Goal: Task Accomplishment & Management: Manage account settings

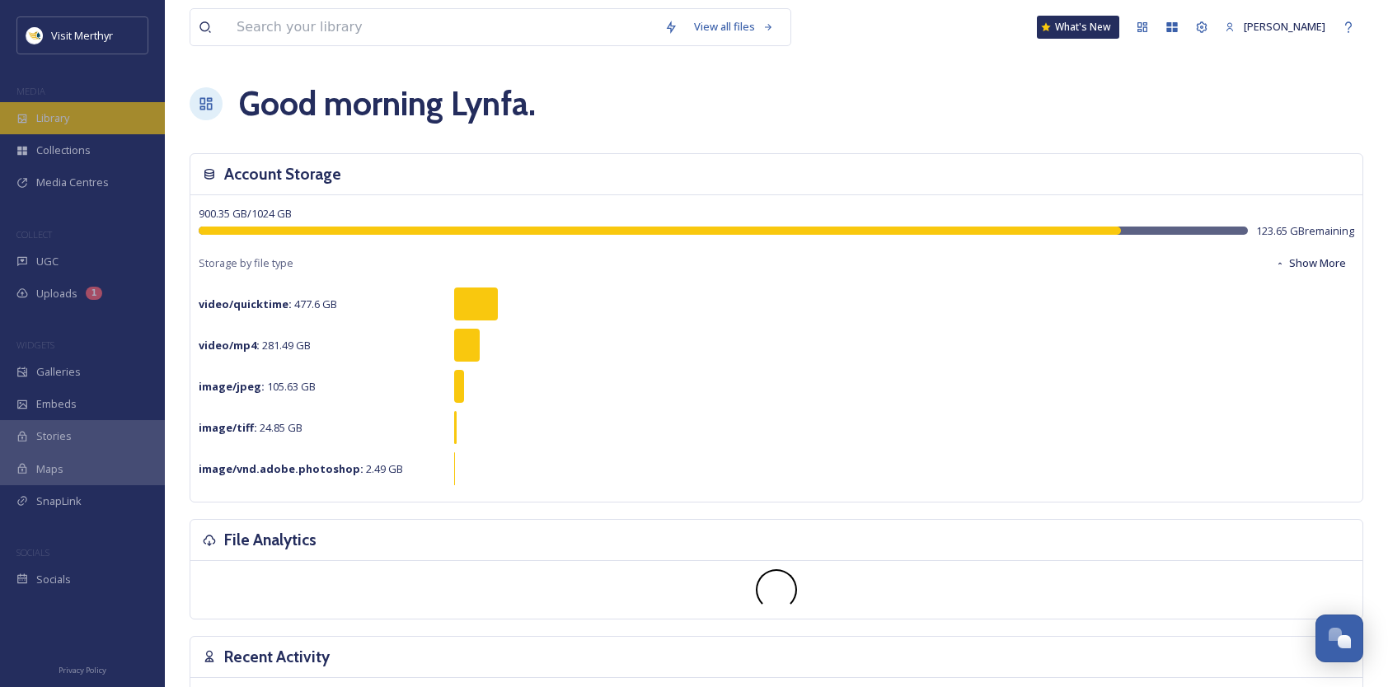
click at [56, 119] on span "Library" at bounding box center [52, 118] width 33 height 16
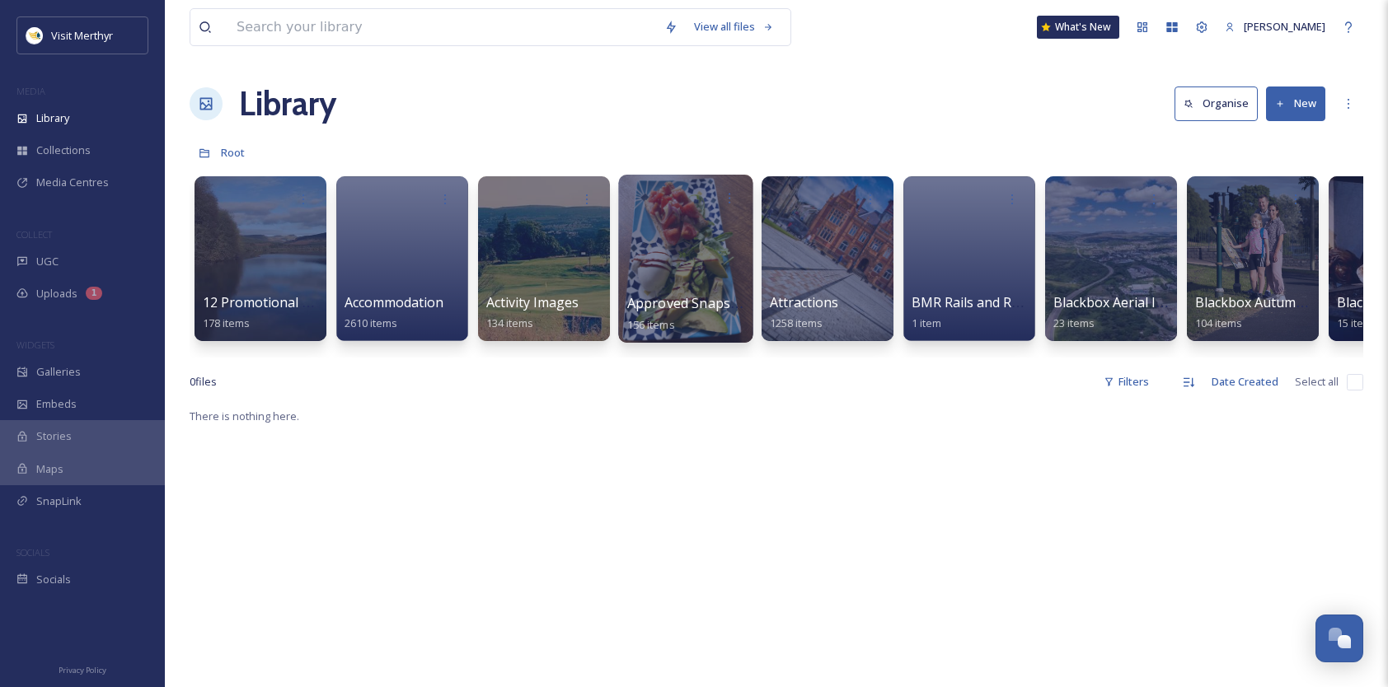
click at [659, 286] on div at bounding box center [685, 259] width 134 height 168
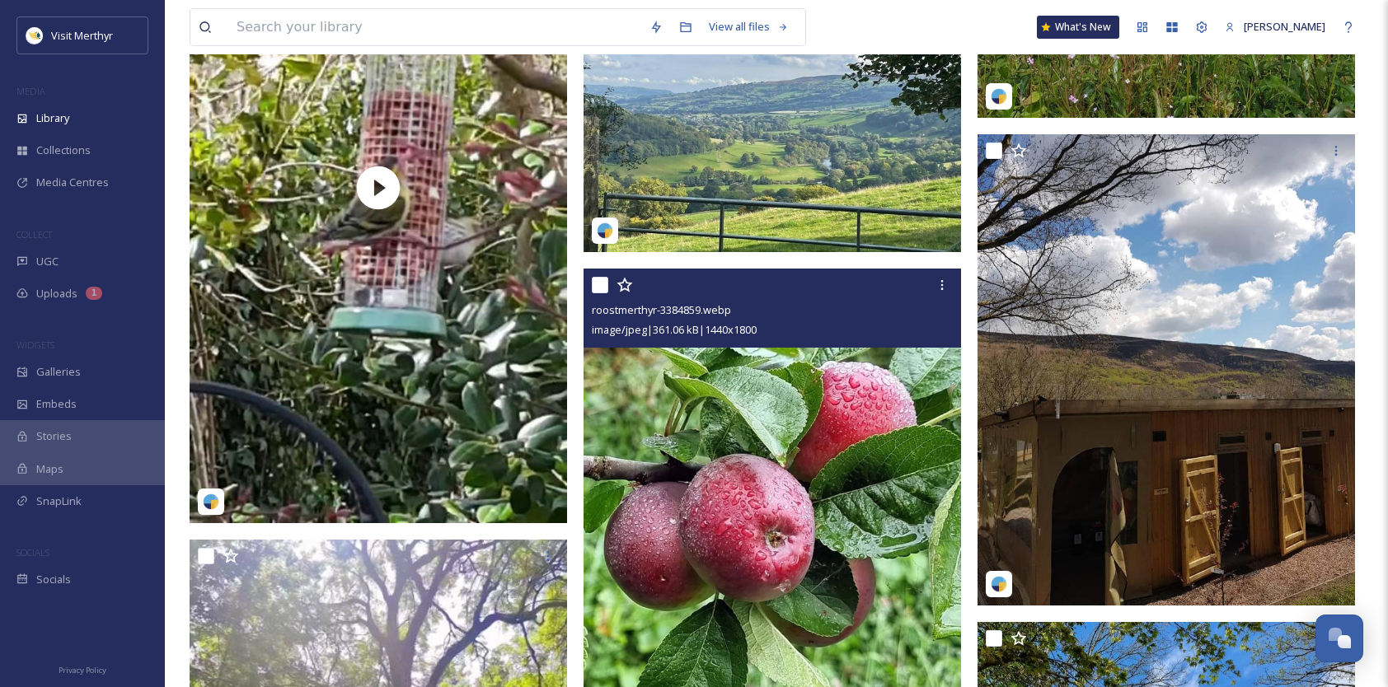
scroll to position [3627, 0]
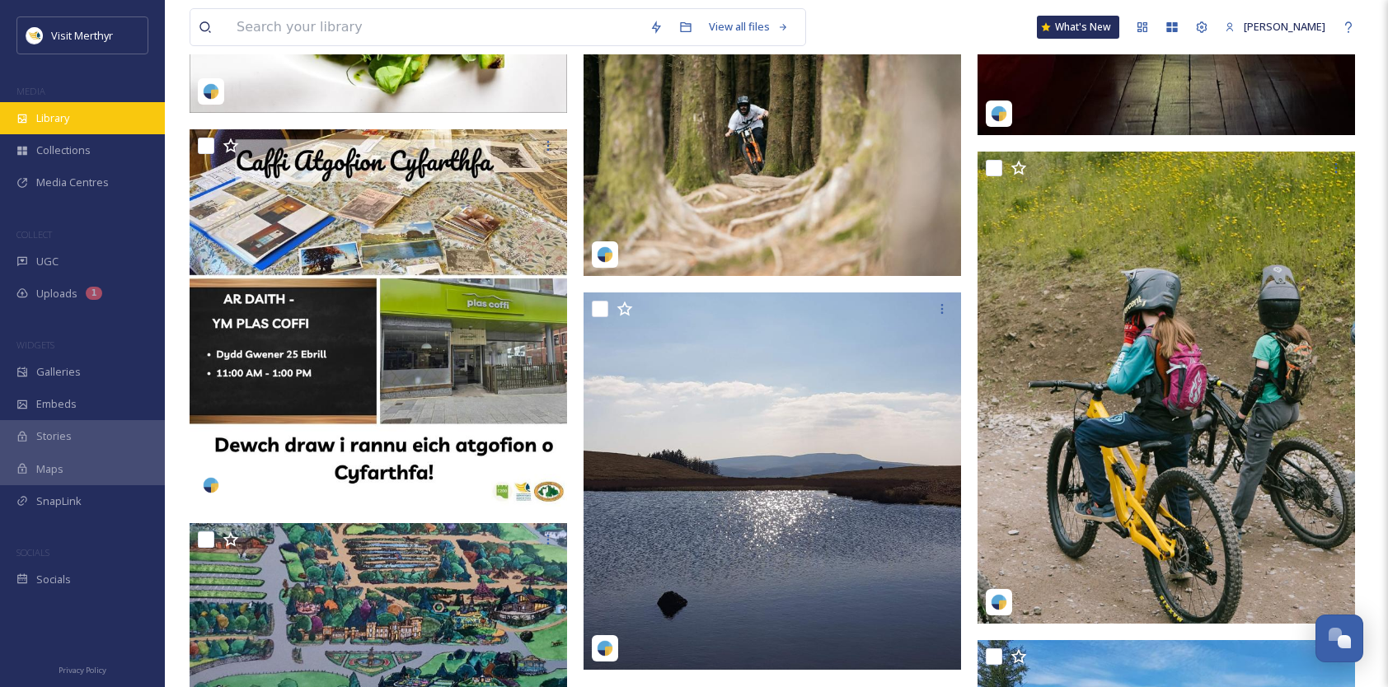
click at [74, 119] on div "Library" at bounding box center [82, 118] width 165 height 32
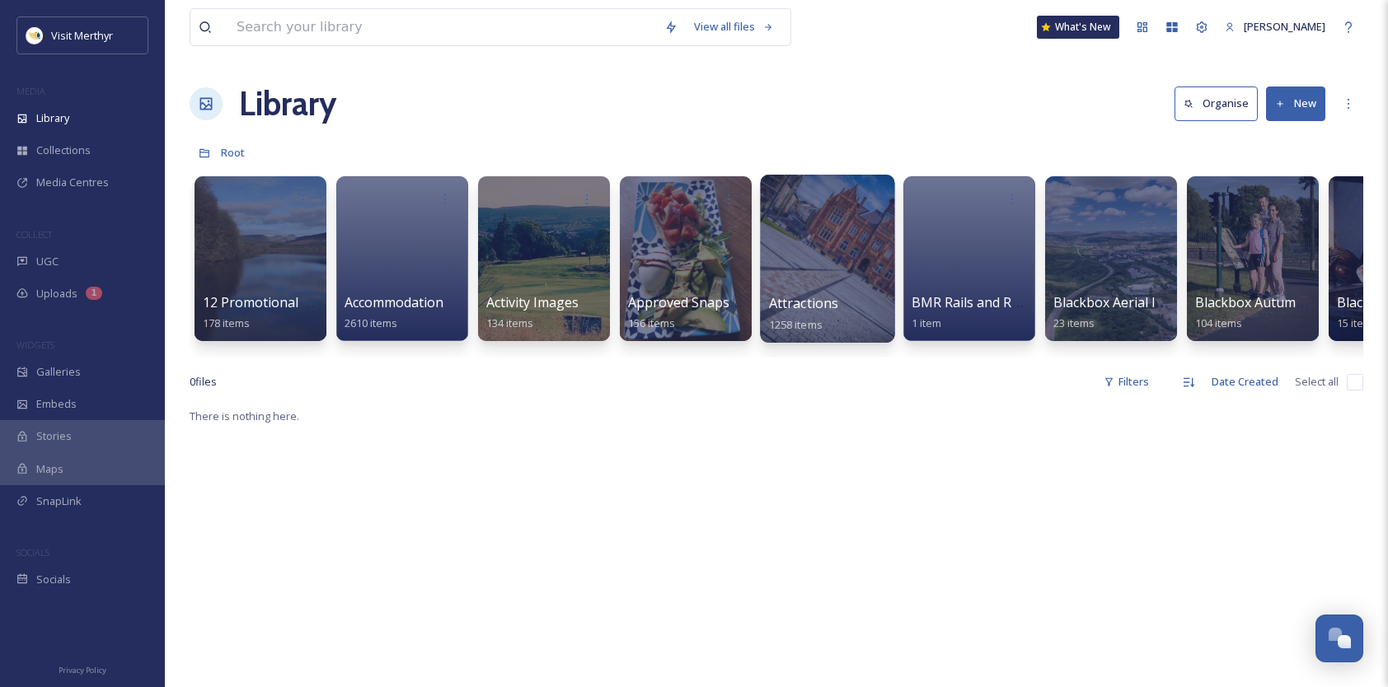
click at [836, 247] on div at bounding box center [827, 259] width 134 height 168
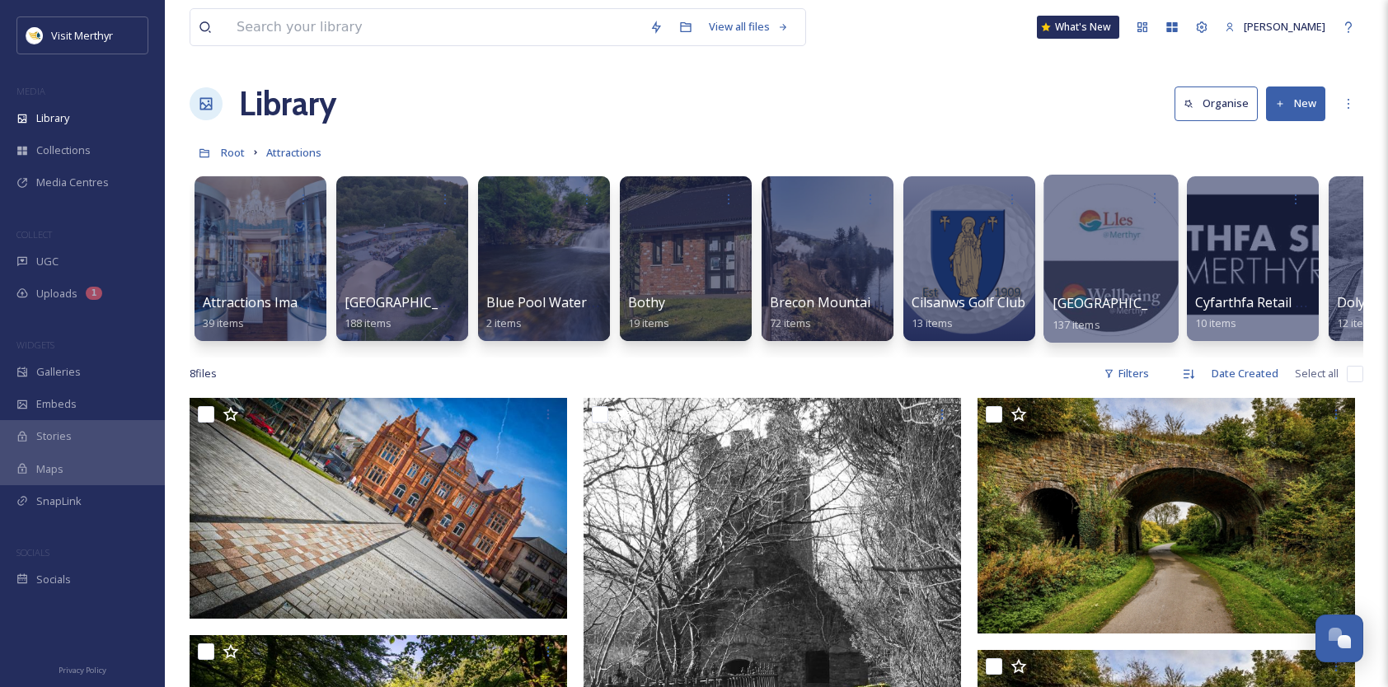
click at [1123, 300] on span "[GEOGRAPHIC_DATA]" at bounding box center [1120, 303] width 135 height 18
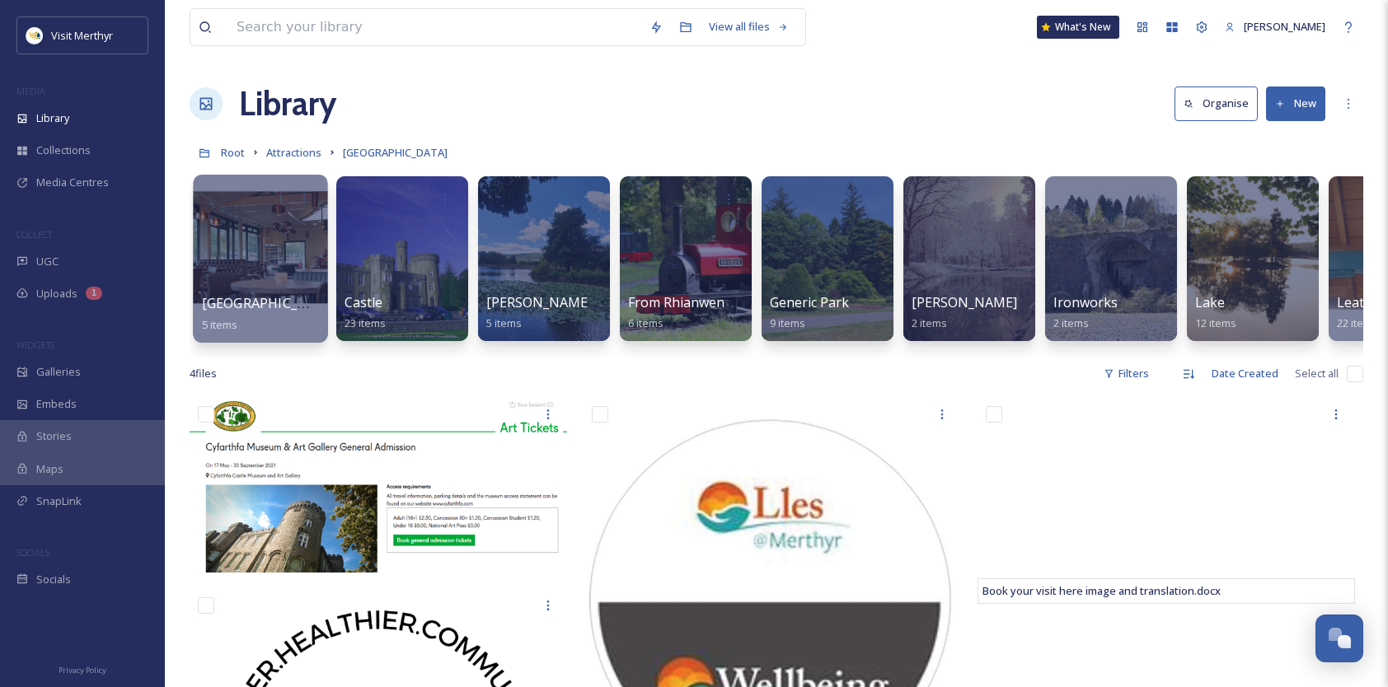
click at [270, 256] on div at bounding box center [260, 259] width 134 height 168
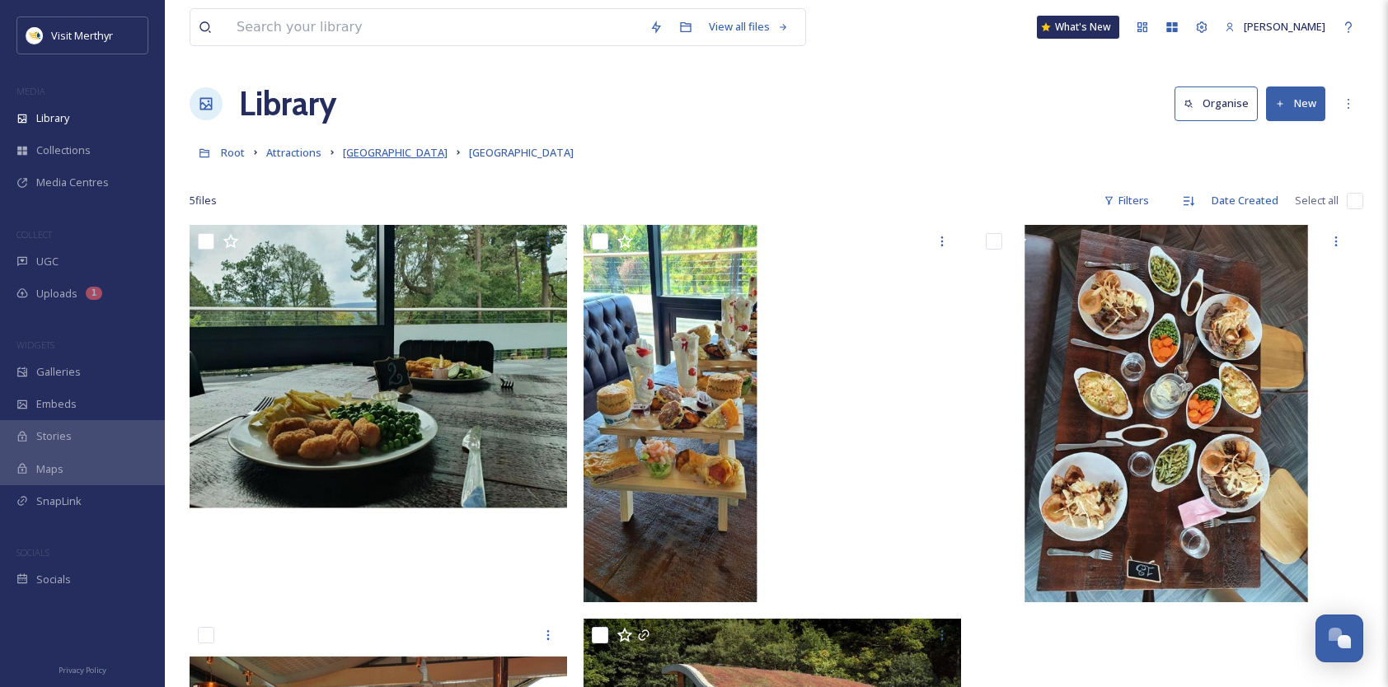
click at [414, 153] on span "[GEOGRAPHIC_DATA]" at bounding box center [395, 152] width 105 height 15
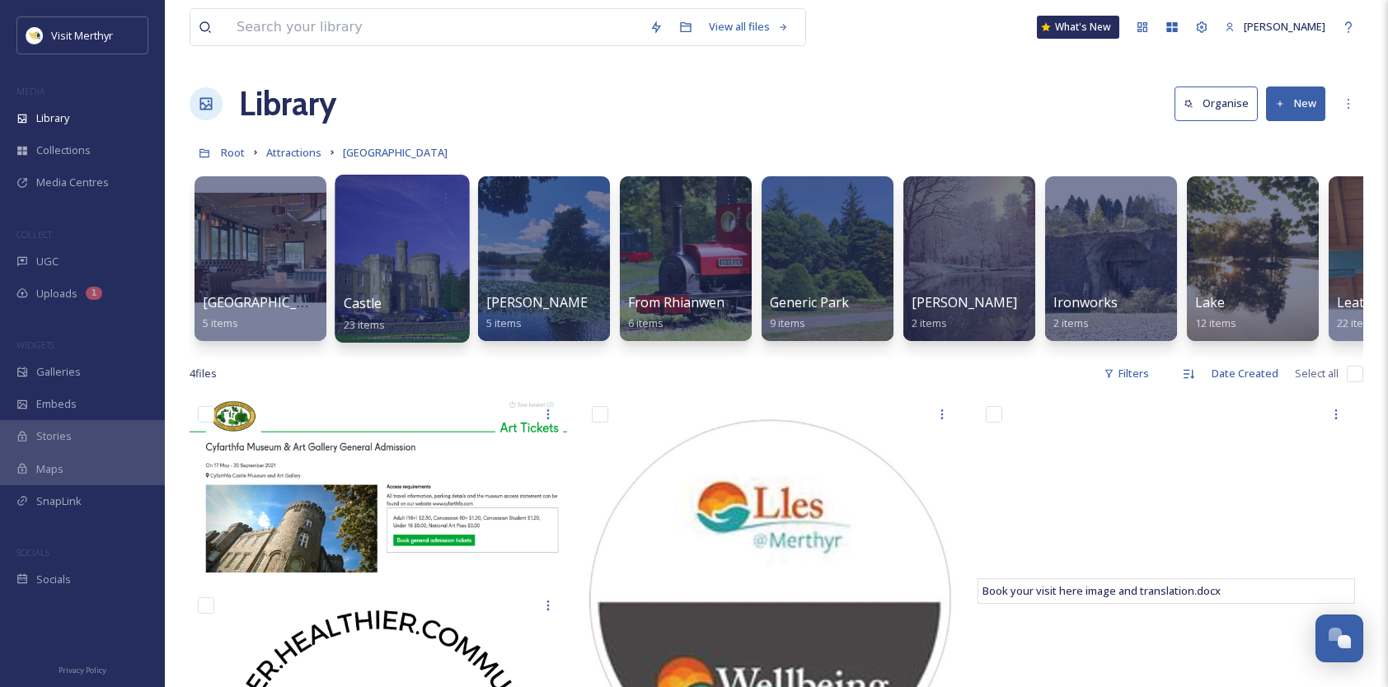
click at [403, 259] on div at bounding box center [402, 259] width 134 height 168
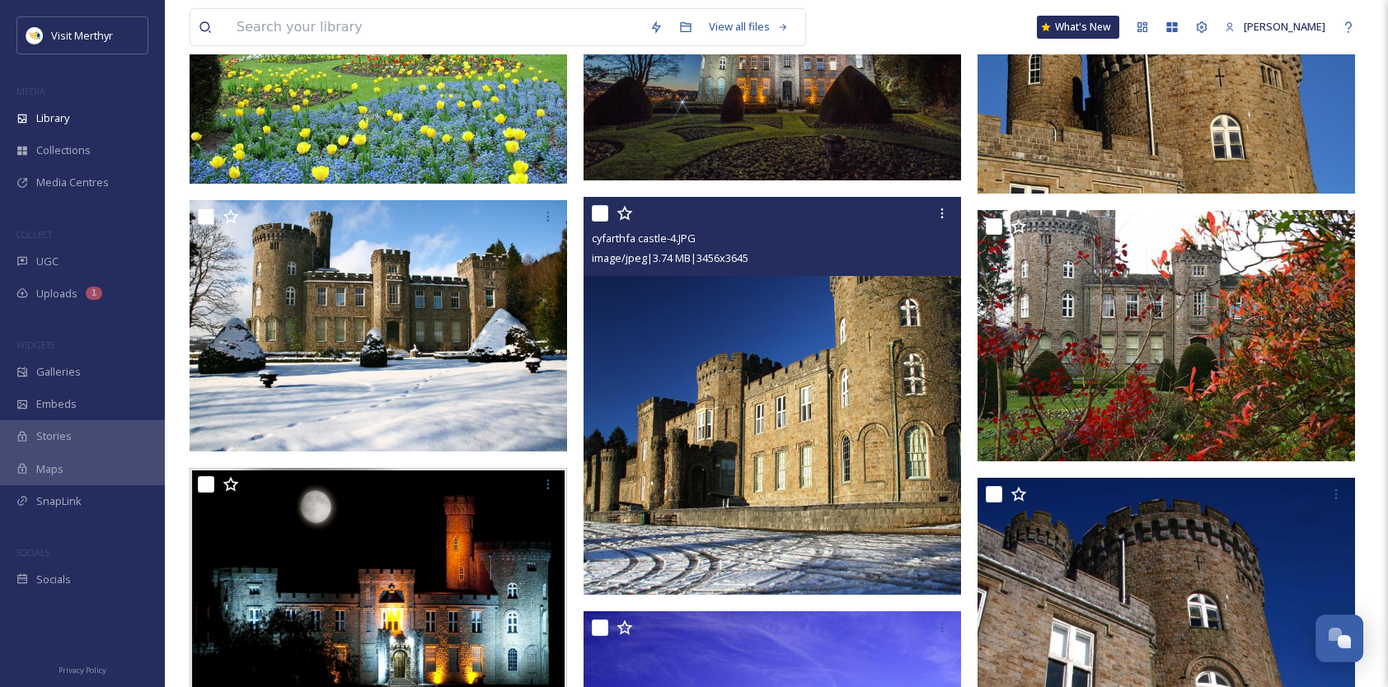
scroll to position [724, 0]
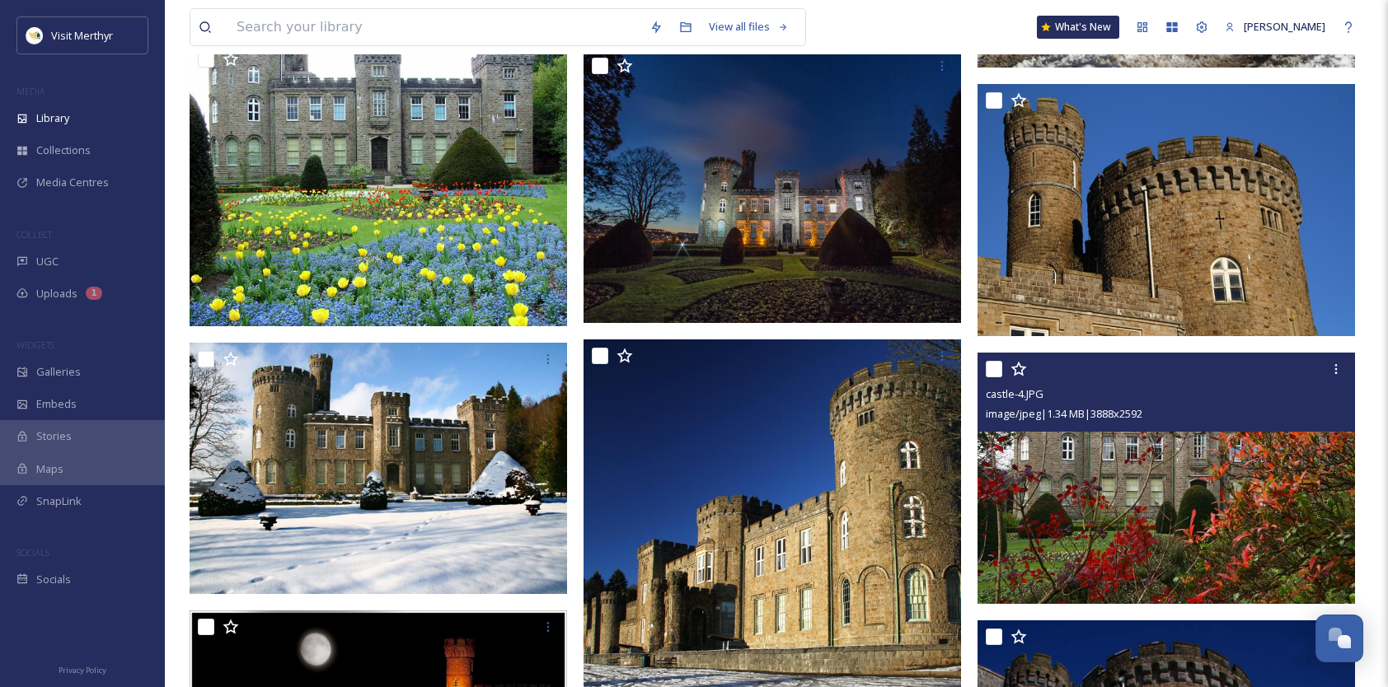
click at [1001, 369] on input "checkbox" at bounding box center [994, 369] width 16 height 16
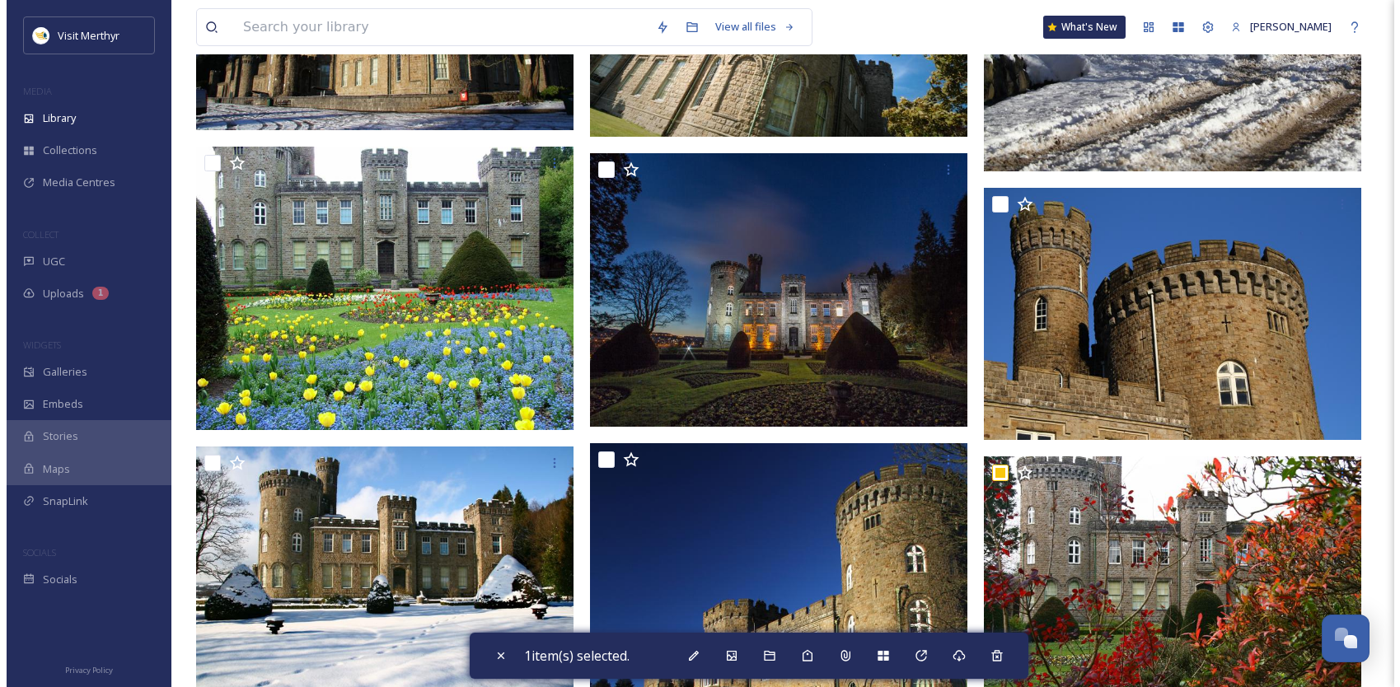
scroll to position [742, 0]
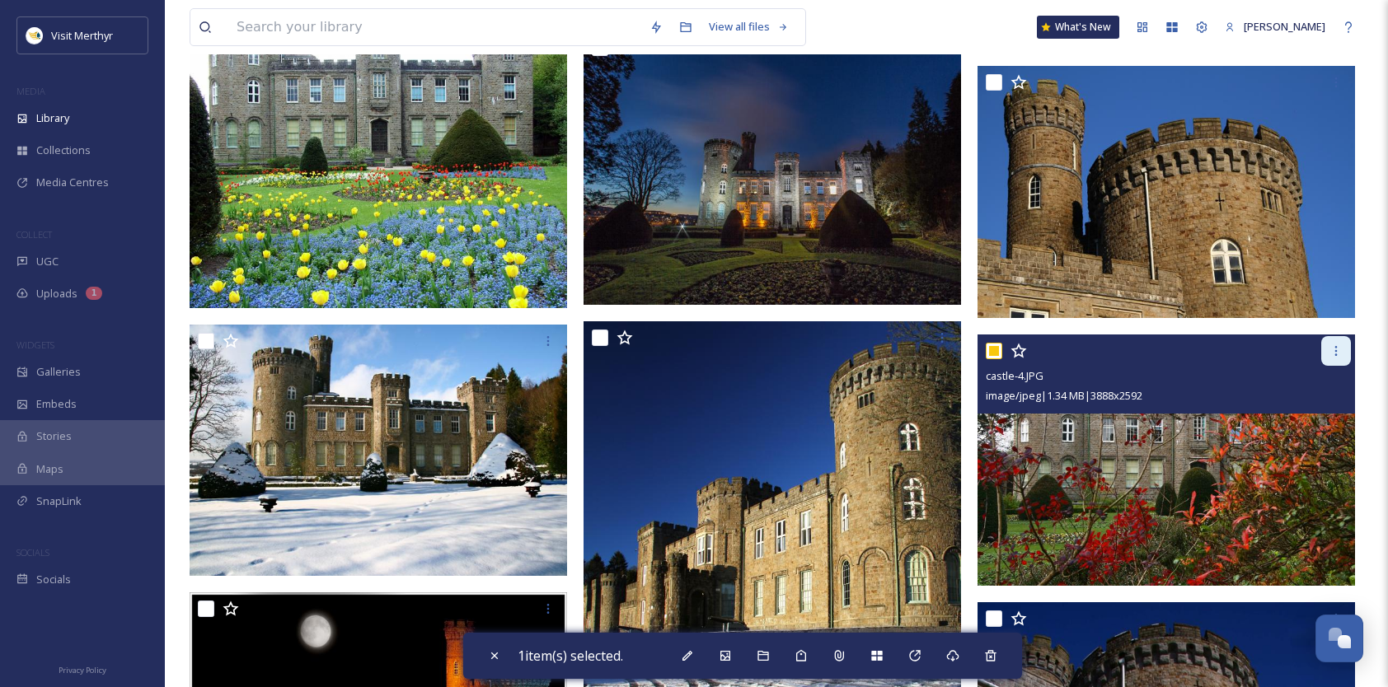
click at [1337, 349] on icon at bounding box center [1336, 351] width 2 height 10
click at [1098, 353] on div at bounding box center [1168, 351] width 365 height 30
click at [994, 350] on input "checkbox" at bounding box center [994, 351] width 16 height 16
checkbox input "false"
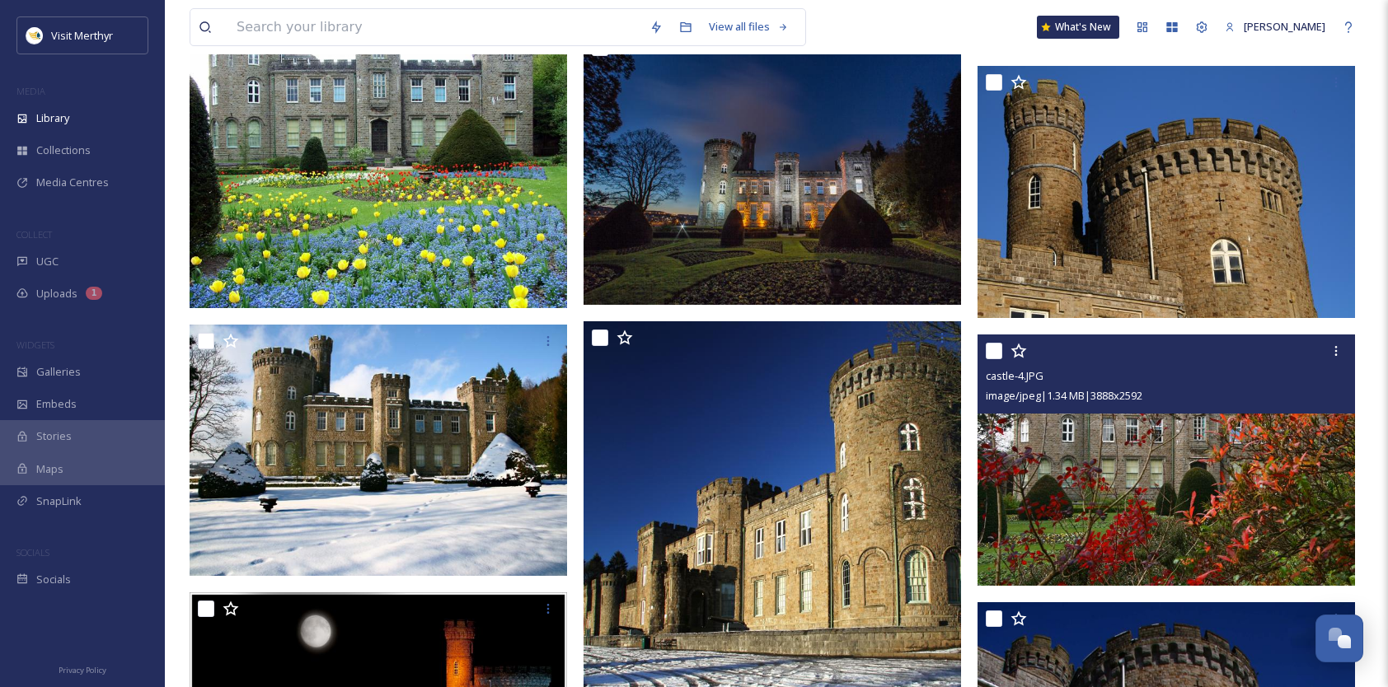
click at [1142, 371] on div "castle-4.JPG" at bounding box center [1168, 376] width 365 height 20
click at [1159, 492] on img at bounding box center [1166, 460] width 377 height 252
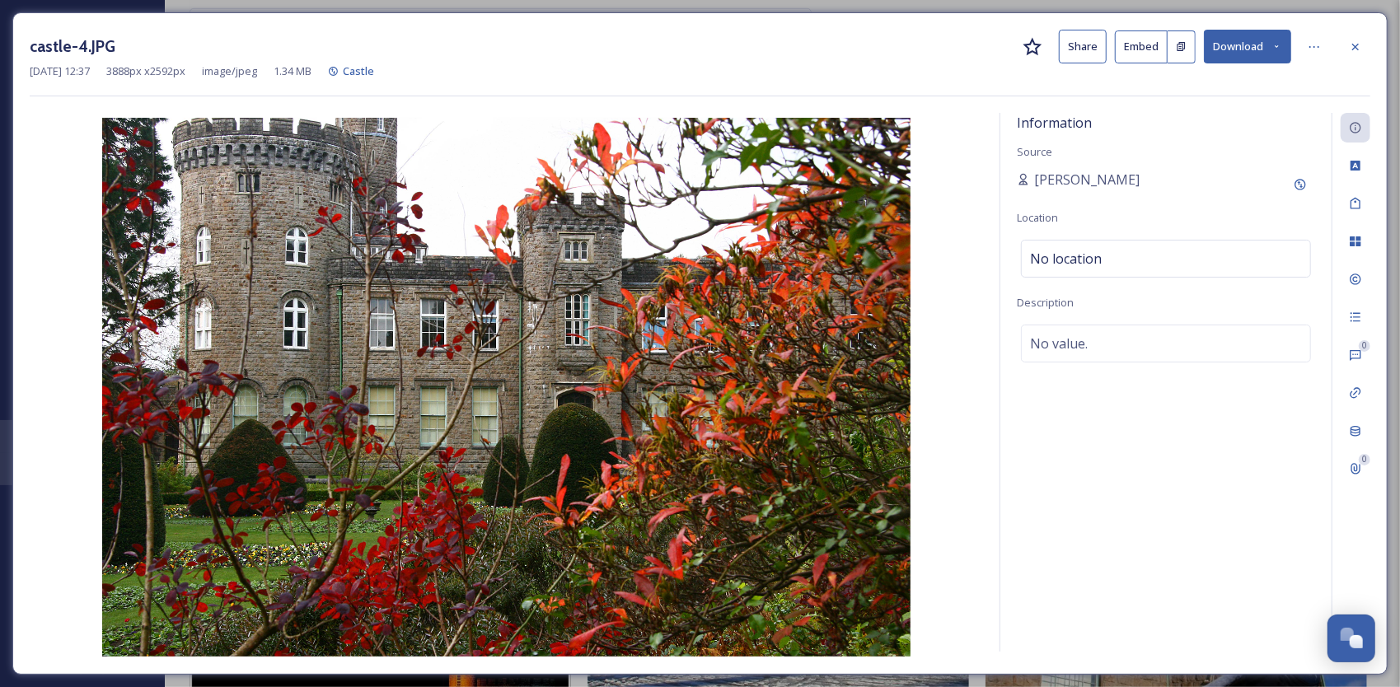
click at [1083, 45] on button "Share" at bounding box center [1083, 47] width 48 height 34
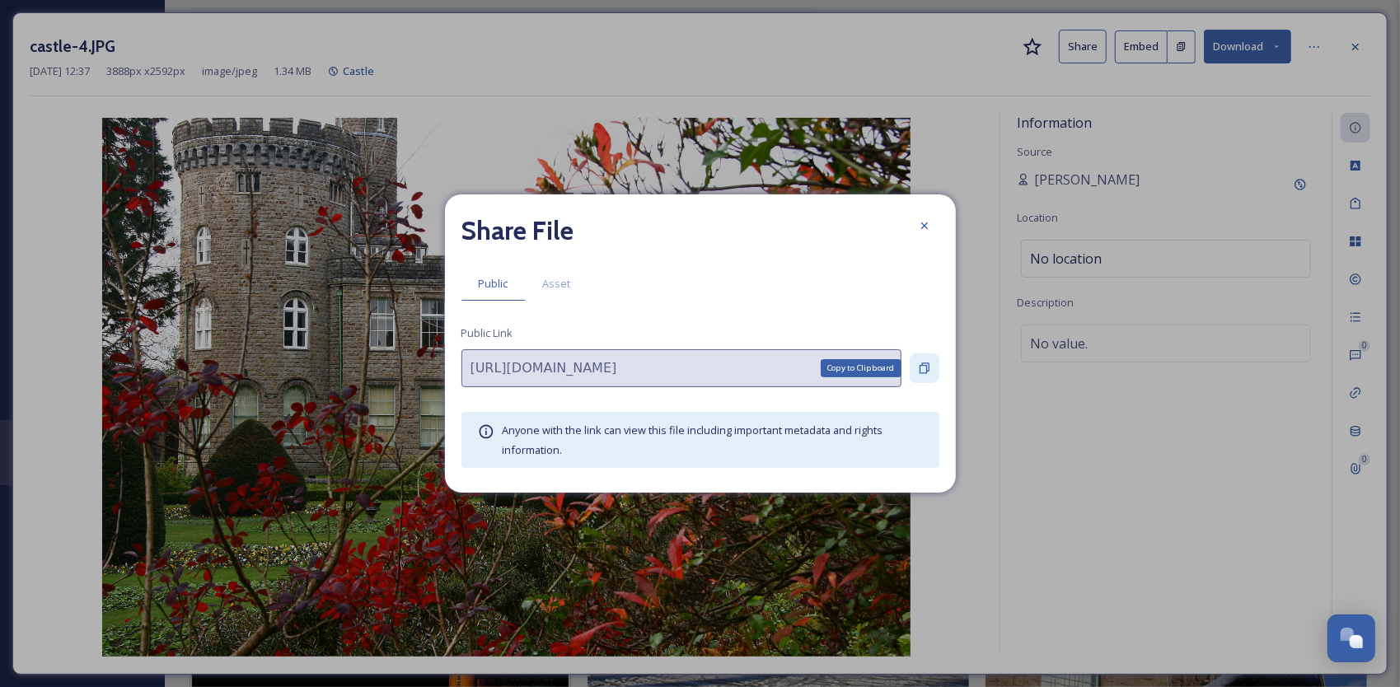
click at [925, 368] on icon at bounding box center [924, 368] width 13 height 13
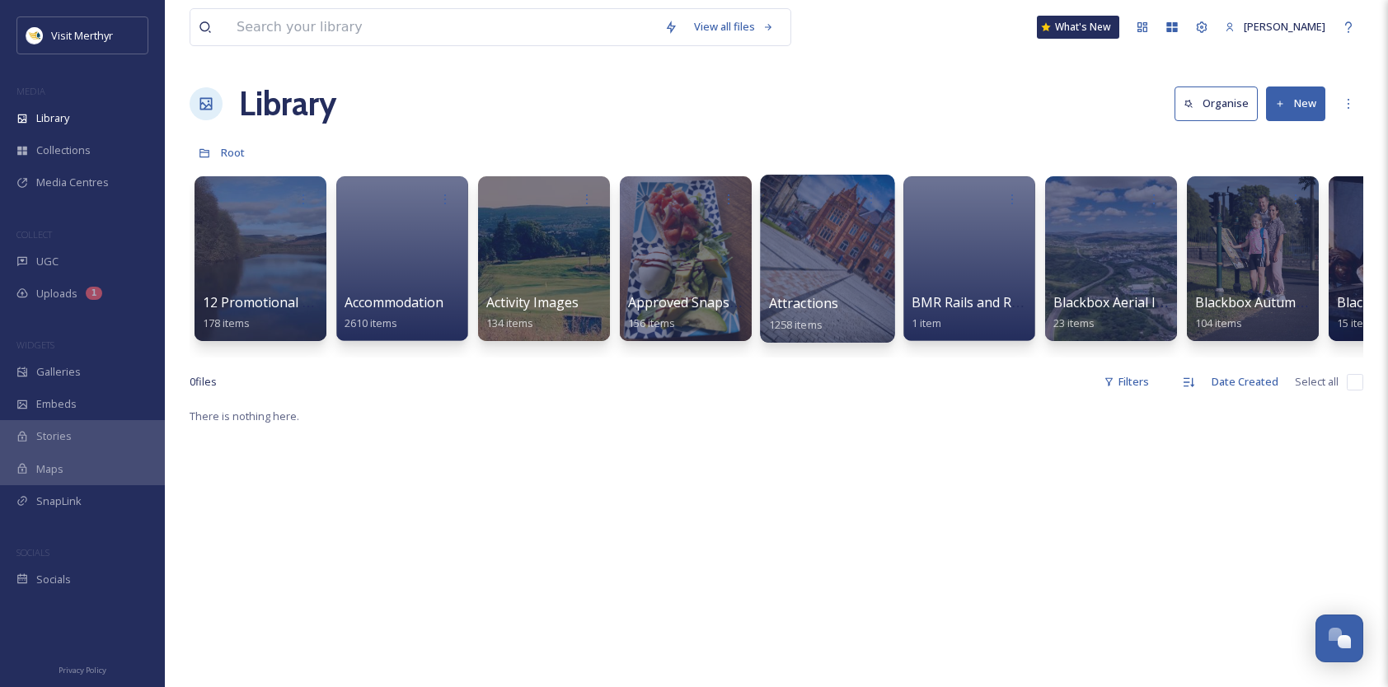
click at [815, 298] on span "Attractions" at bounding box center [804, 303] width 70 height 18
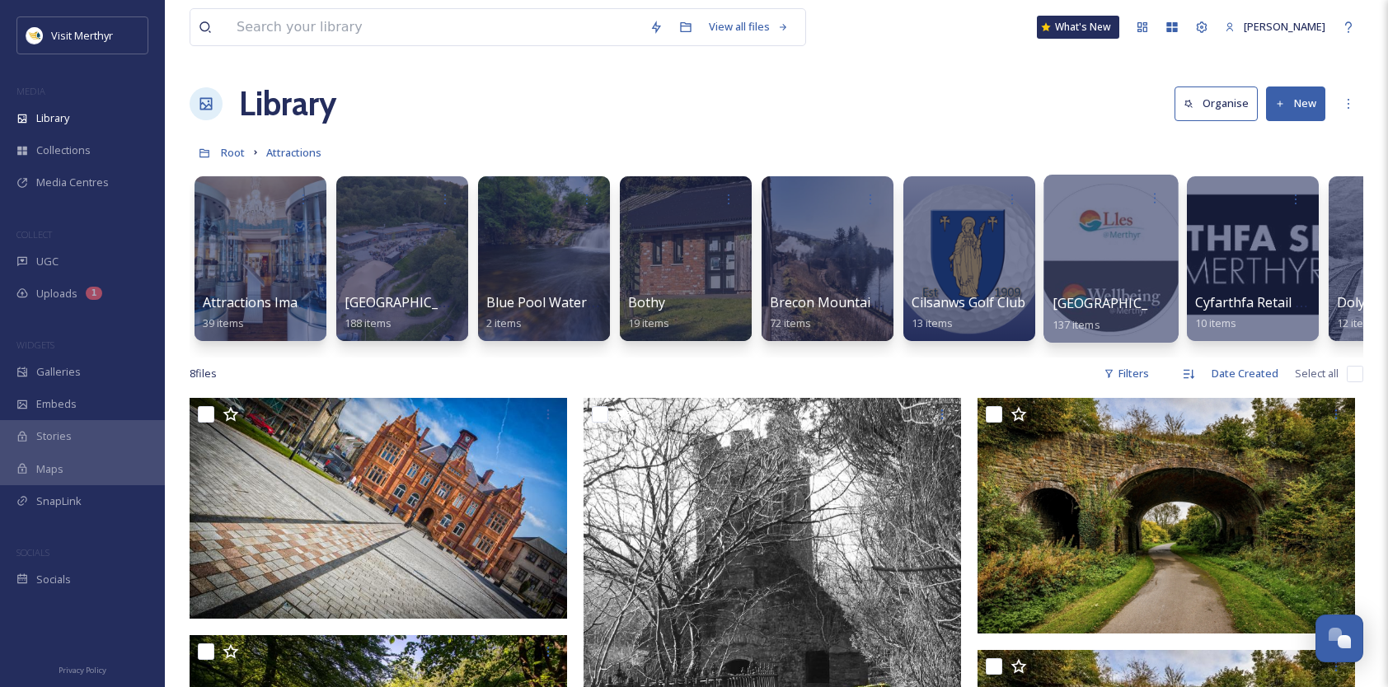
click at [1107, 302] on span "[GEOGRAPHIC_DATA]" at bounding box center [1120, 303] width 135 height 18
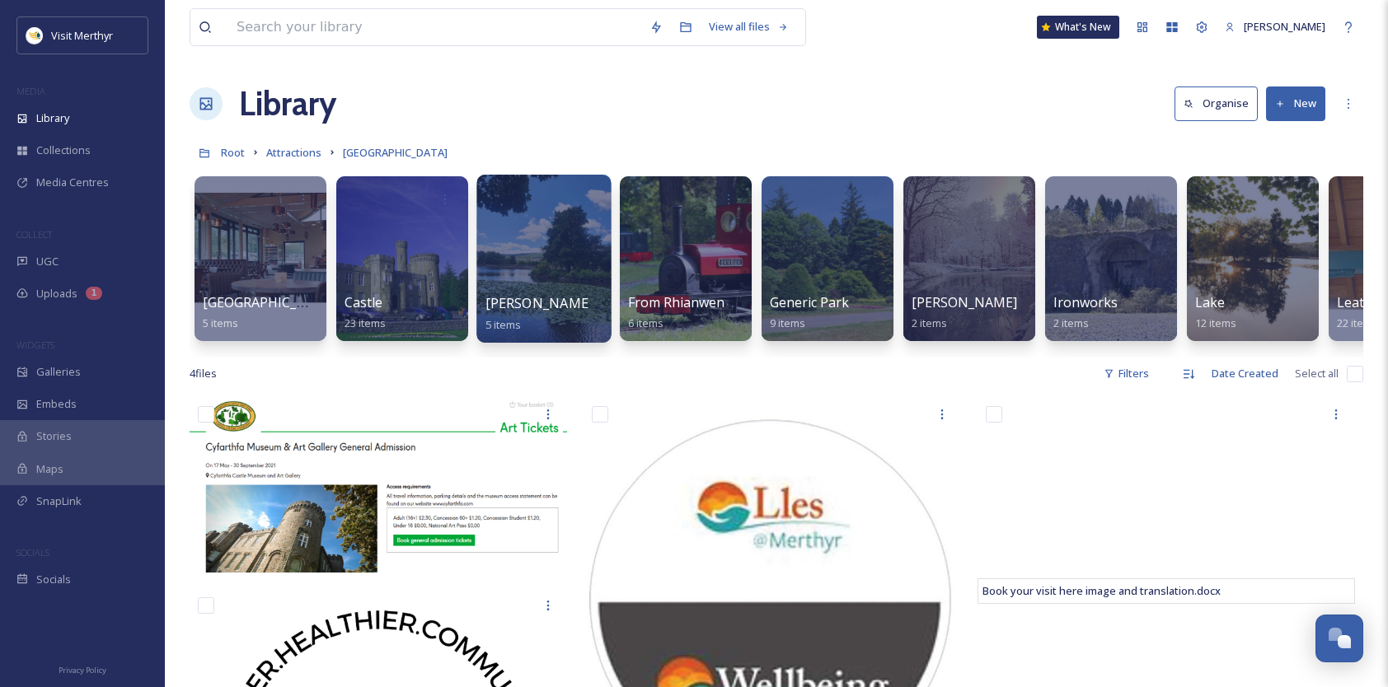
click at [567, 288] on div at bounding box center [543, 259] width 134 height 168
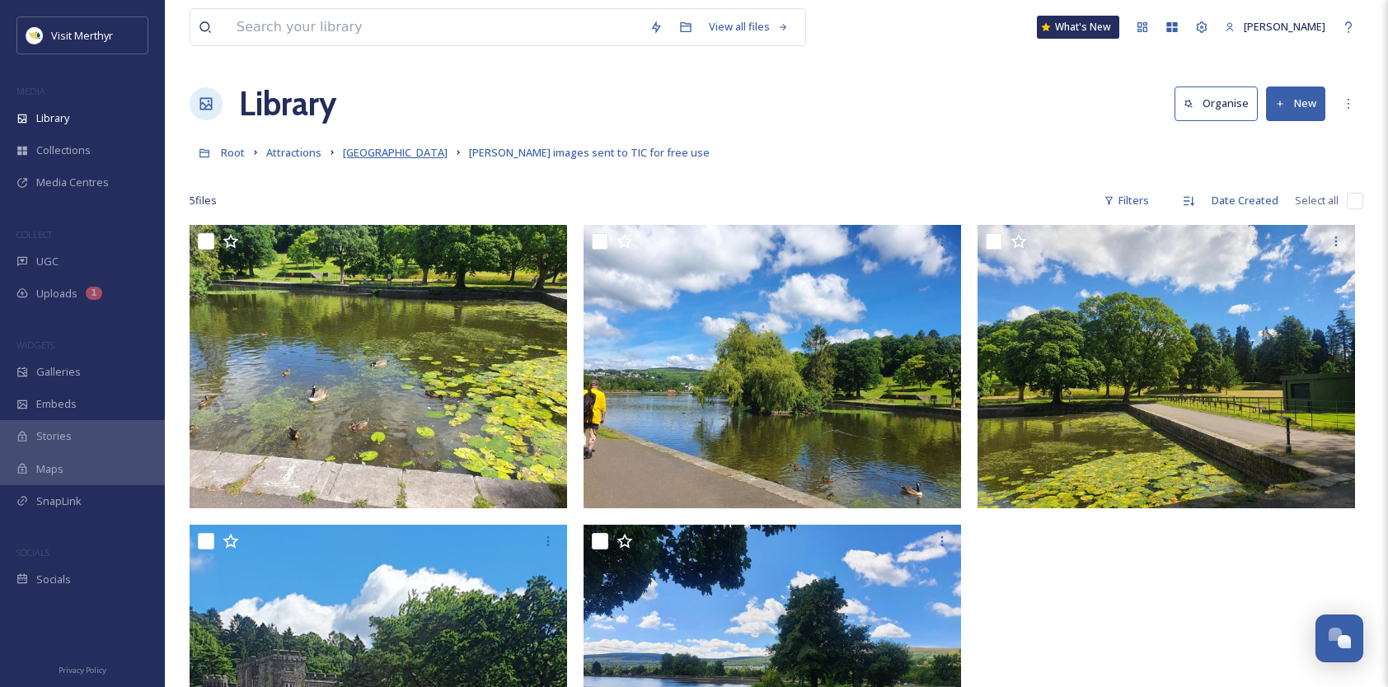
click at [419, 151] on span "[GEOGRAPHIC_DATA]" at bounding box center [395, 152] width 105 height 15
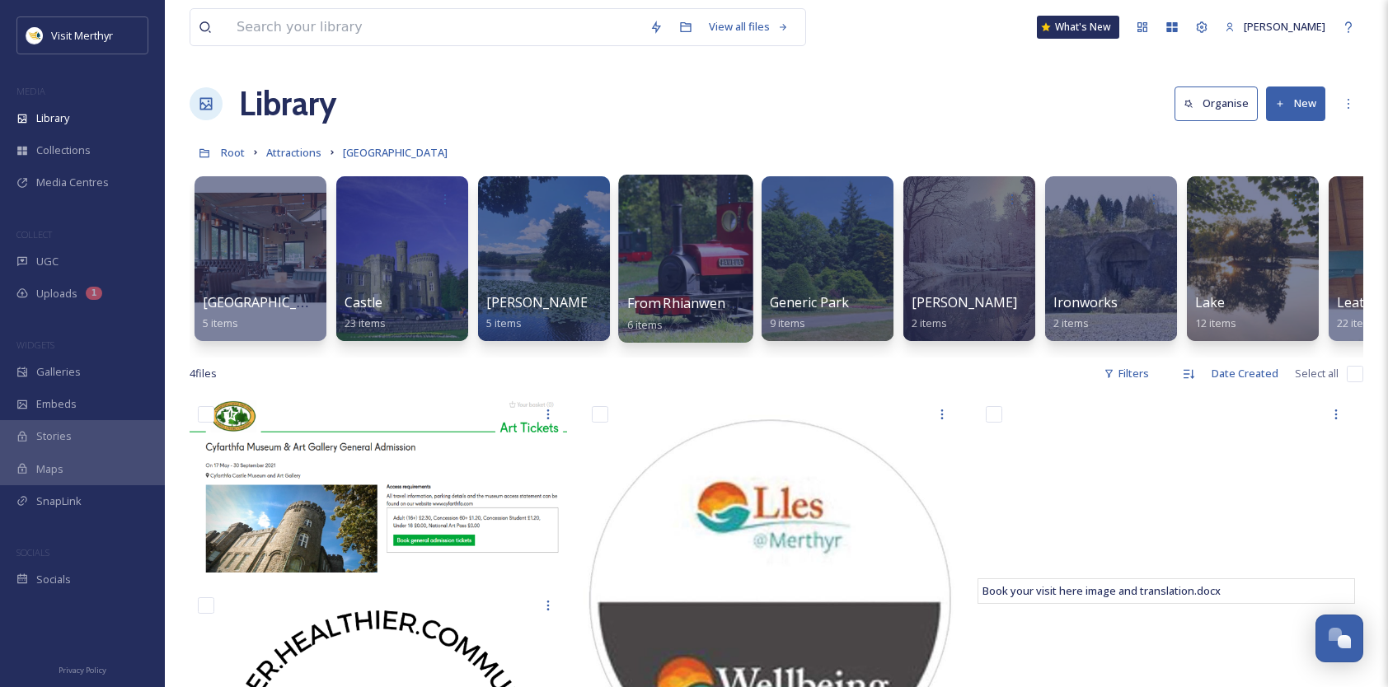
click at [688, 270] on div at bounding box center [685, 259] width 134 height 168
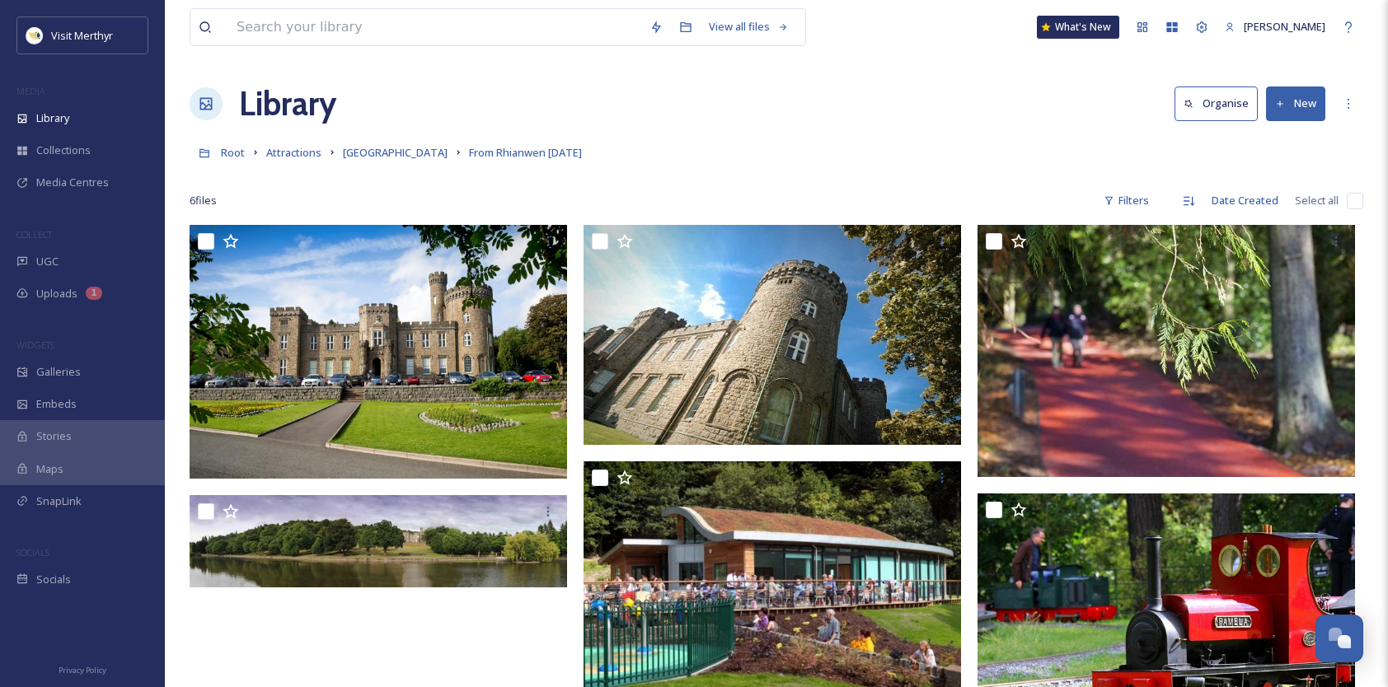
click at [410, 143] on link "[GEOGRAPHIC_DATA]" at bounding box center [395, 153] width 105 height 20
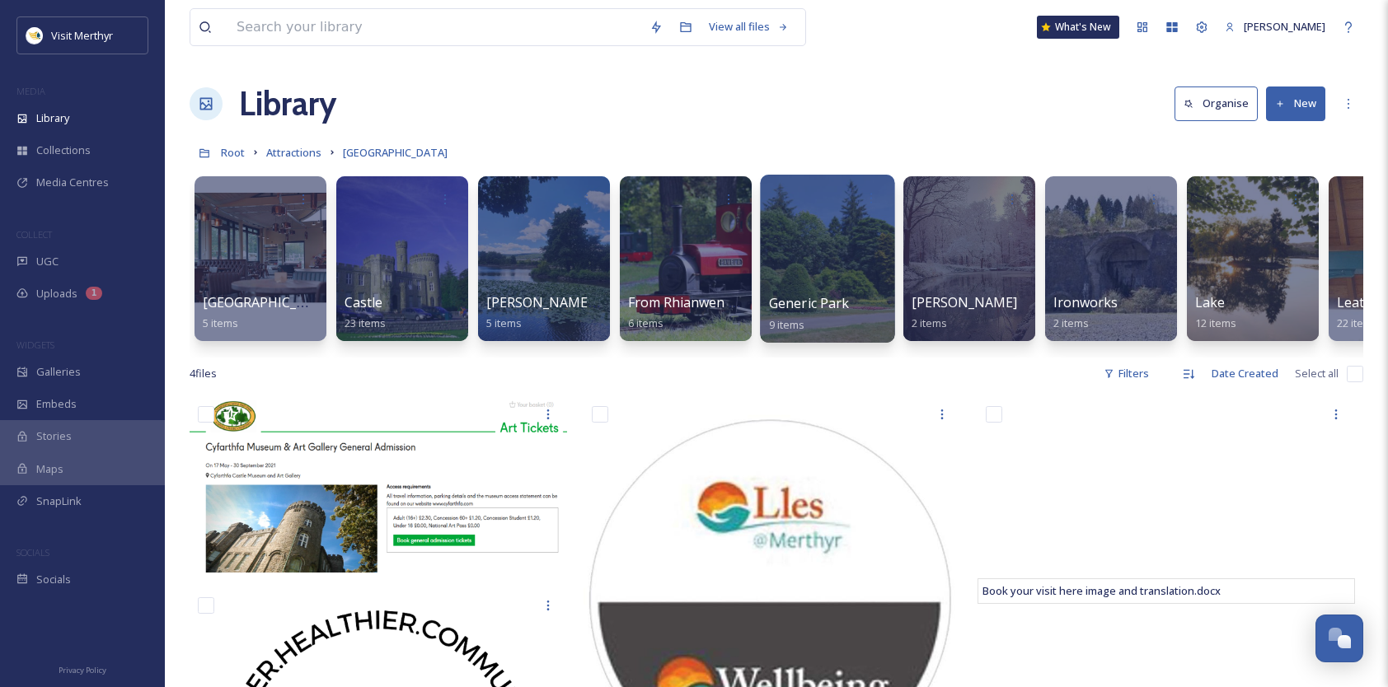
click at [837, 284] on div at bounding box center [827, 259] width 134 height 168
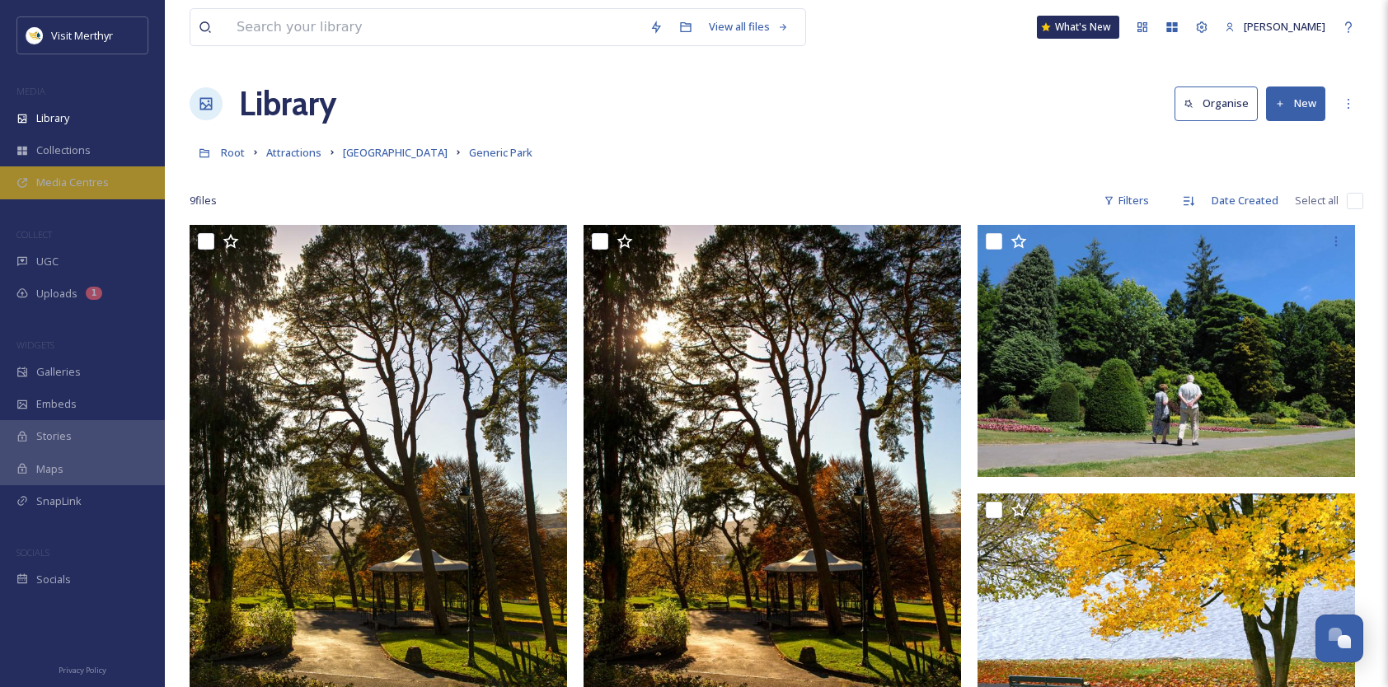
click at [54, 175] on span "Media Centres" at bounding box center [72, 183] width 73 height 16
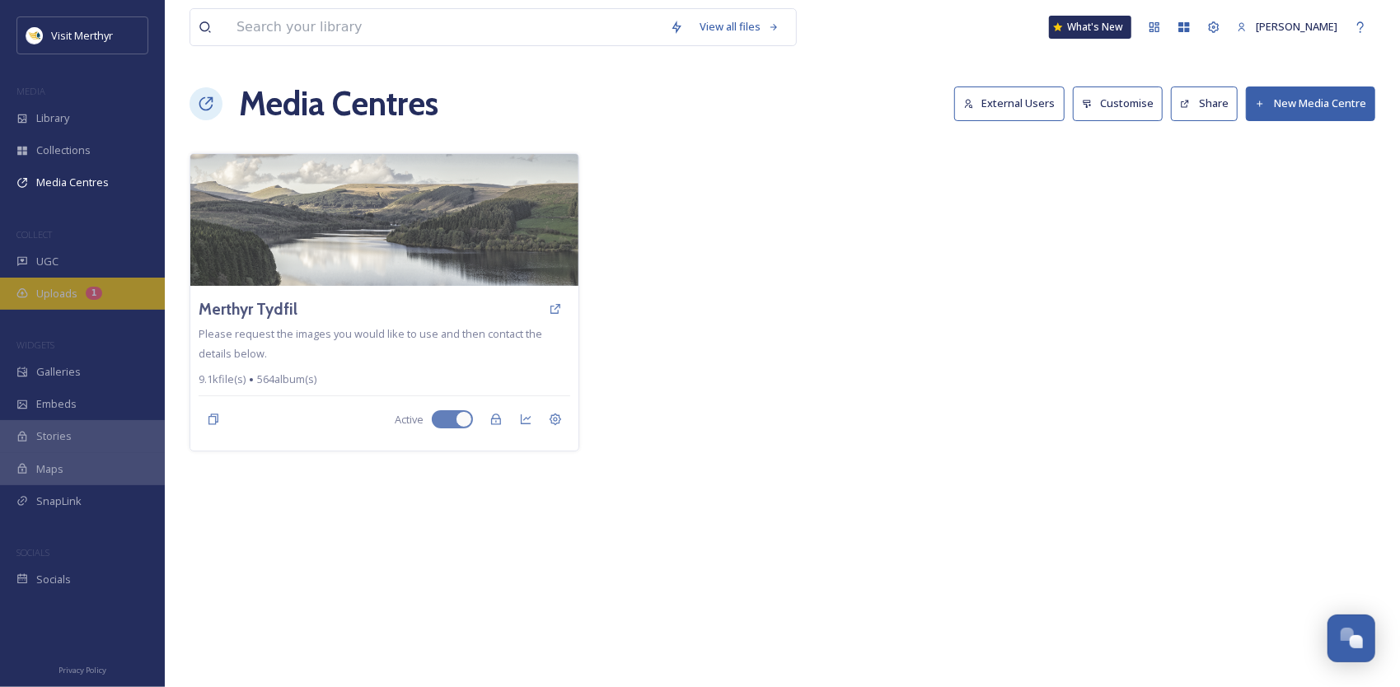
click at [47, 288] on span "Uploads" at bounding box center [56, 294] width 41 height 16
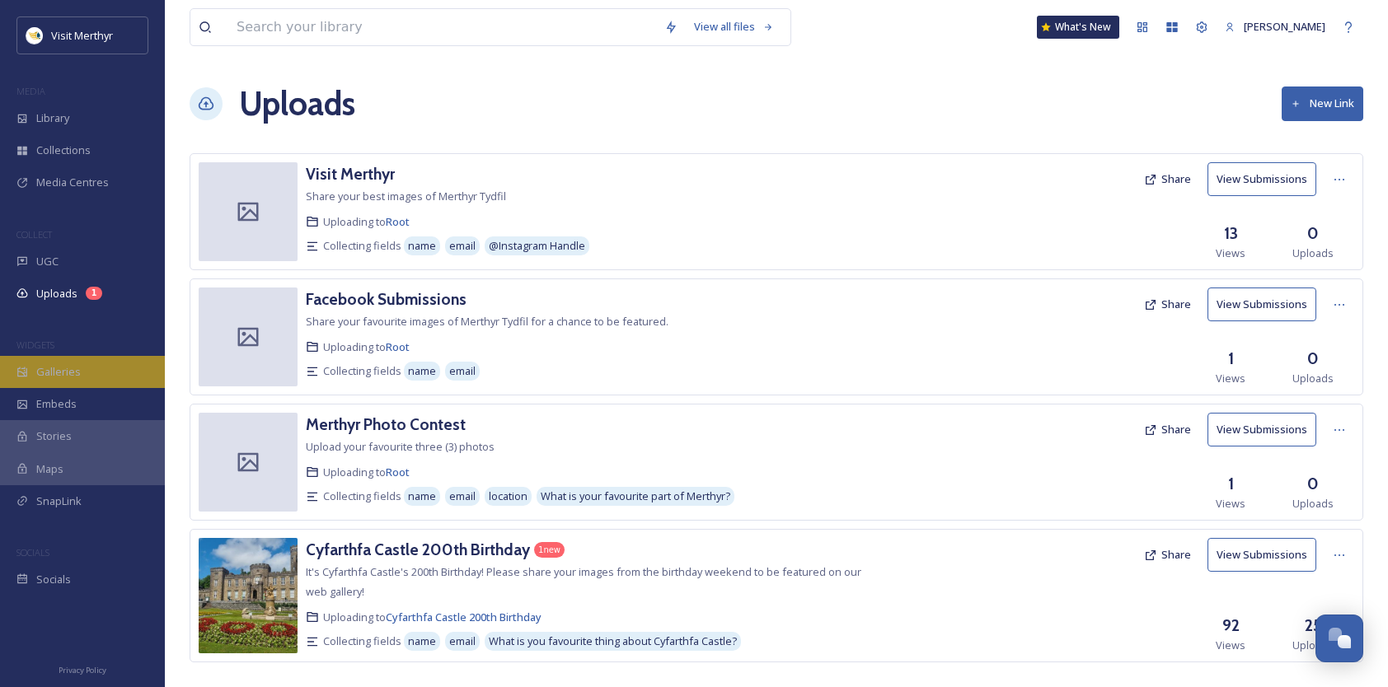
click at [69, 368] on span "Galleries" at bounding box center [58, 372] width 45 height 16
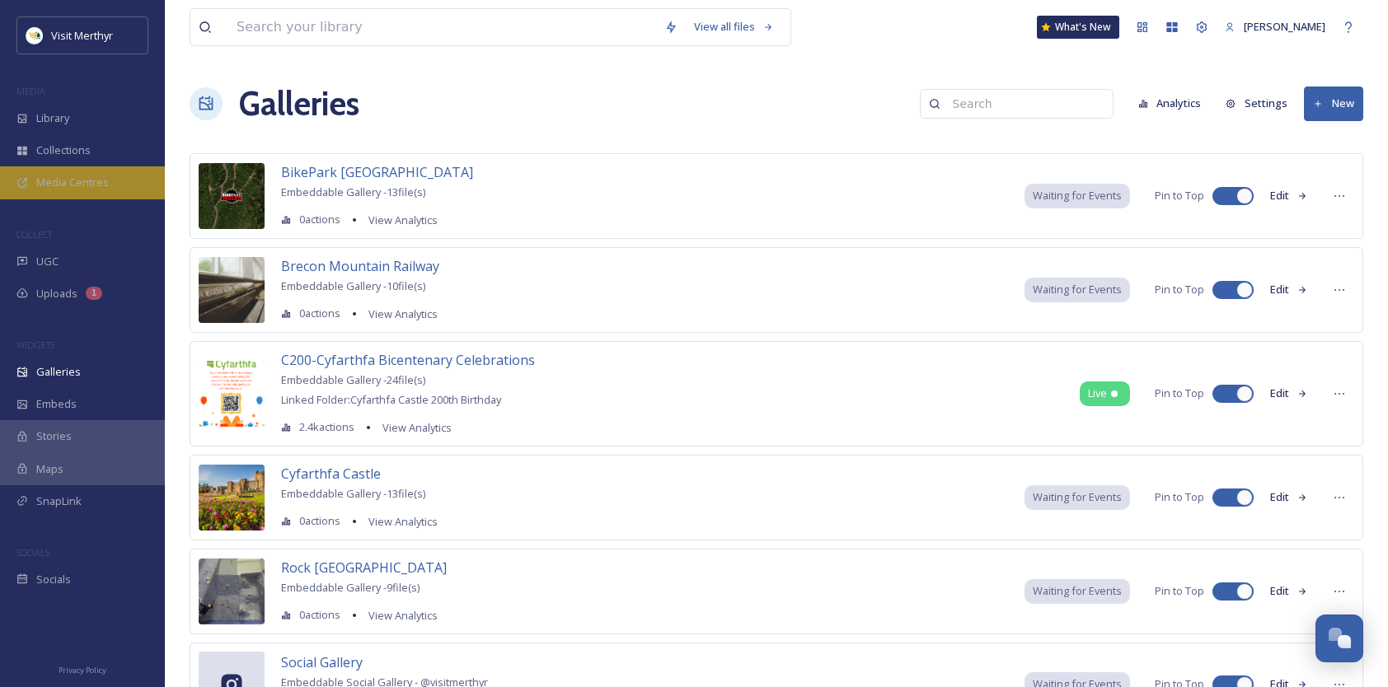
click at [47, 189] on span "Media Centres" at bounding box center [72, 183] width 73 height 16
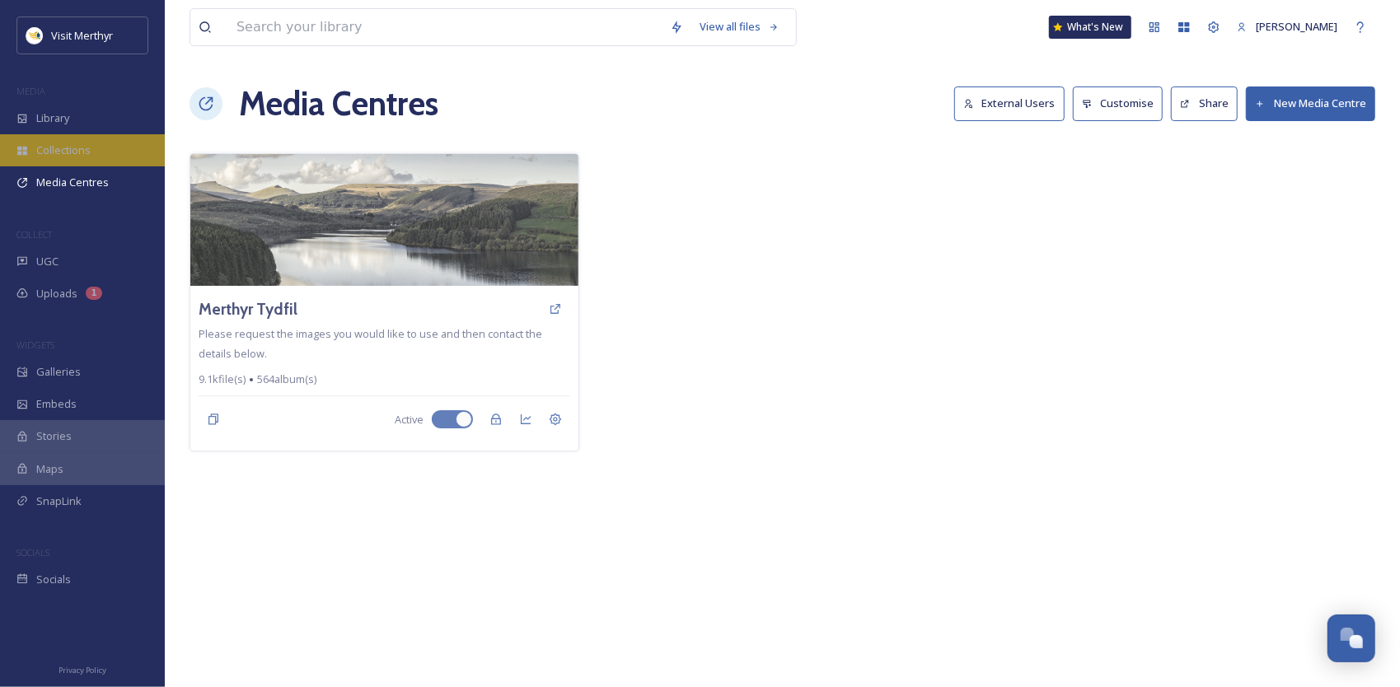
click at [43, 149] on span "Collections" at bounding box center [63, 151] width 54 height 16
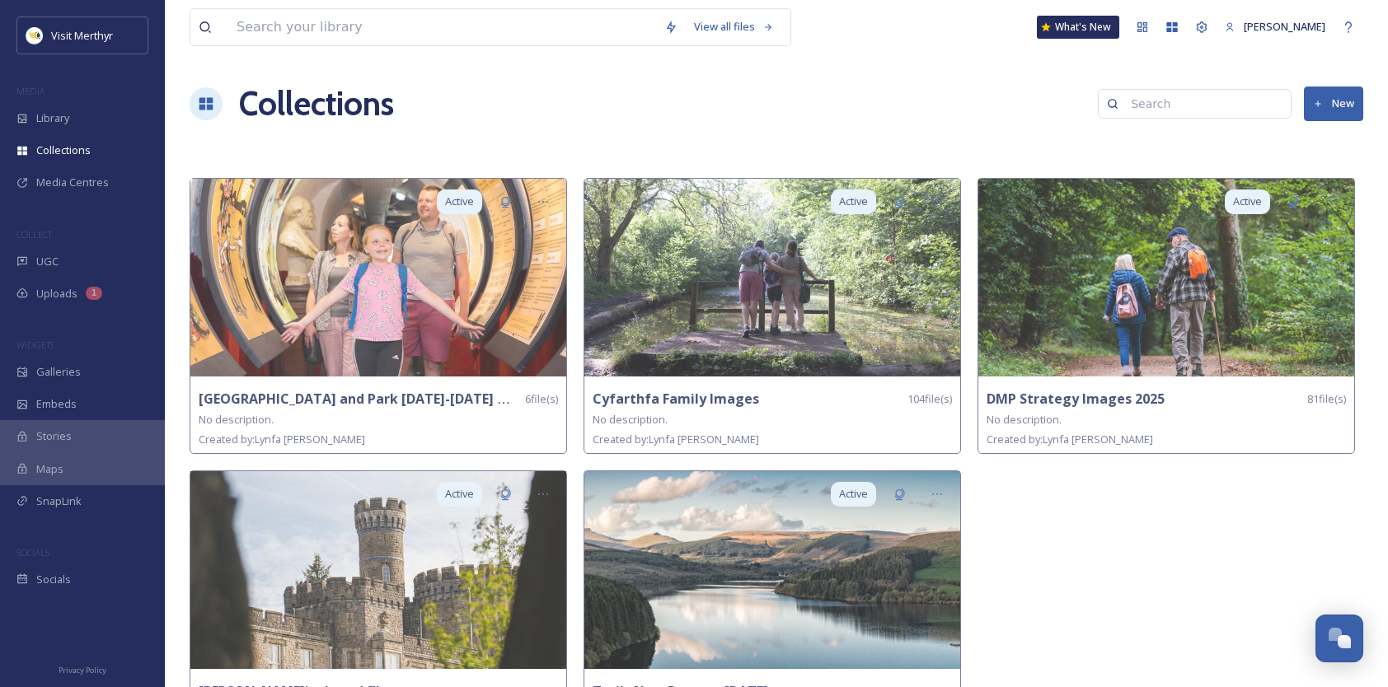
click at [1340, 104] on button "New" at bounding box center [1333, 104] width 59 height 34
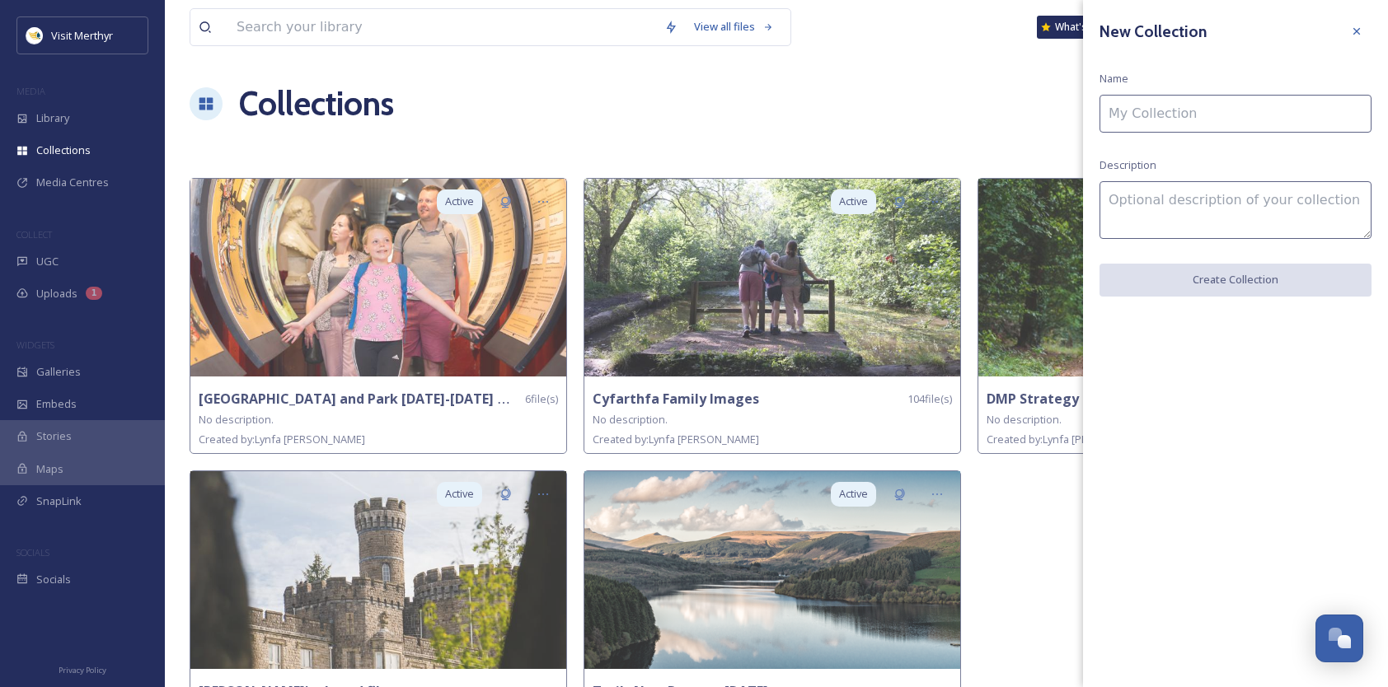
click at [1155, 112] on input at bounding box center [1236, 114] width 272 height 38
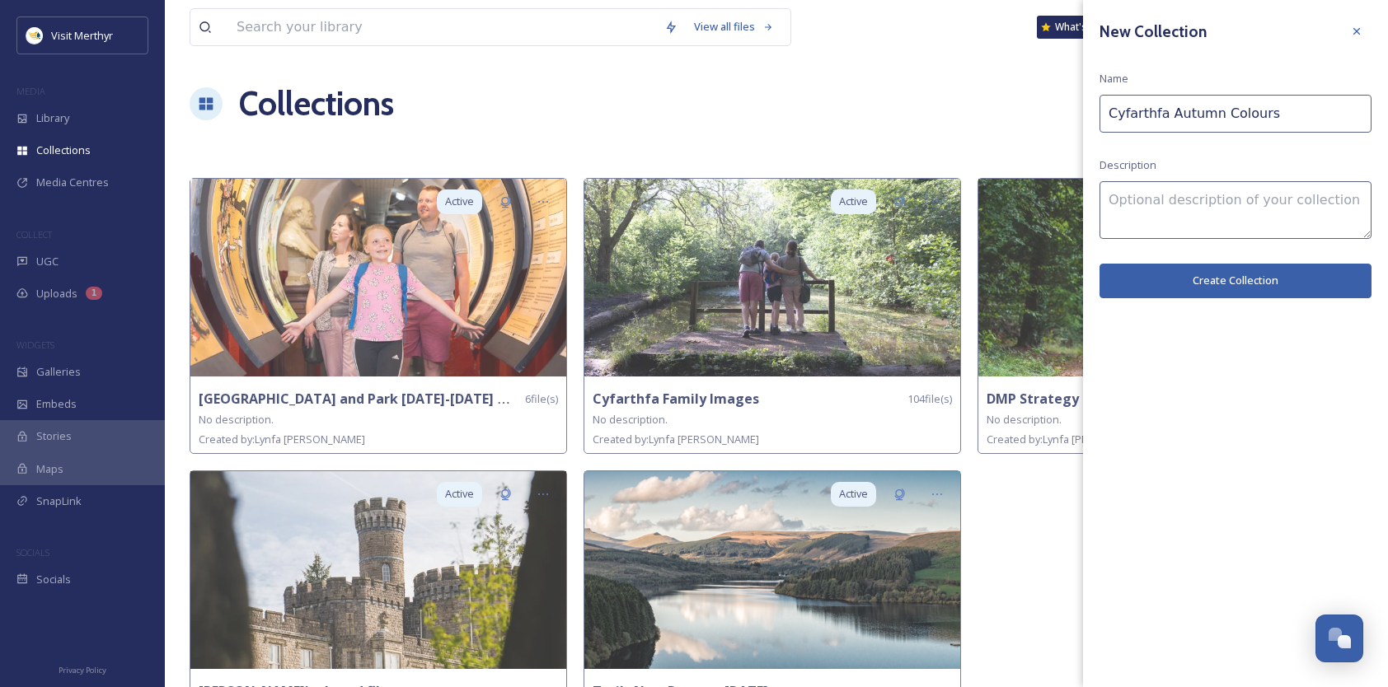
type input "Cyfarthfa Autumn Colours"
click at [1218, 276] on button "Create Collection" at bounding box center [1236, 281] width 272 height 34
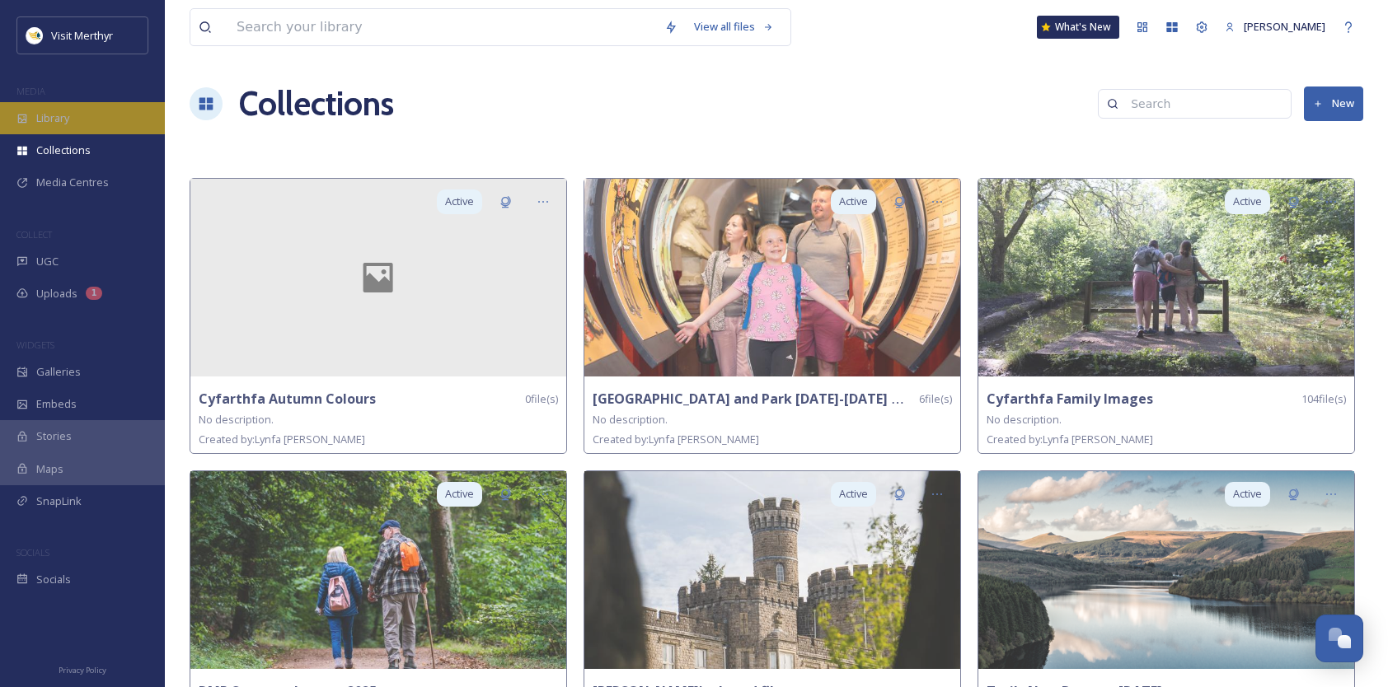
click at [74, 117] on div "Library" at bounding box center [82, 118] width 165 height 32
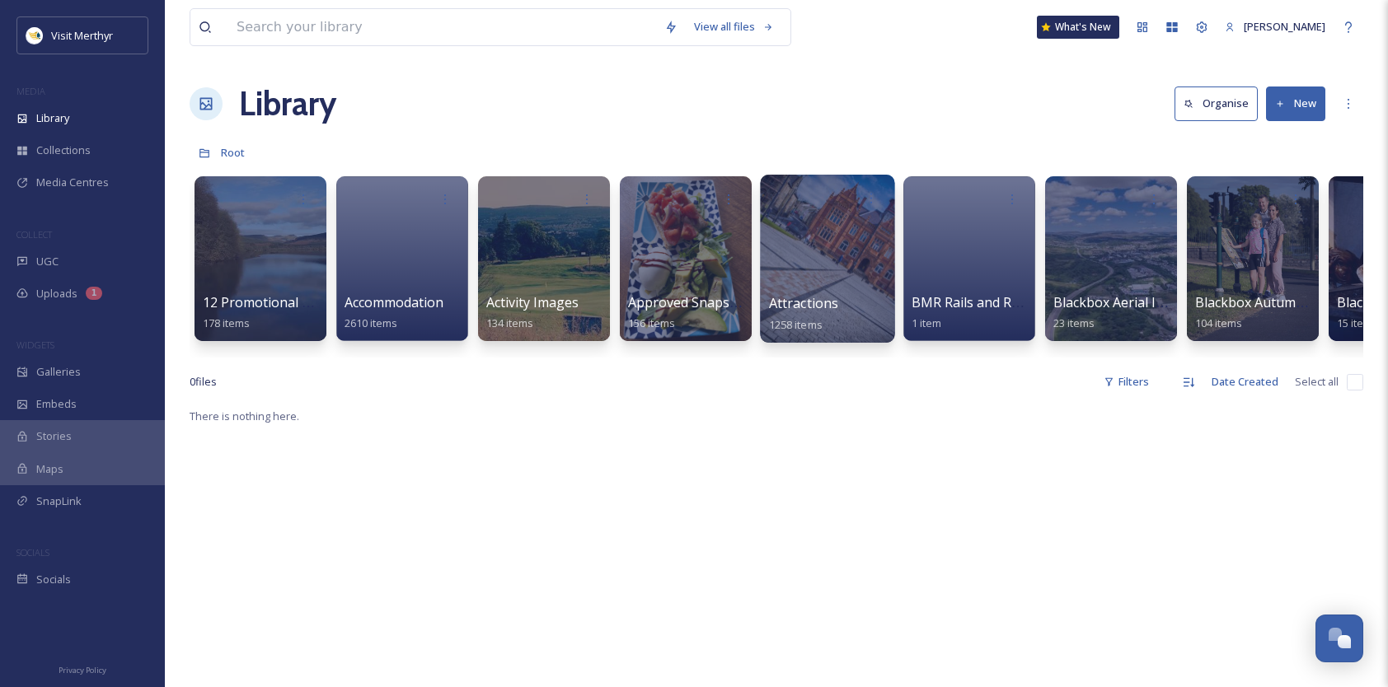
click at [816, 298] on span "Attractions" at bounding box center [804, 303] width 70 height 18
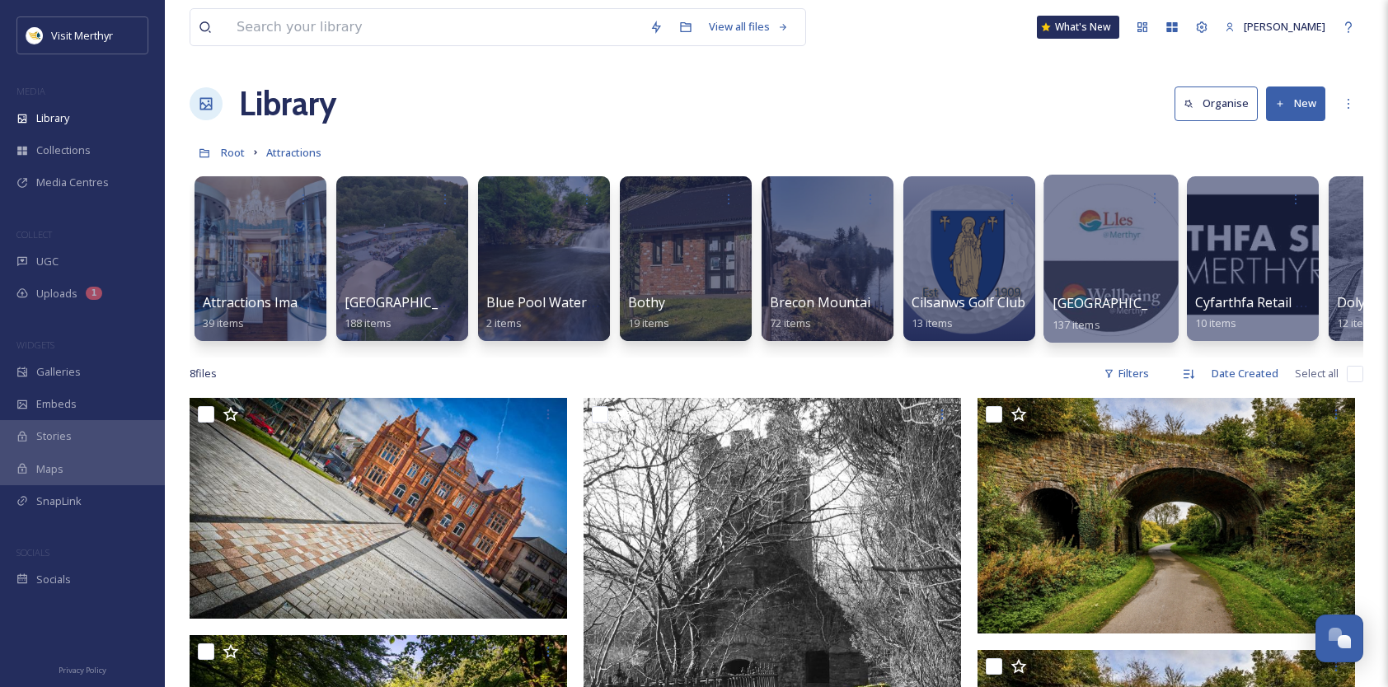
click at [1102, 299] on span "[GEOGRAPHIC_DATA]" at bounding box center [1120, 303] width 135 height 18
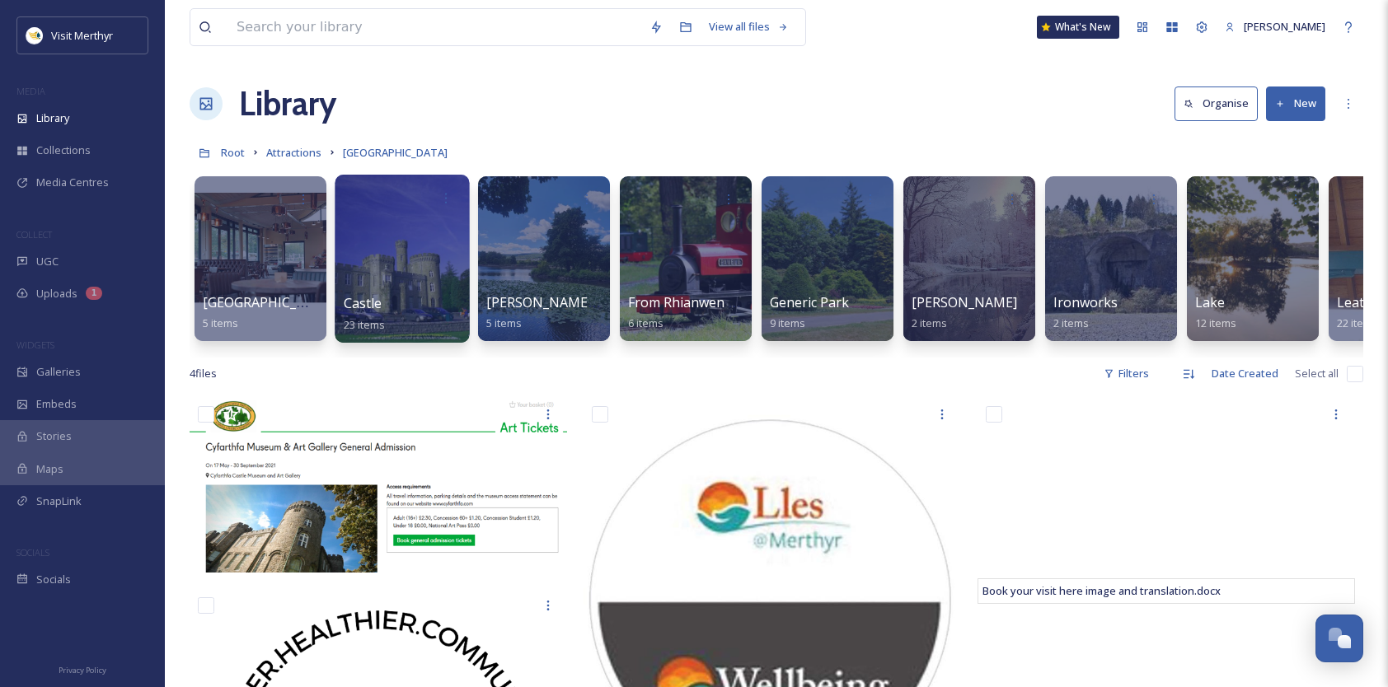
click at [366, 306] on span "Castle" at bounding box center [363, 303] width 39 height 18
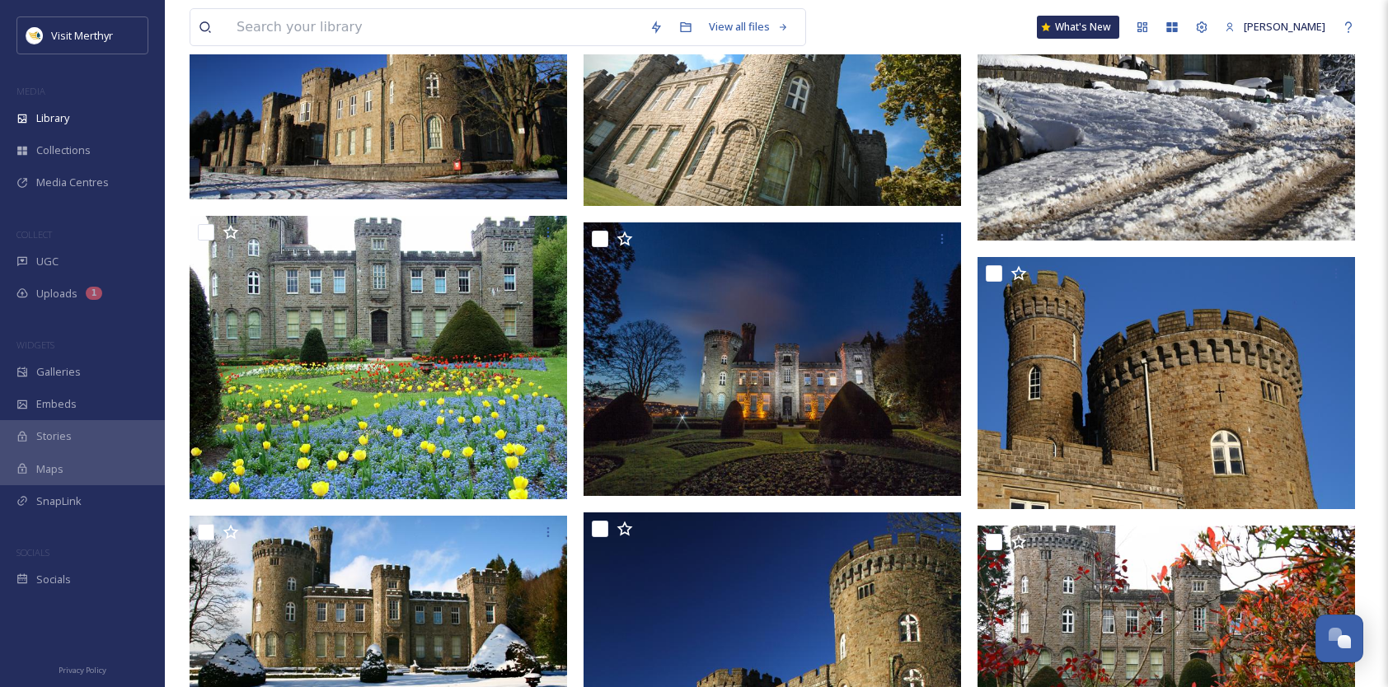
scroll to position [659, 0]
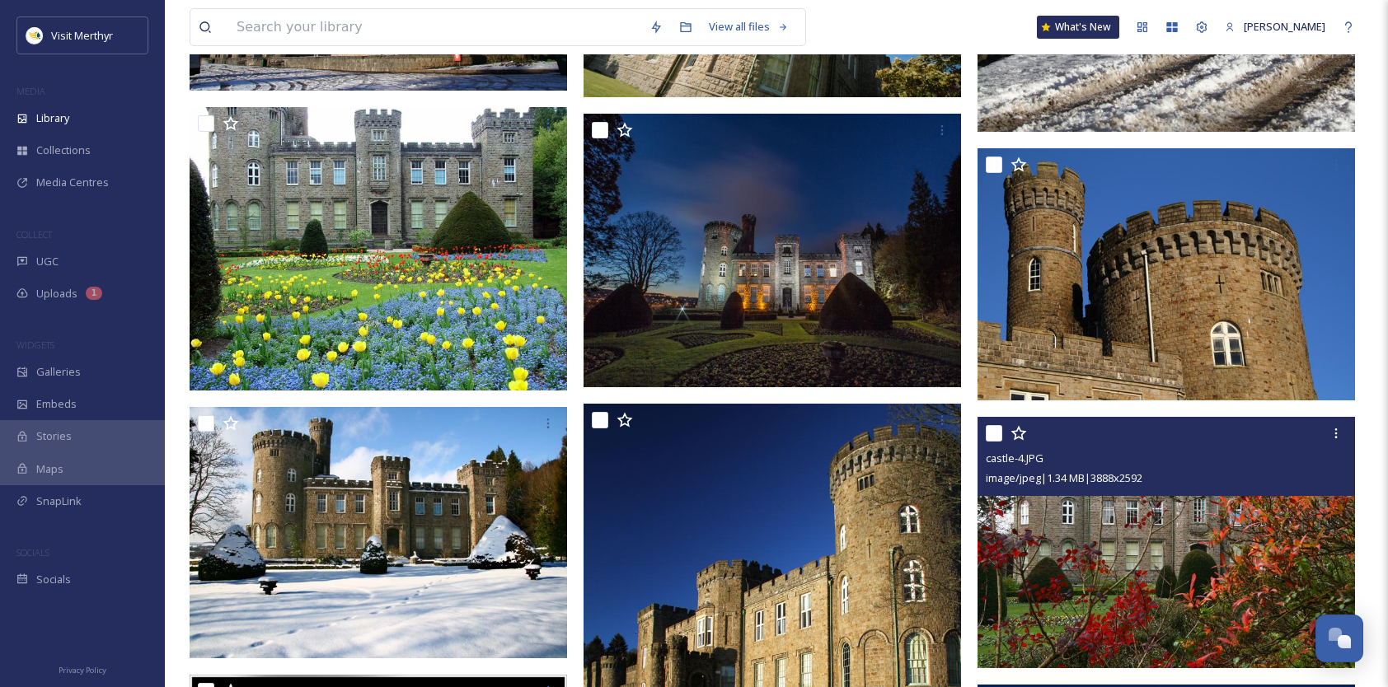
click at [991, 429] on input "checkbox" at bounding box center [994, 433] width 16 height 16
checkbox input "true"
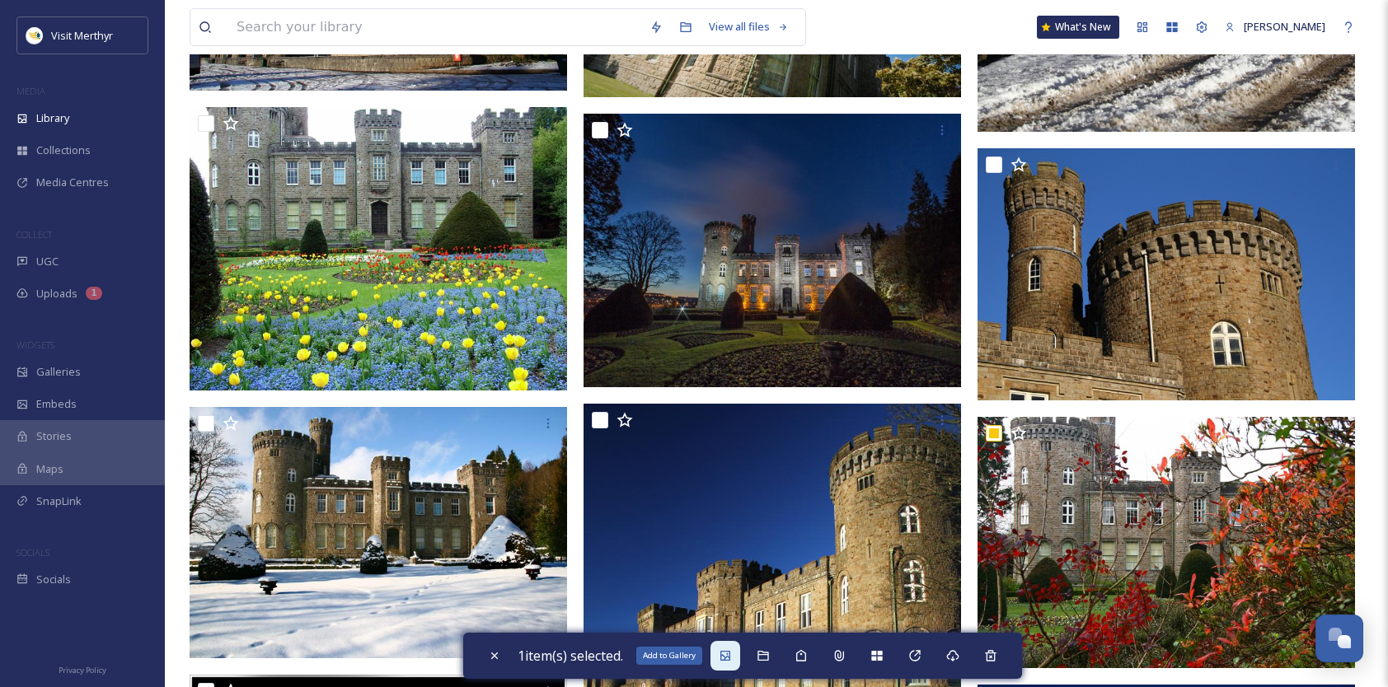
click at [732, 658] on icon at bounding box center [725, 655] width 13 height 13
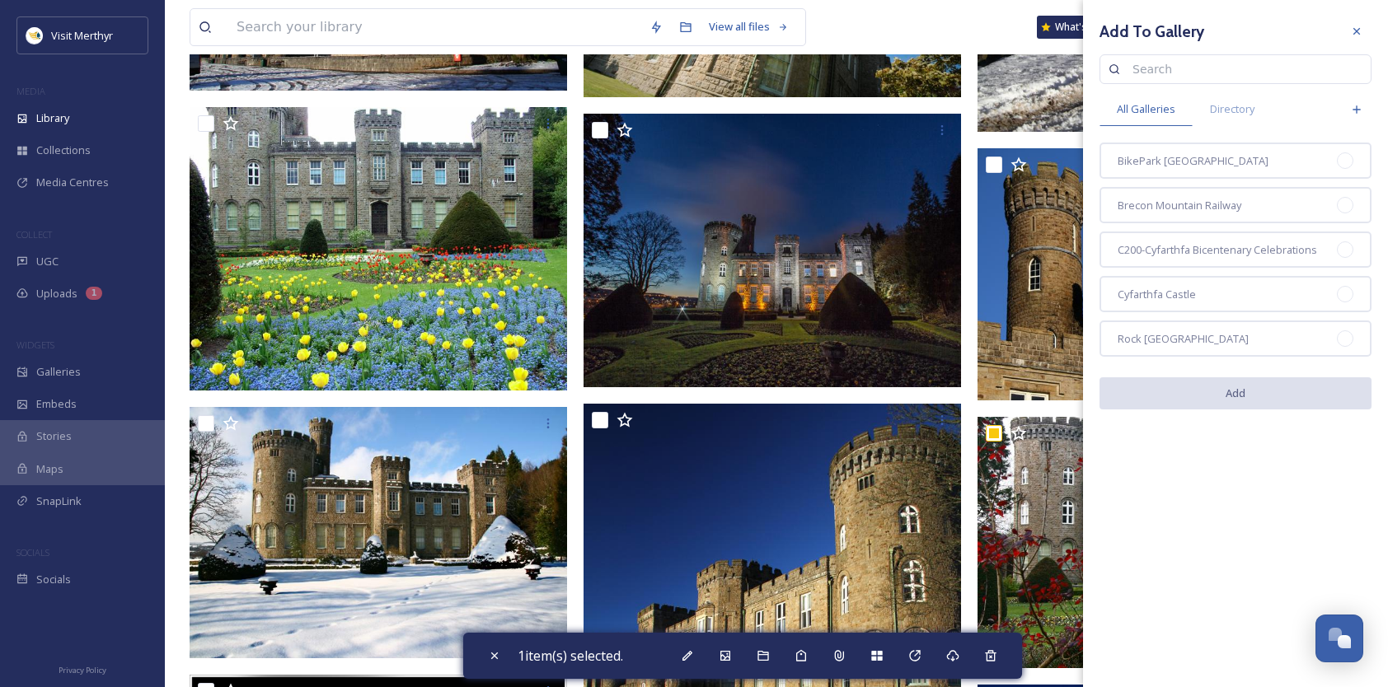
click at [1170, 69] on input at bounding box center [1243, 69] width 238 height 33
type input "cyfarthfa"
click at [1235, 106] on span "Directory" at bounding box center [1232, 109] width 45 height 16
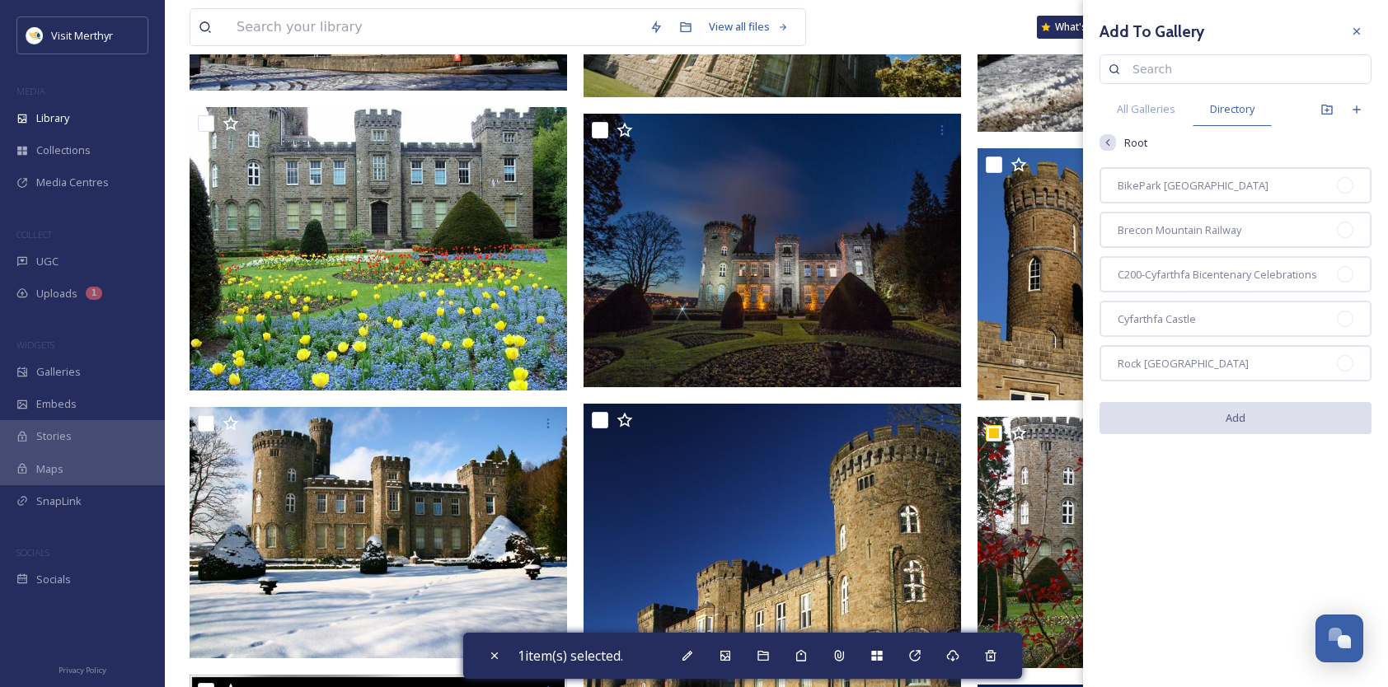
click at [1364, 26] on div at bounding box center [1357, 31] width 30 height 30
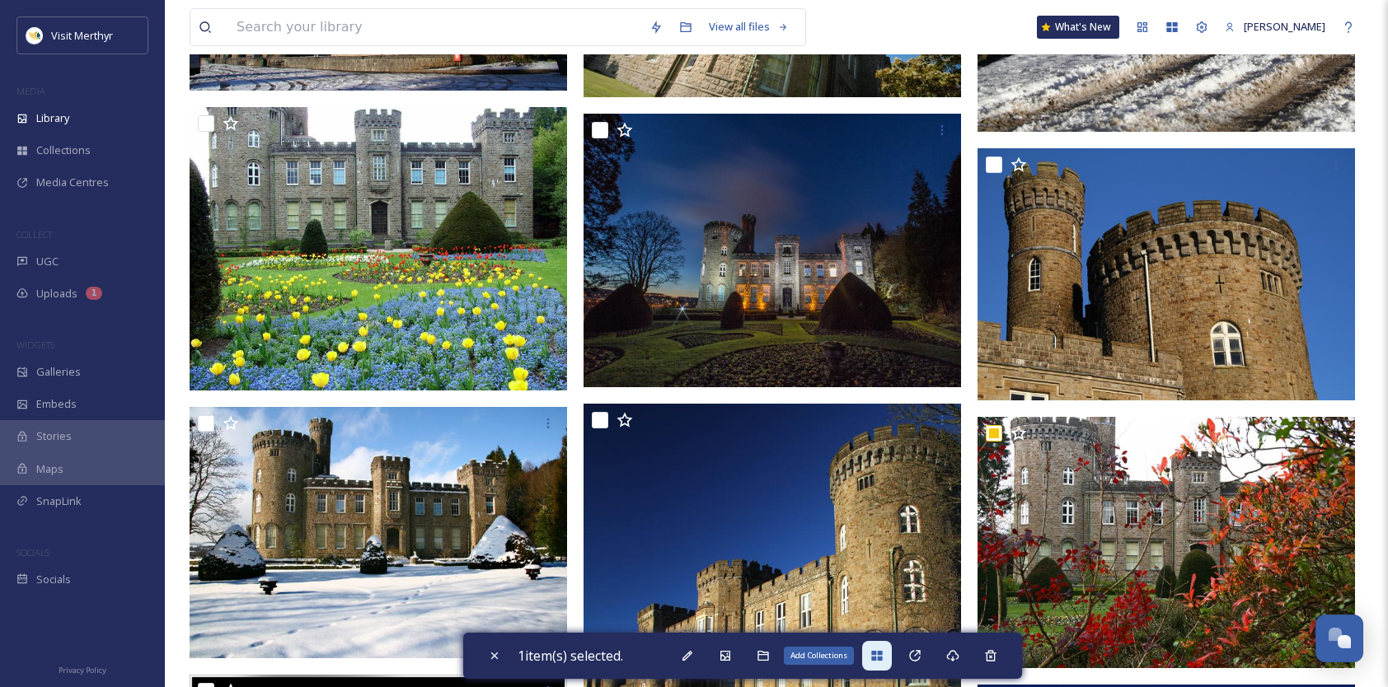
click at [880, 651] on icon at bounding box center [876, 656] width 11 height 10
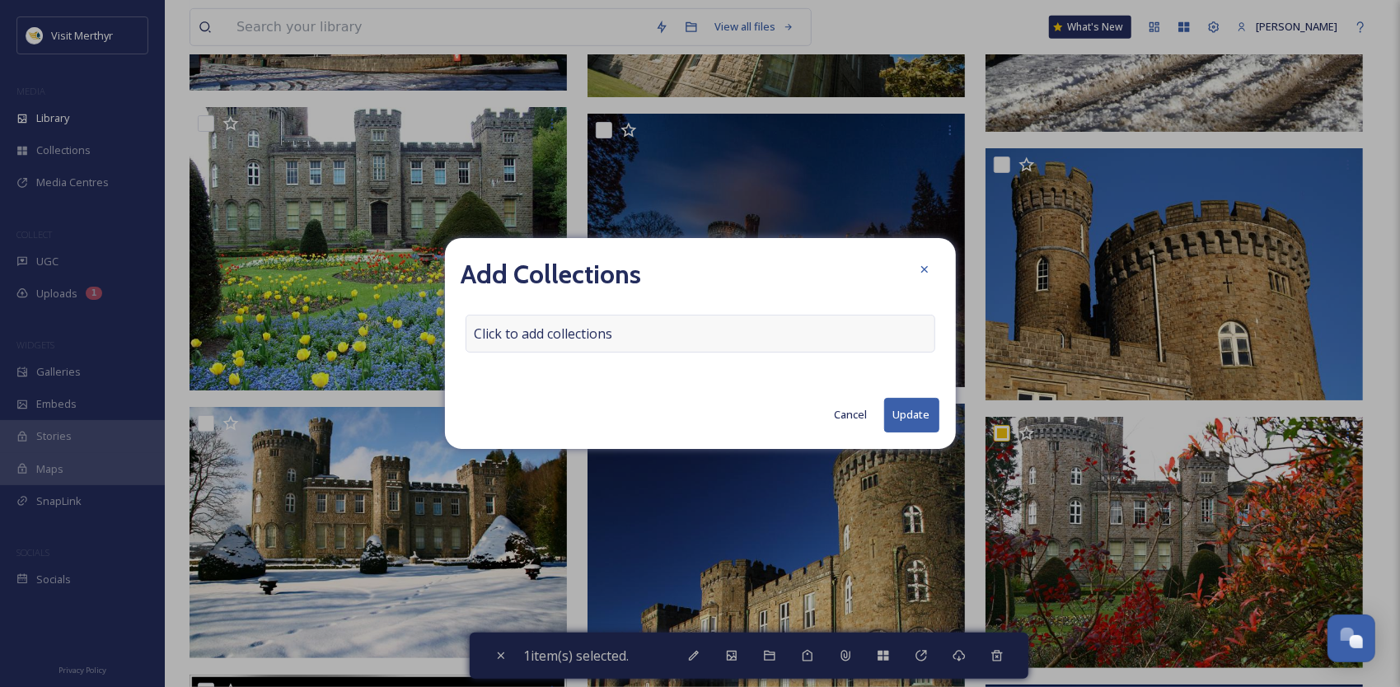
click at [613, 330] on div "Click to add collections" at bounding box center [701, 334] width 470 height 38
click at [608, 330] on input at bounding box center [557, 334] width 181 height 36
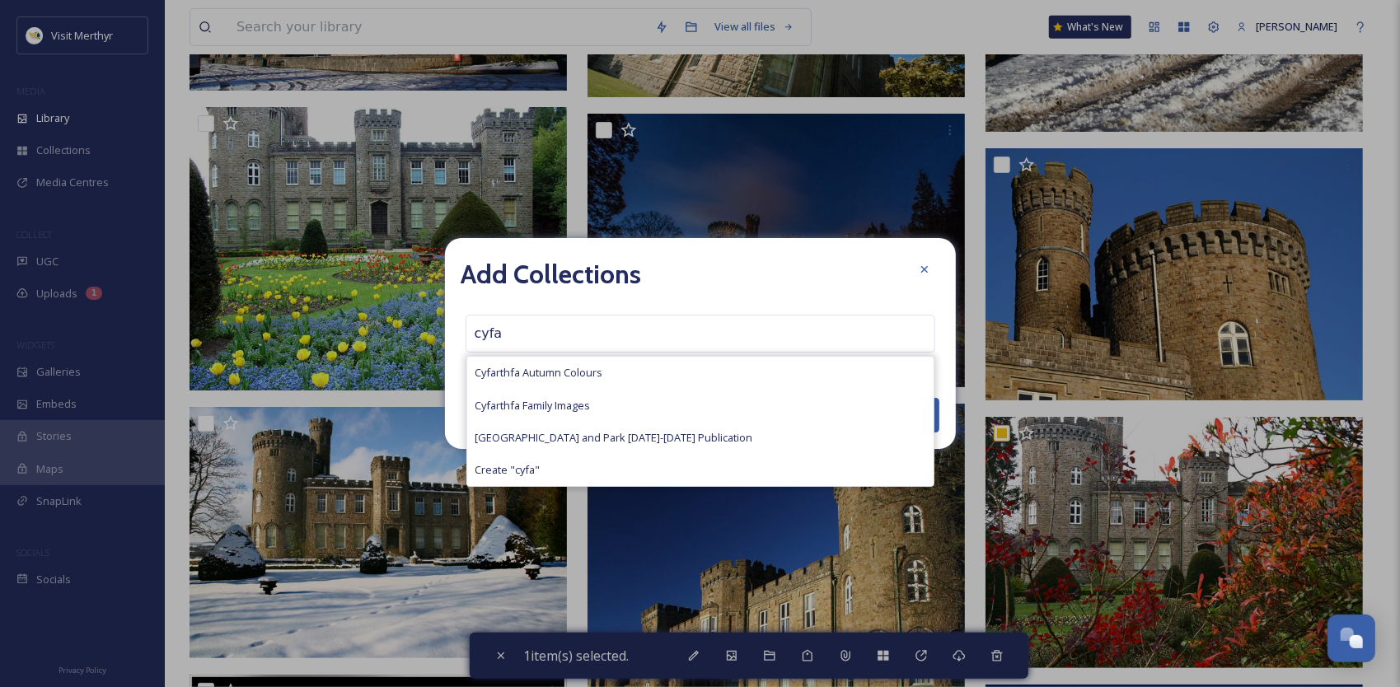
type input "cyfa"
click at [556, 377] on span "Cyfarthfa Autumn Colours" at bounding box center [540, 373] width 128 height 16
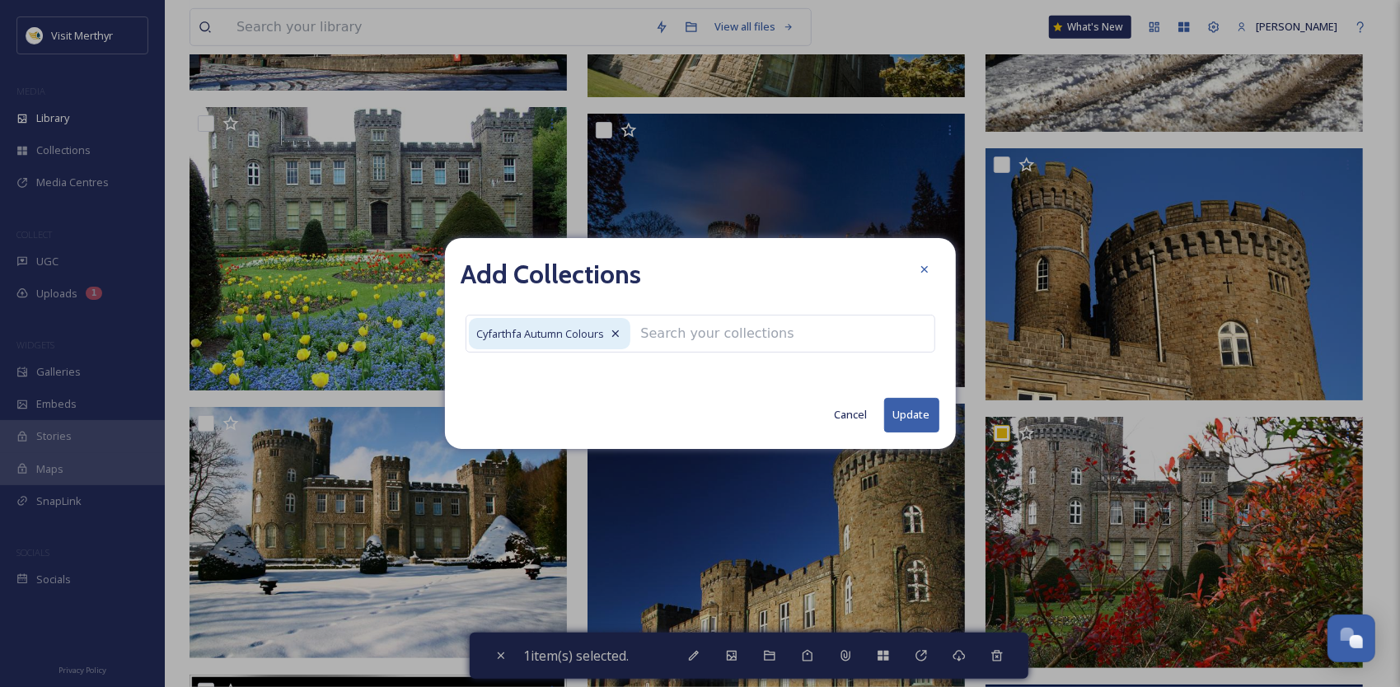
click at [915, 415] on button "Update" at bounding box center [911, 415] width 55 height 34
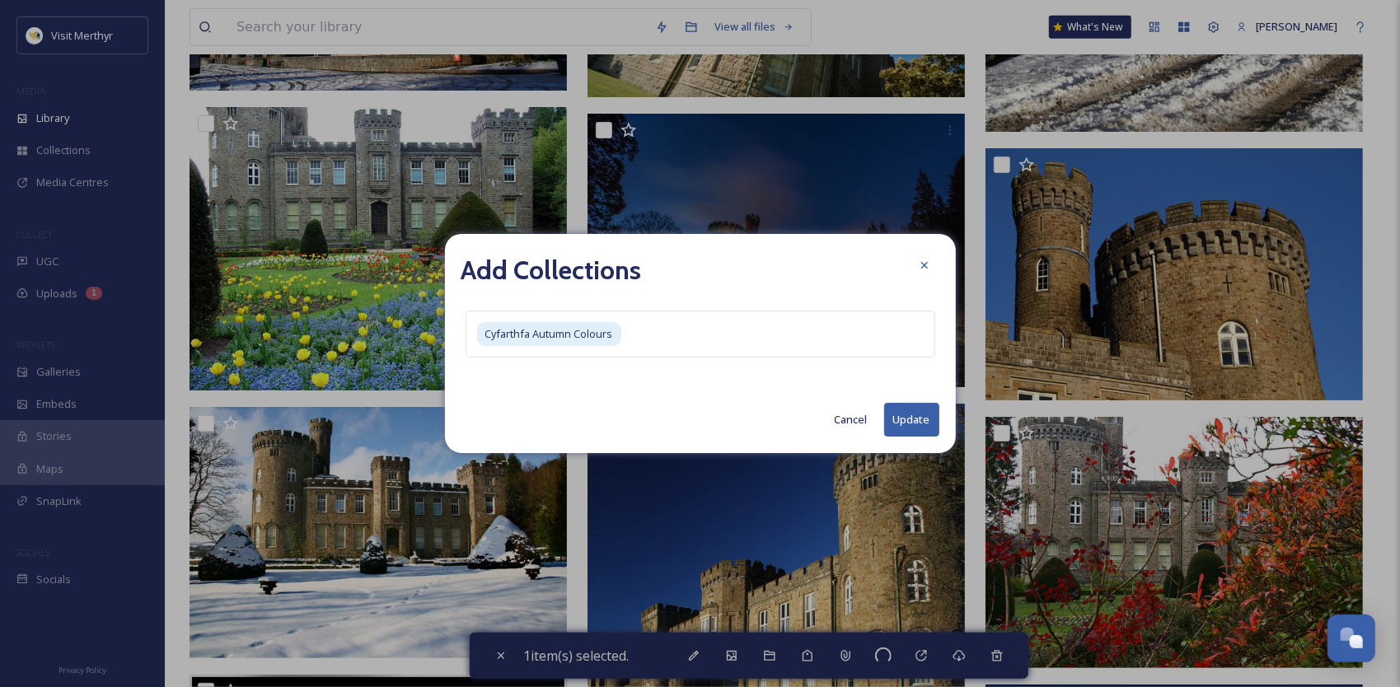
checkbox input "false"
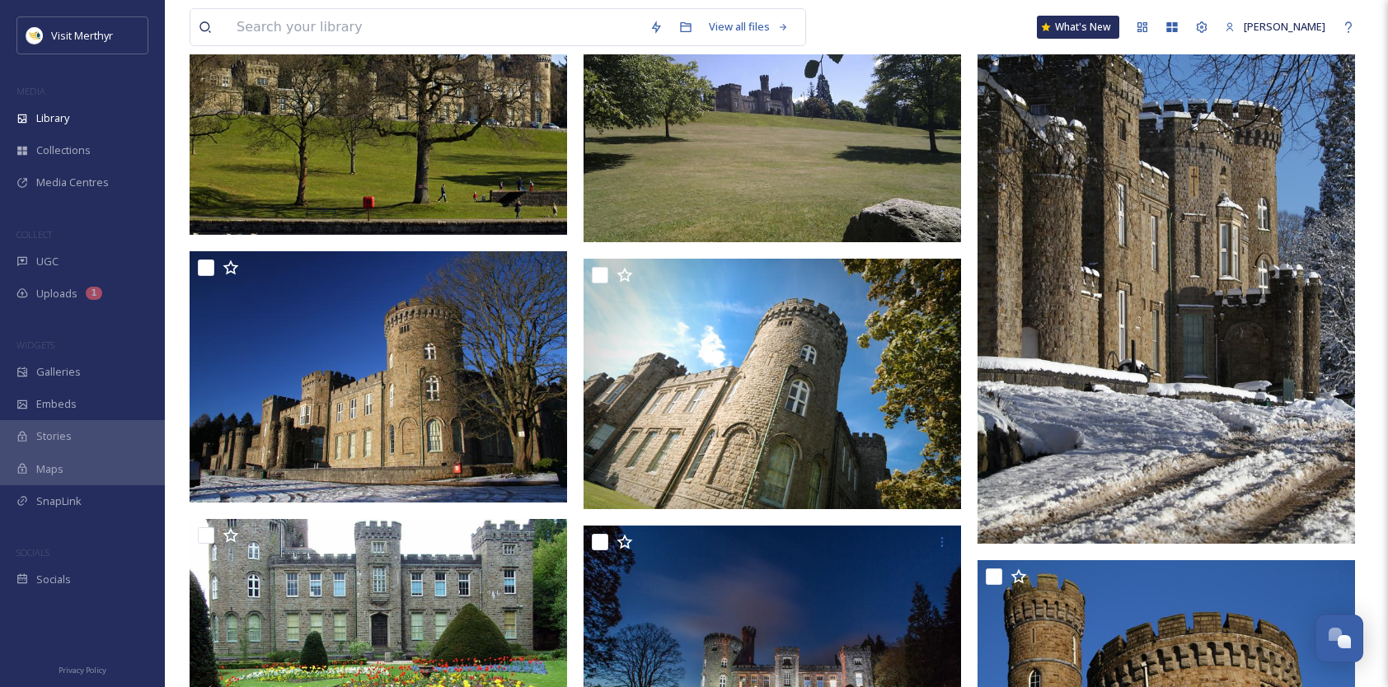
scroll to position [82, 0]
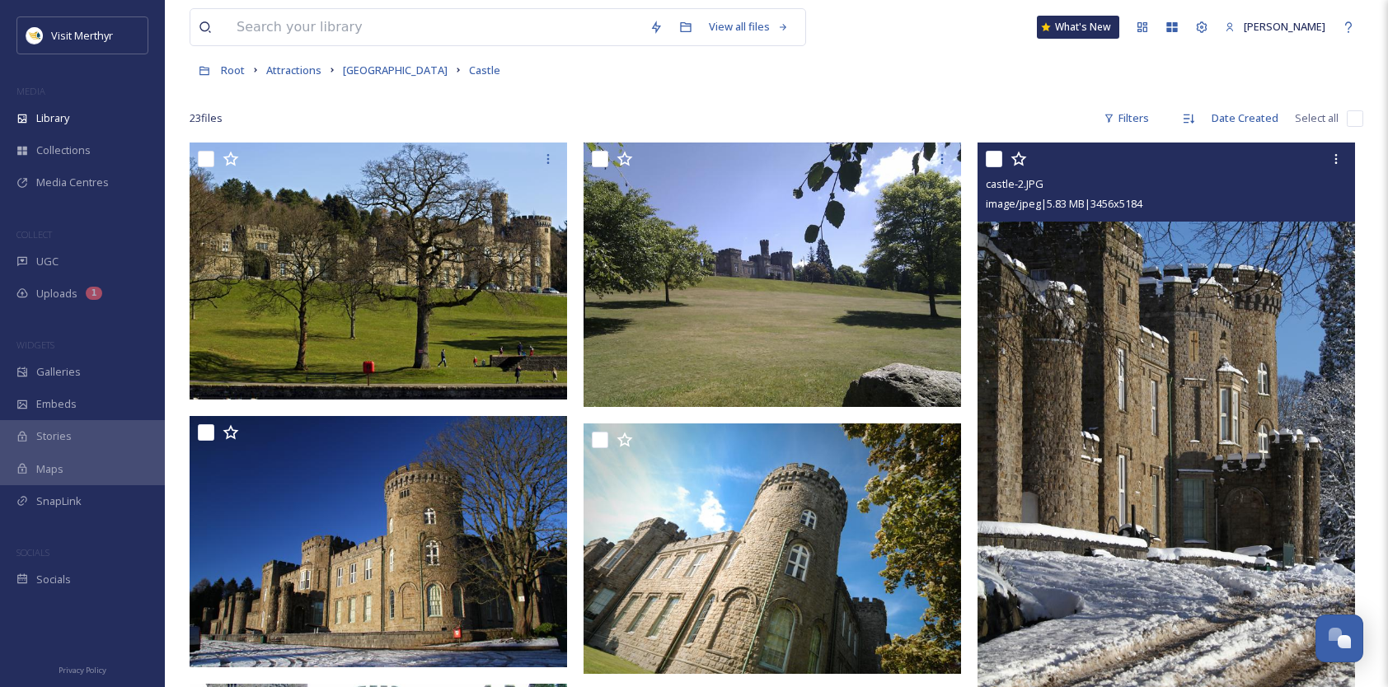
click at [992, 161] on input "checkbox" at bounding box center [994, 159] width 16 height 16
checkbox input "true"
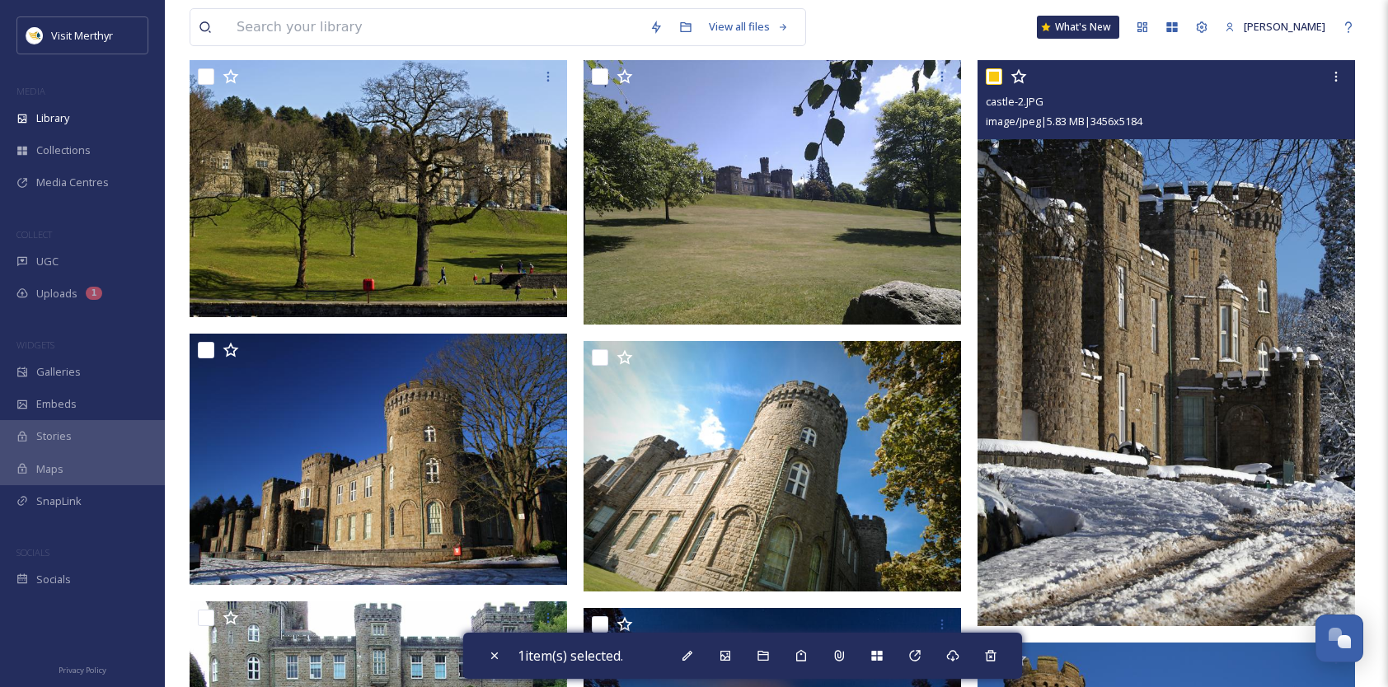
scroll to position [247, 0]
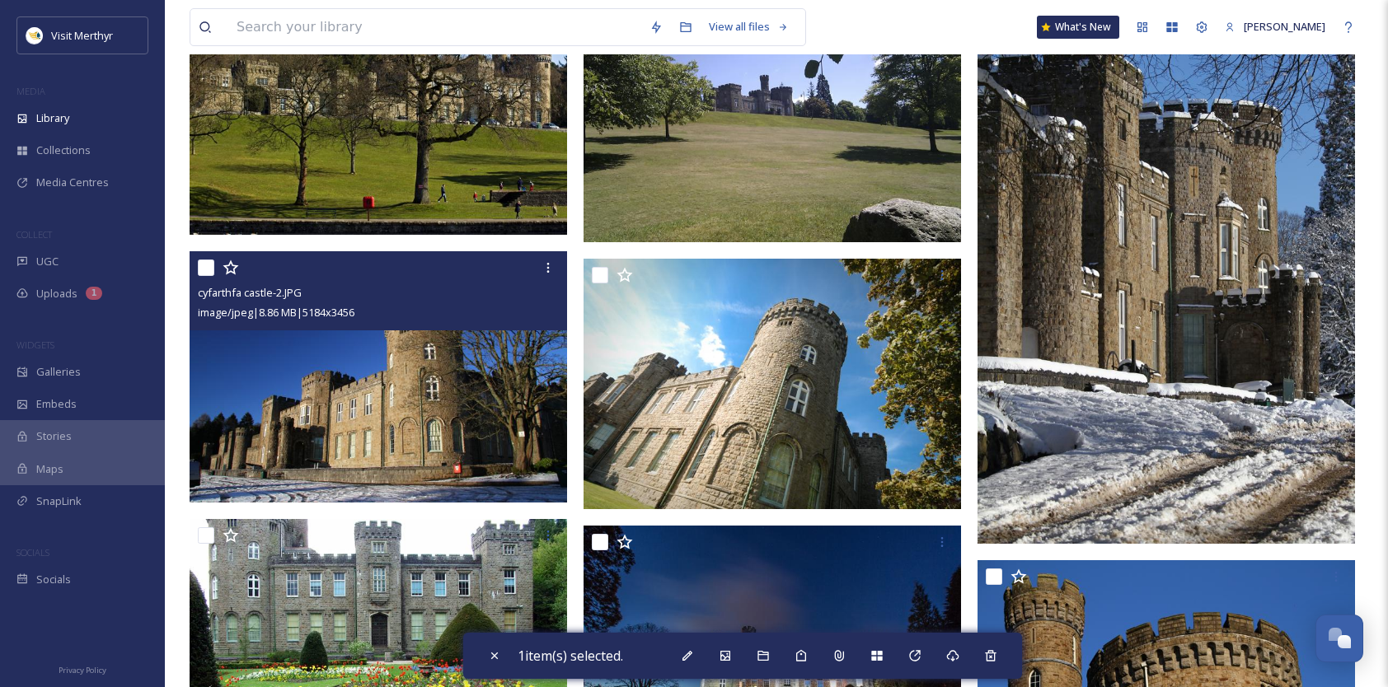
click at [203, 264] on input "checkbox" at bounding box center [206, 268] width 16 height 16
checkbox input "true"
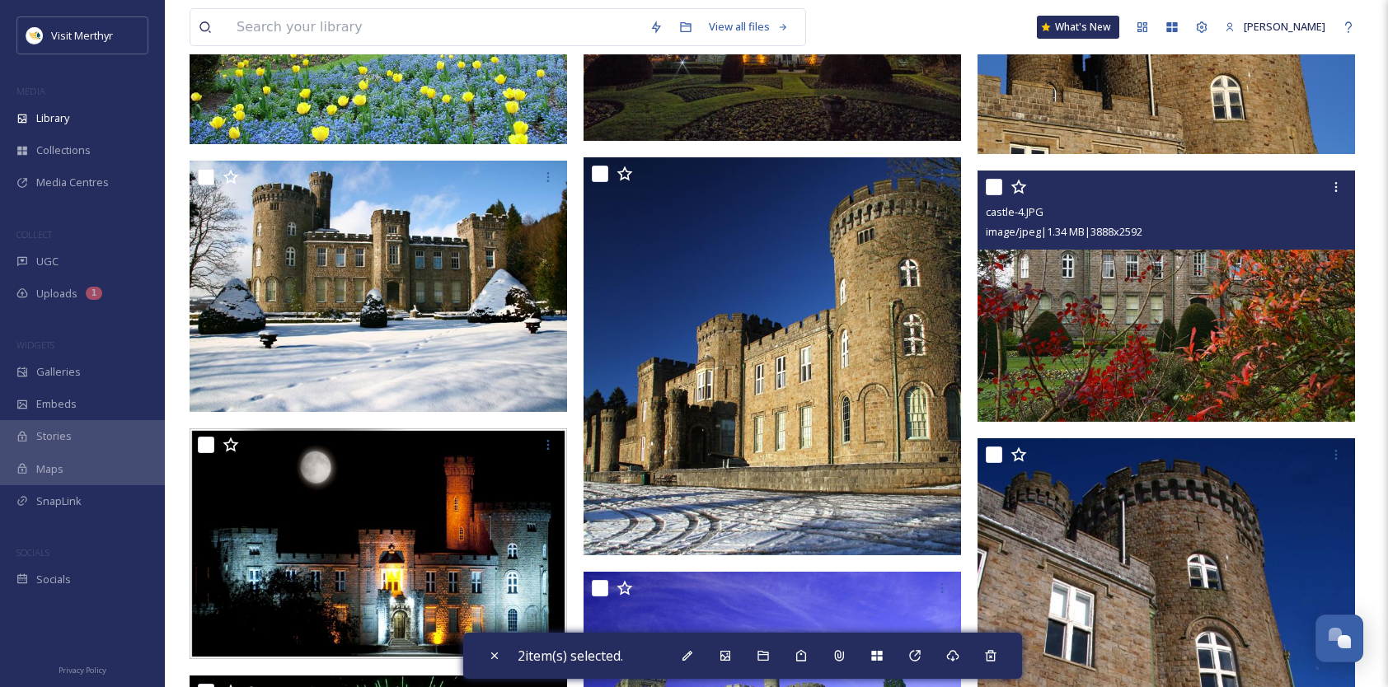
scroll to position [907, 0]
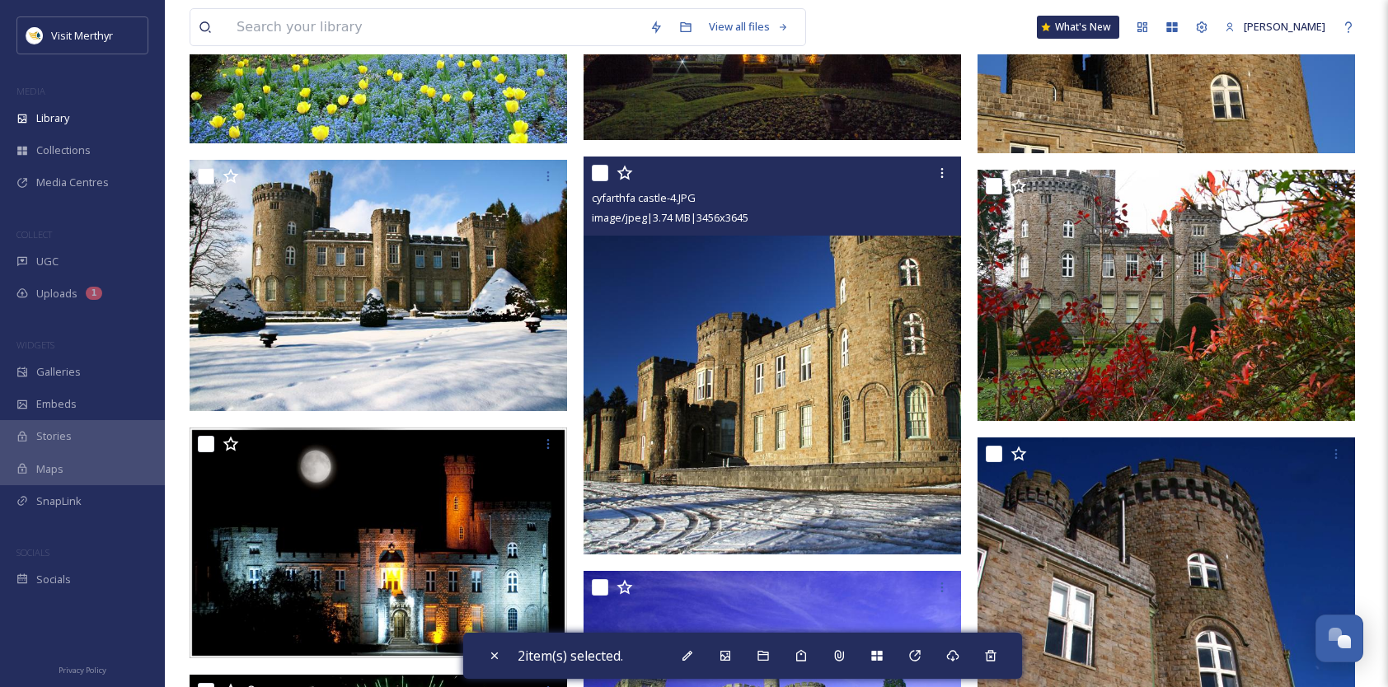
click at [598, 176] on input "checkbox" at bounding box center [600, 173] width 16 height 16
checkbox input "true"
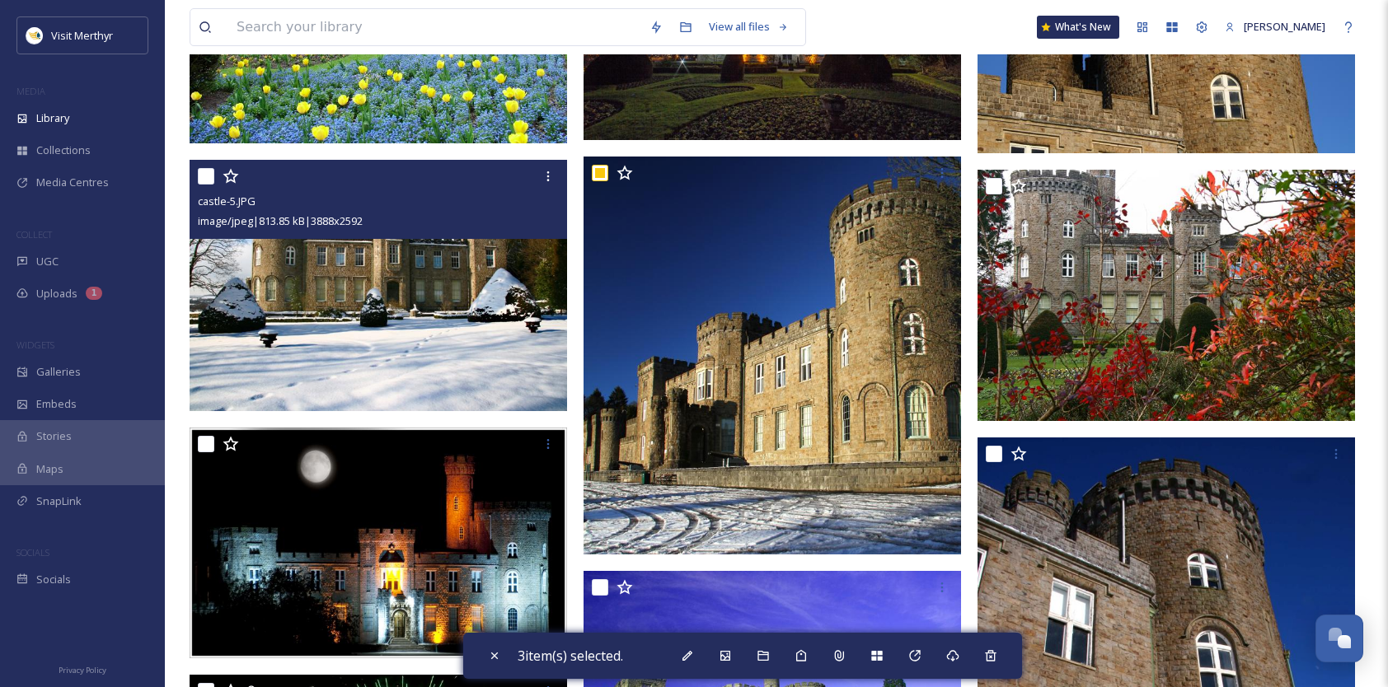
click at [211, 180] on input "checkbox" at bounding box center [206, 176] width 16 height 16
checkbox input "true"
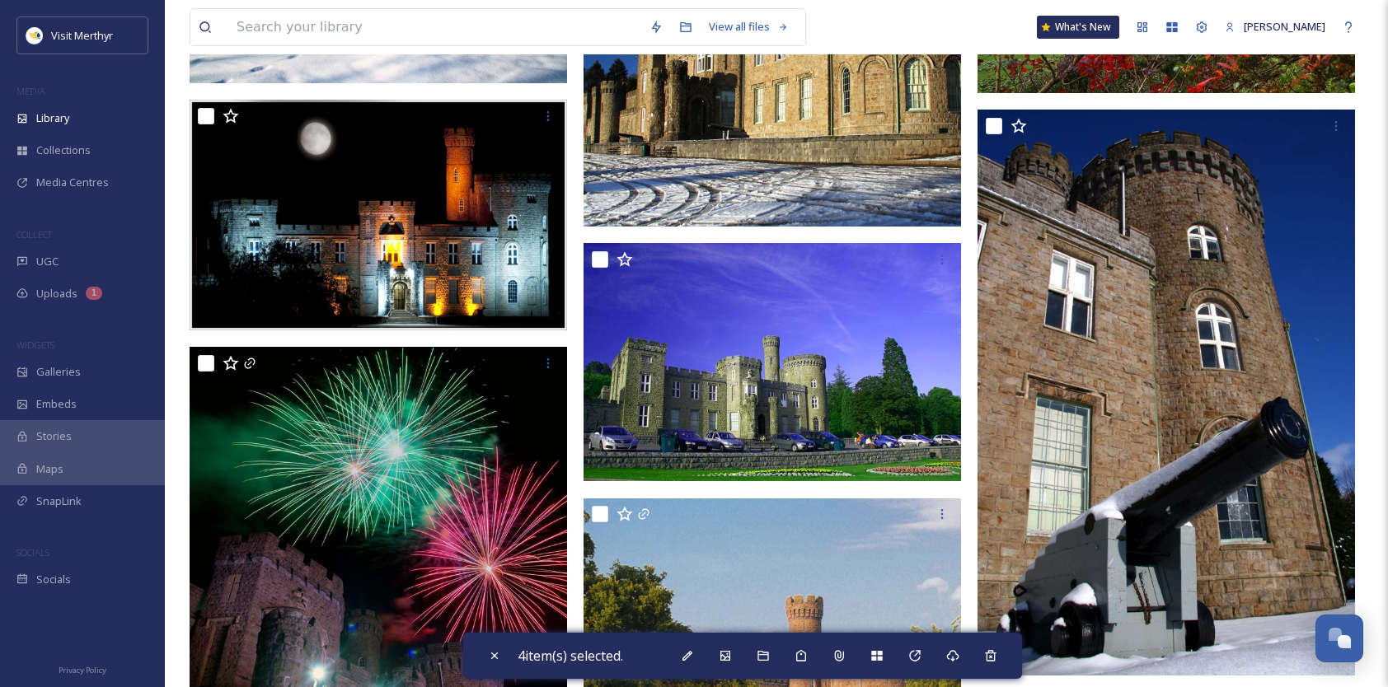
scroll to position [1154, 0]
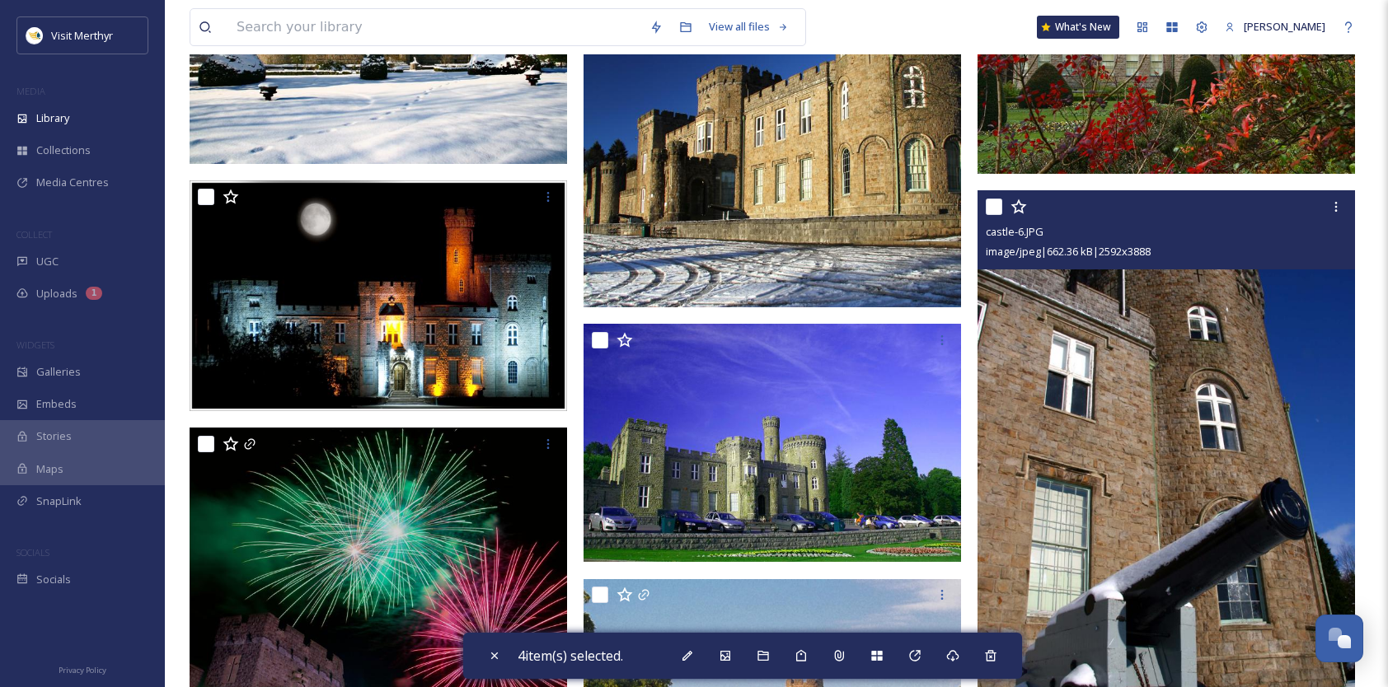
click at [992, 209] on input "checkbox" at bounding box center [994, 207] width 16 height 16
checkbox input "true"
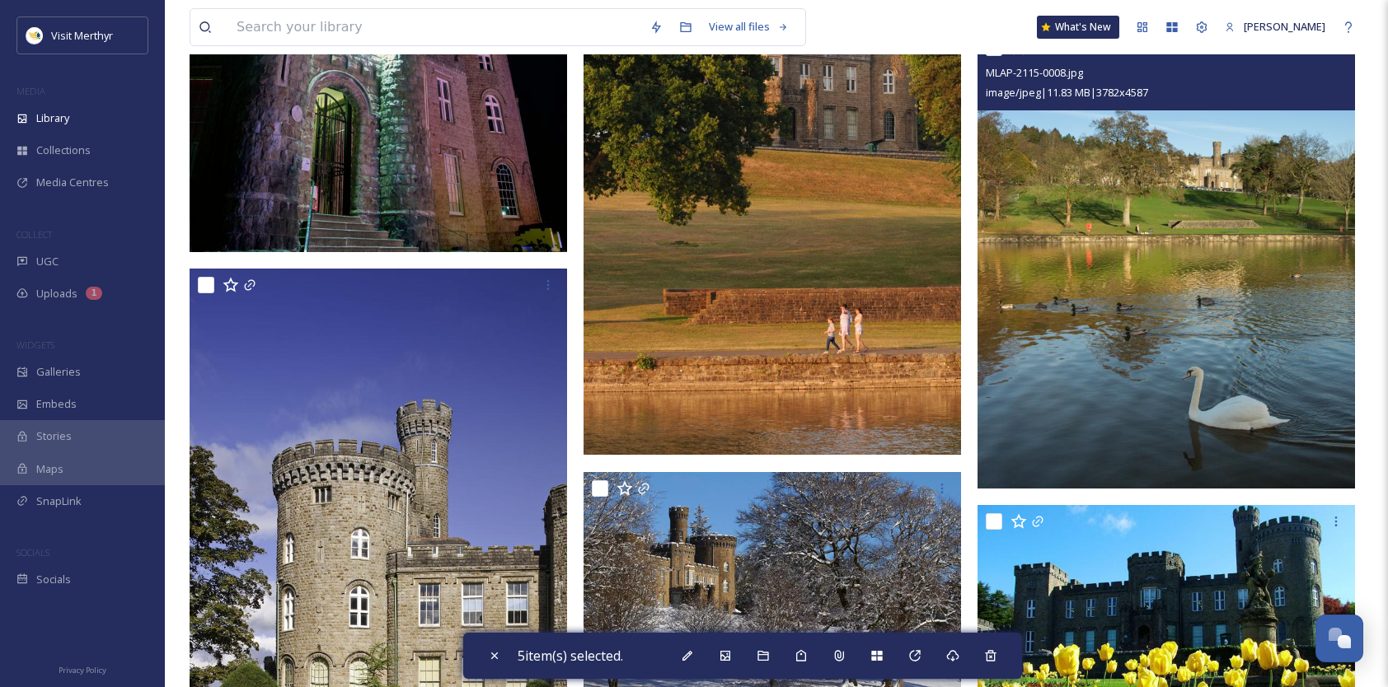
scroll to position [1813, 0]
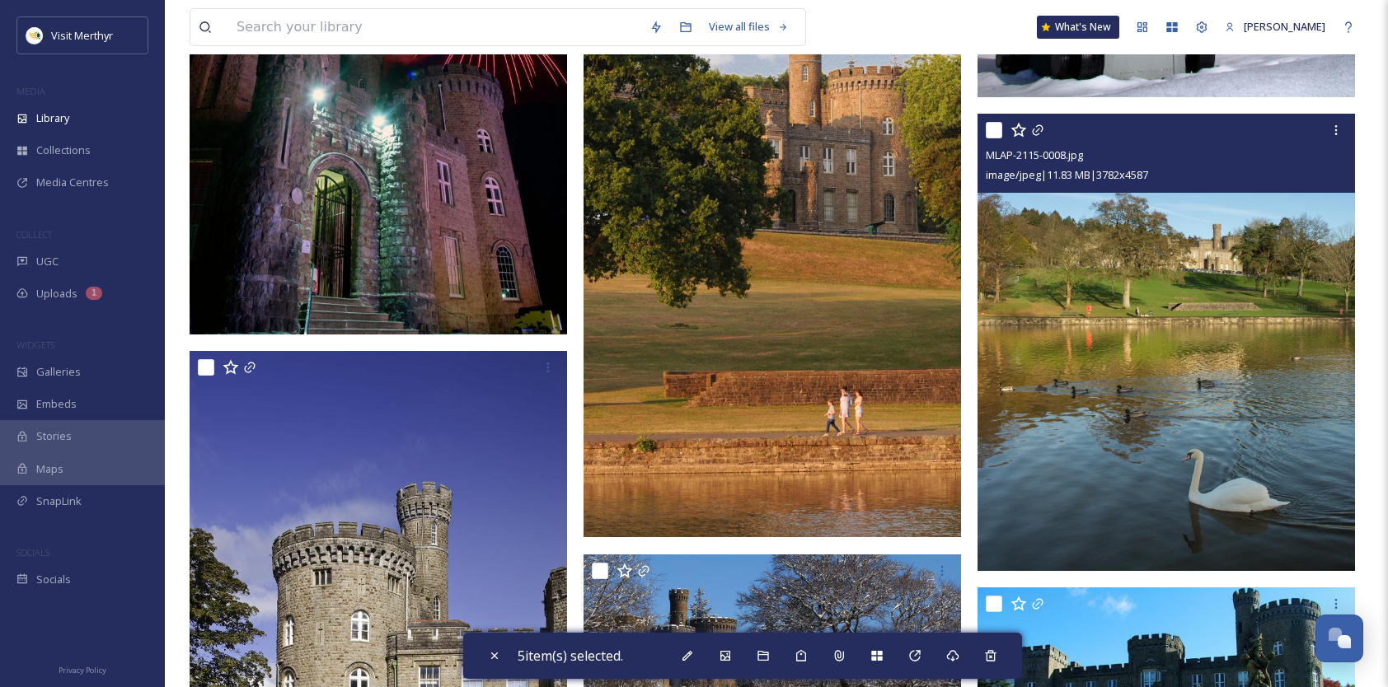
click at [1000, 130] on input "checkbox" at bounding box center [994, 130] width 16 height 16
checkbox input "true"
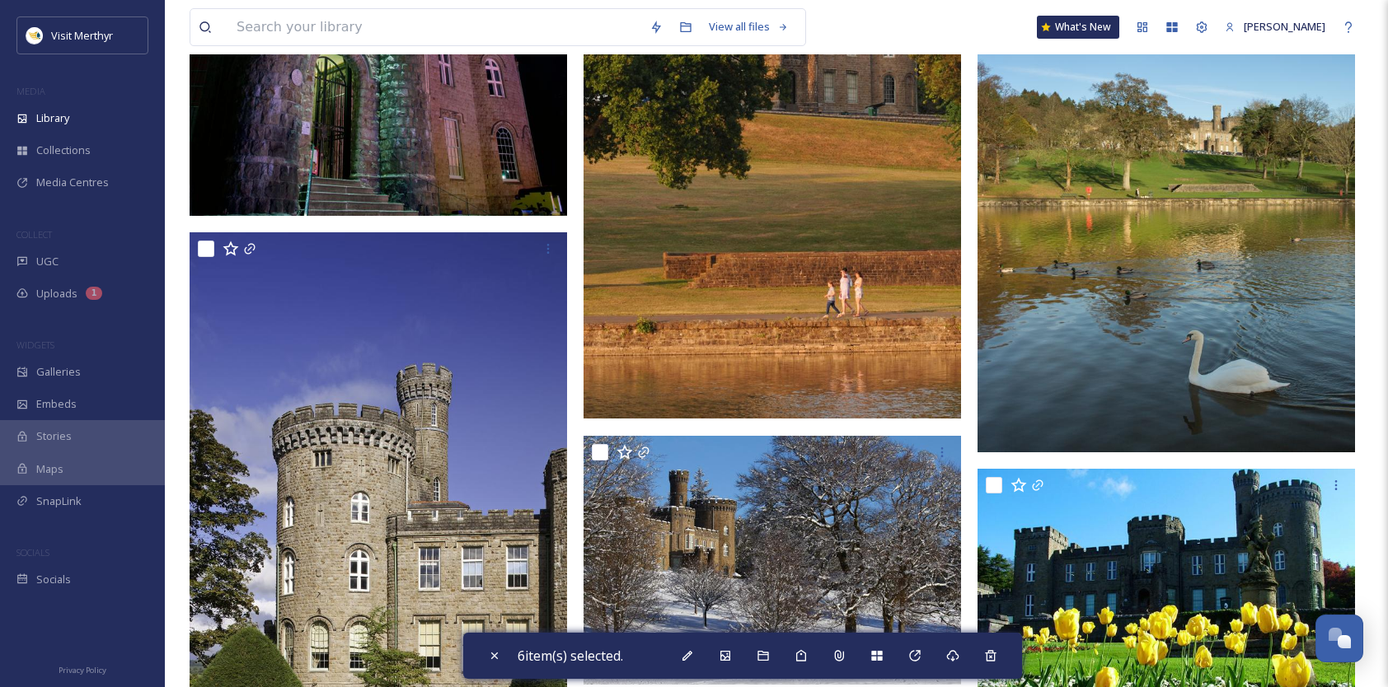
scroll to position [2061, 0]
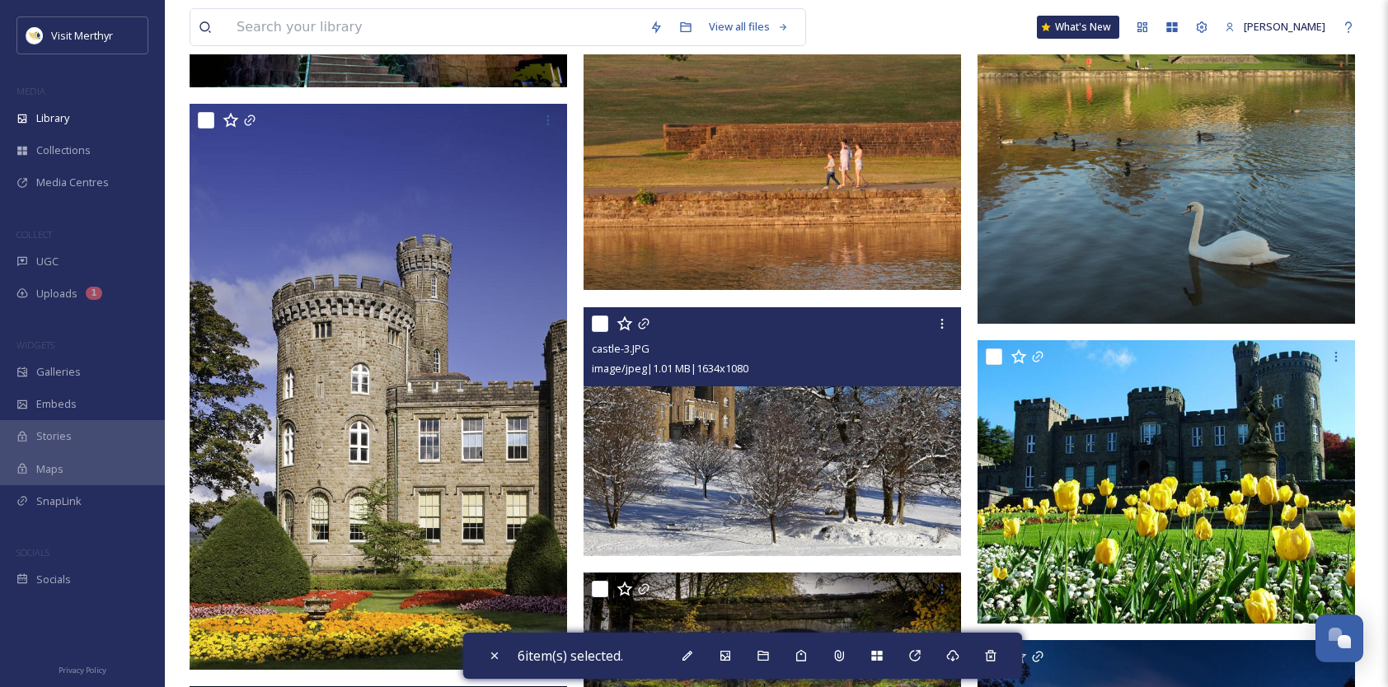
click at [597, 329] on input "checkbox" at bounding box center [600, 324] width 16 height 16
checkbox input "true"
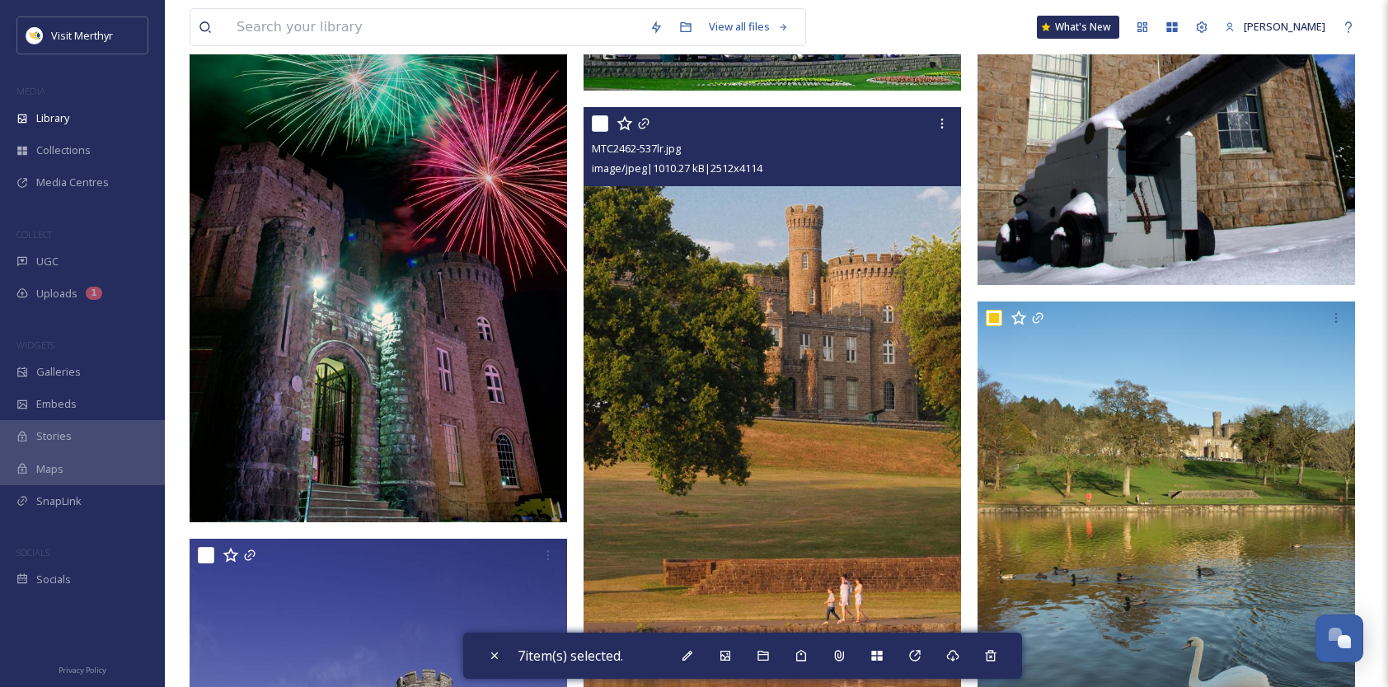
scroll to position [1465, 0]
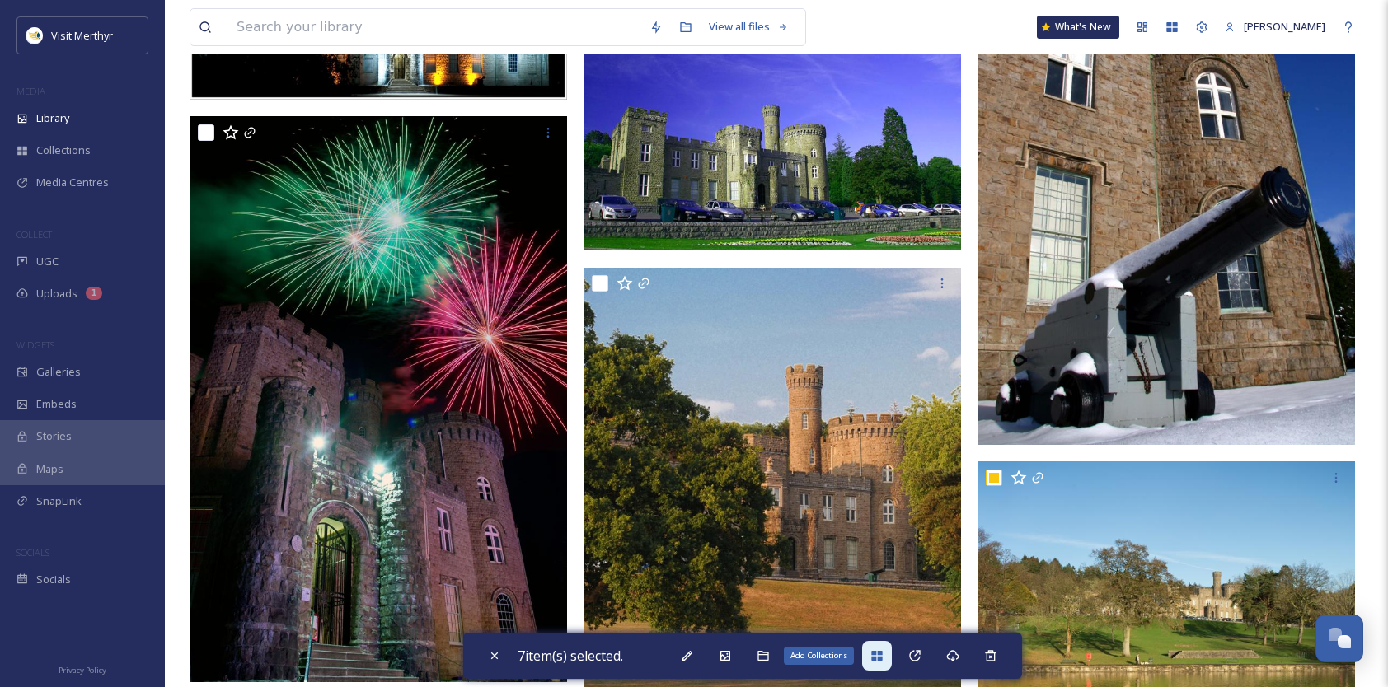
click at [879, 656] on icon at bounding box center [876, 655] width 13 height 13
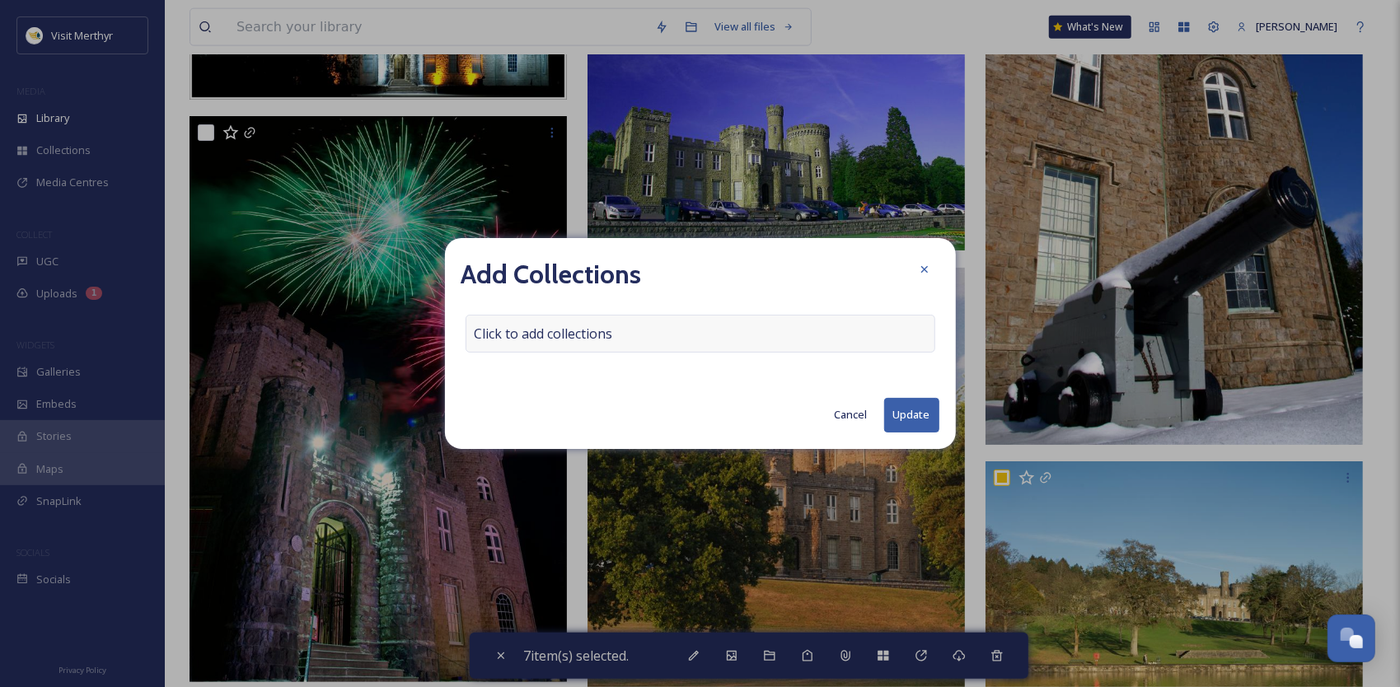
click at [587, 330] on span "Click to add collections" at bounding box center [544, 334] width 138 height 20
click at [575, 340] on input at bounding box center [557, 334] width 181 height 36
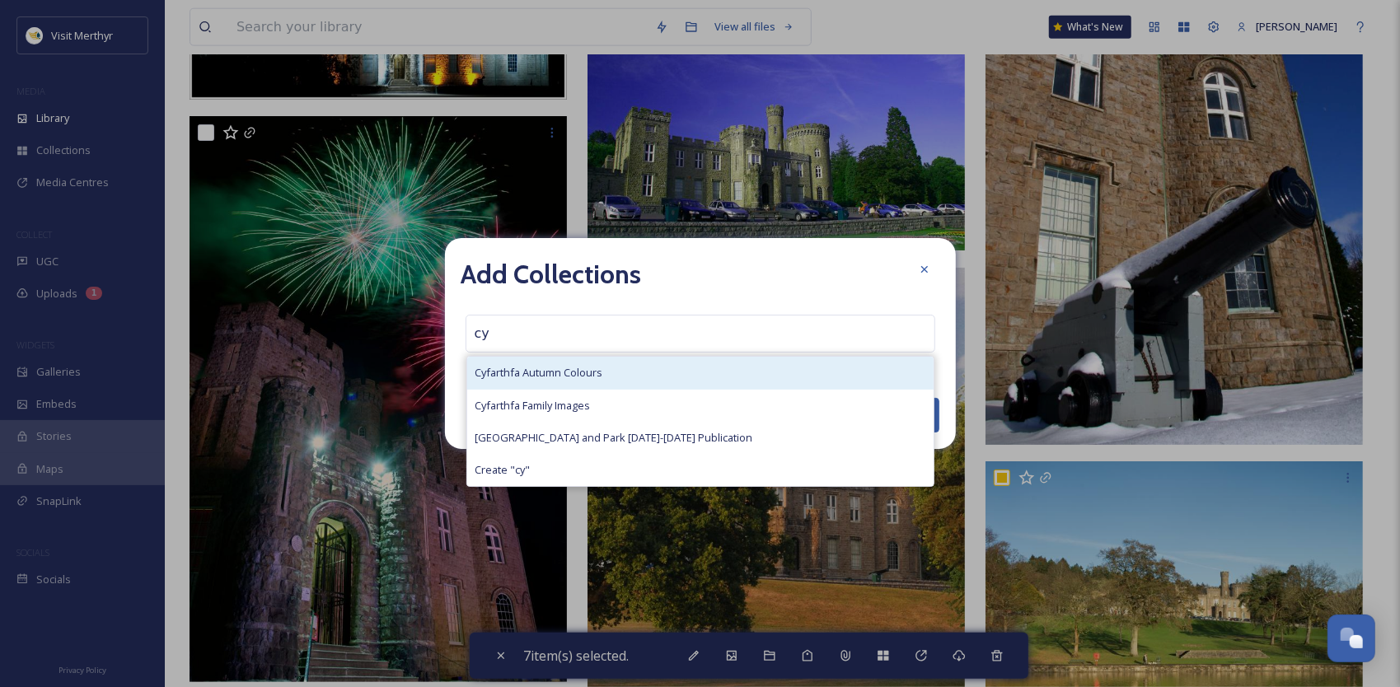
type input "cy"
click at [562, 379] on span "Cyfarthfa Autumn Colours" at bounding box center [540, 373] width 128 height 16
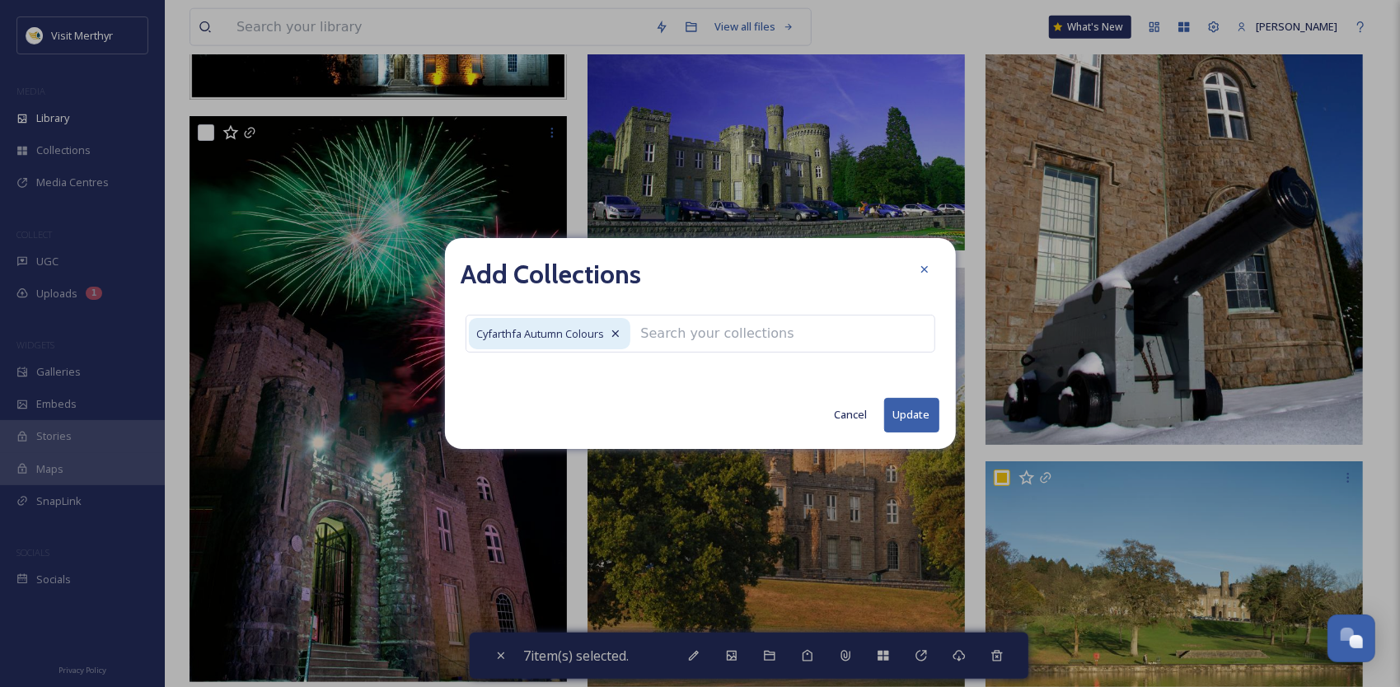
click at [901, 410] on button "Update" at bounding box center [911, 415] width 55 height 34
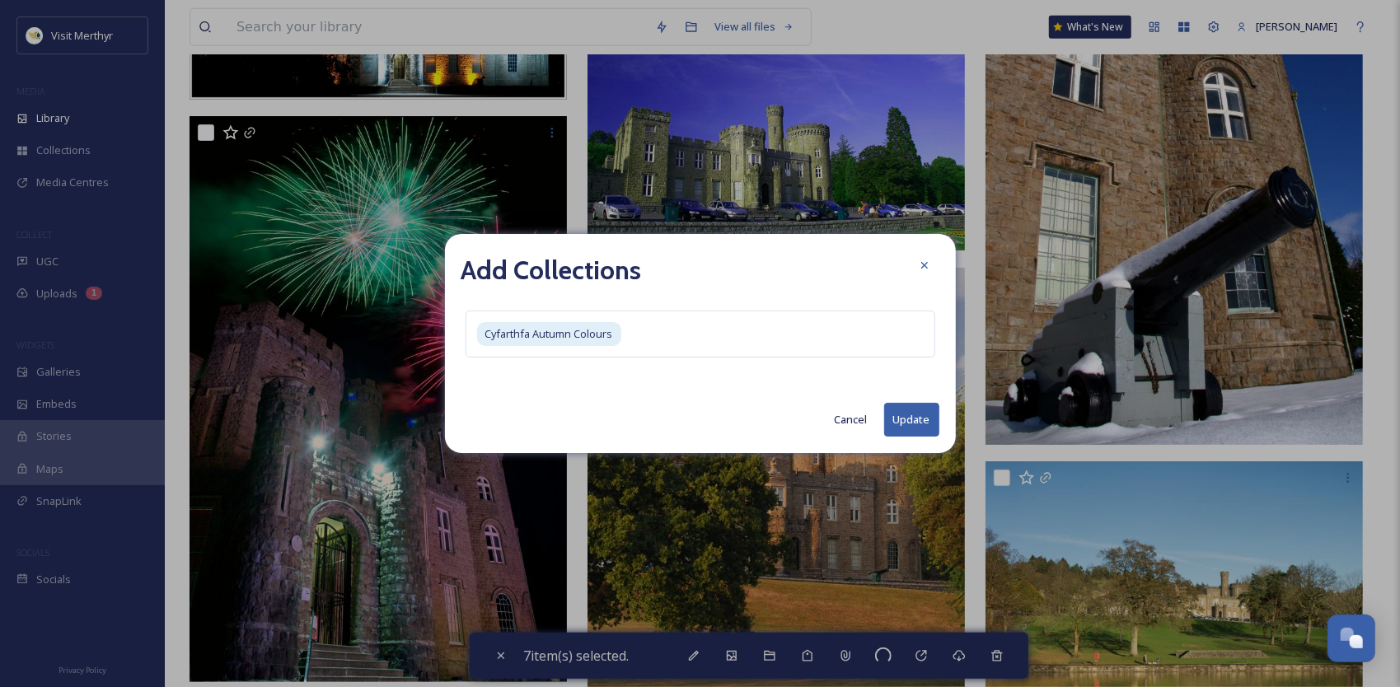
checkbox input "false"
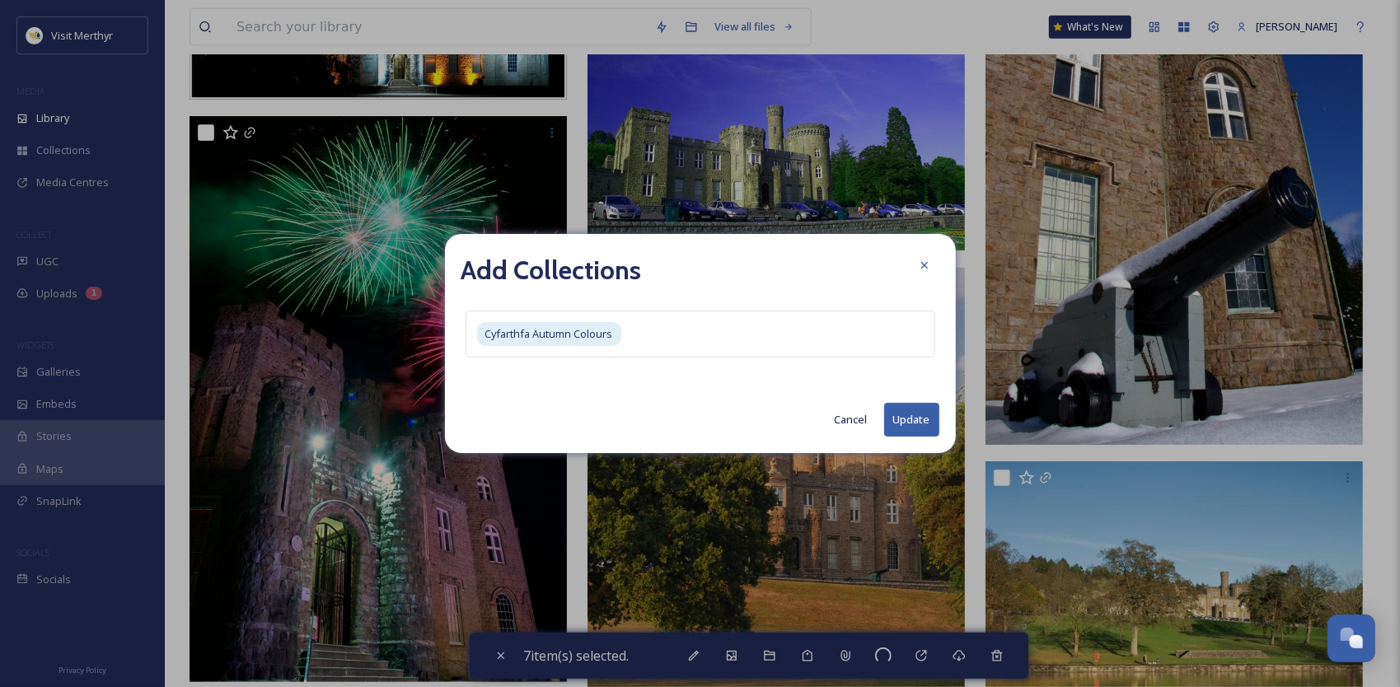
checkbox input "false"
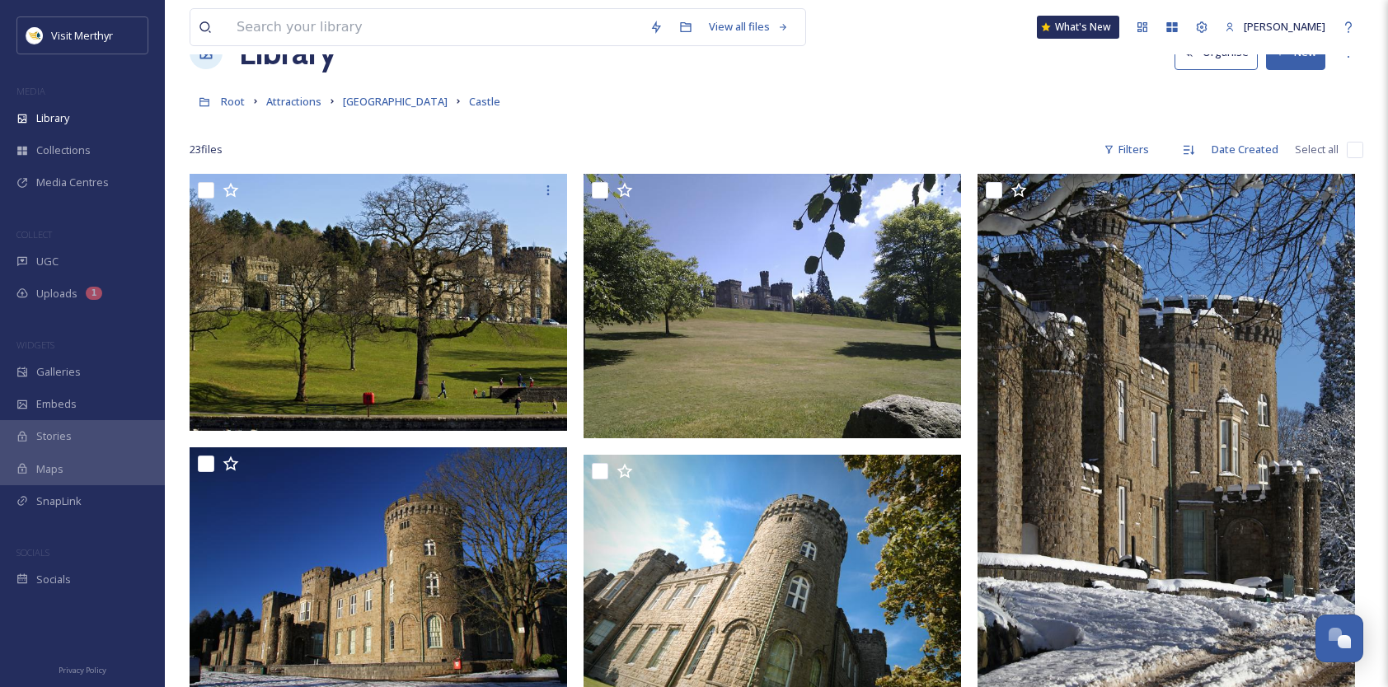
scroll to position [0, 0]
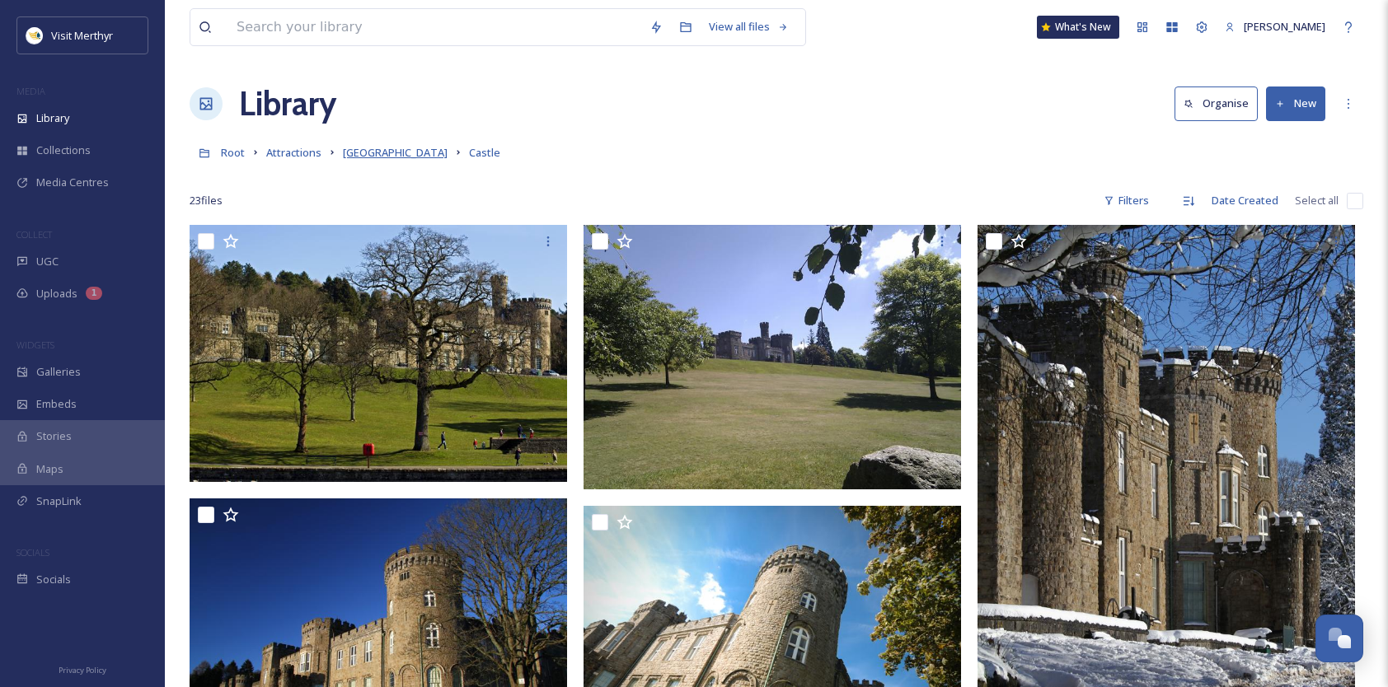
click at [393, 152] on span "[GEOGRAPHIC_DATA]" at bounding box center [395, 152] width 105 height 15
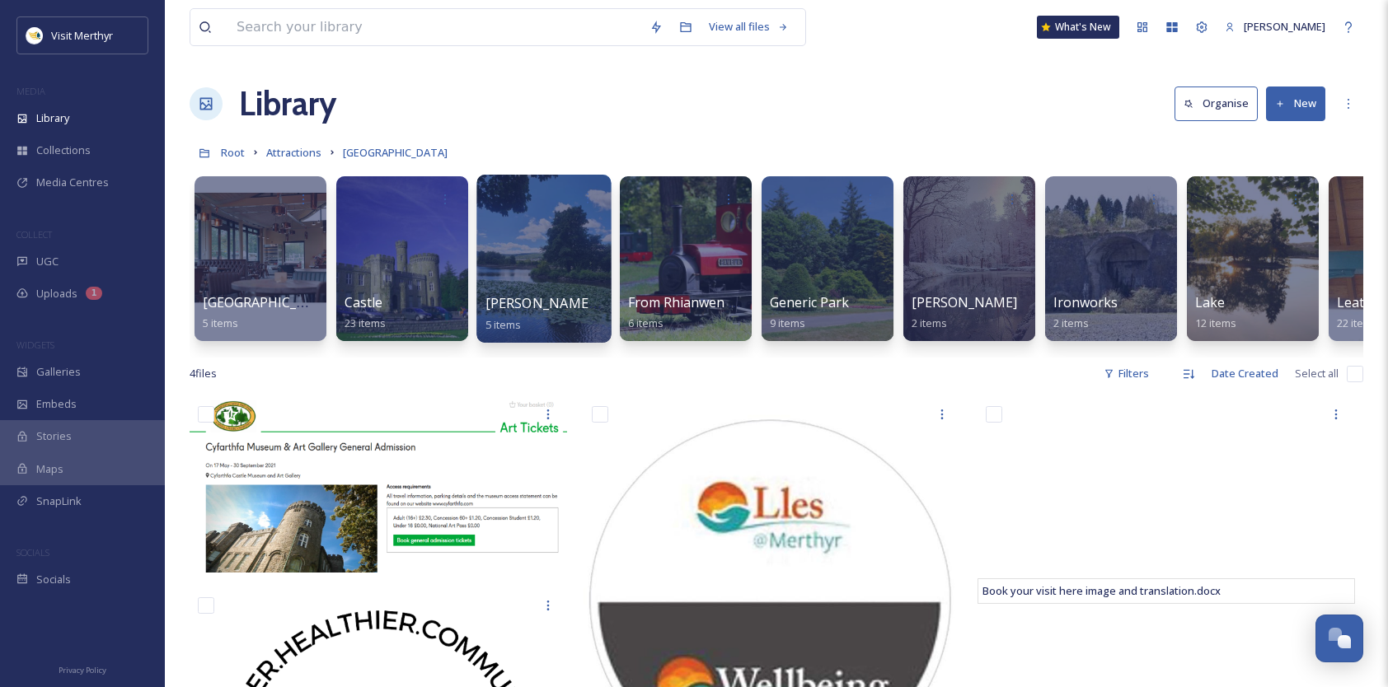
click at [557, 295] on span "[PERSON_NAME] images sent to TIC for free use" at bounding box center [638, 303] width 307 height 18
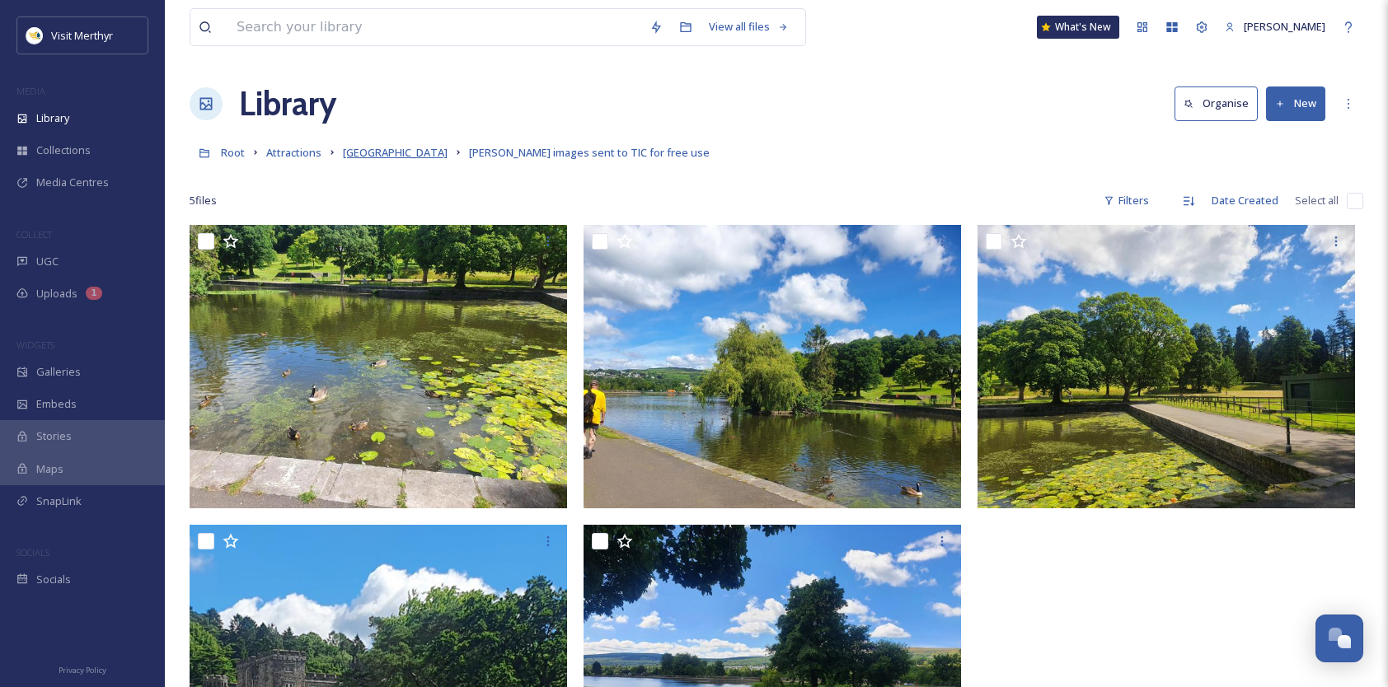
click at [392, 152] on span "[GEOGRAPHIC_DATA]" at bounding box center [395, 152] width 105 height 15
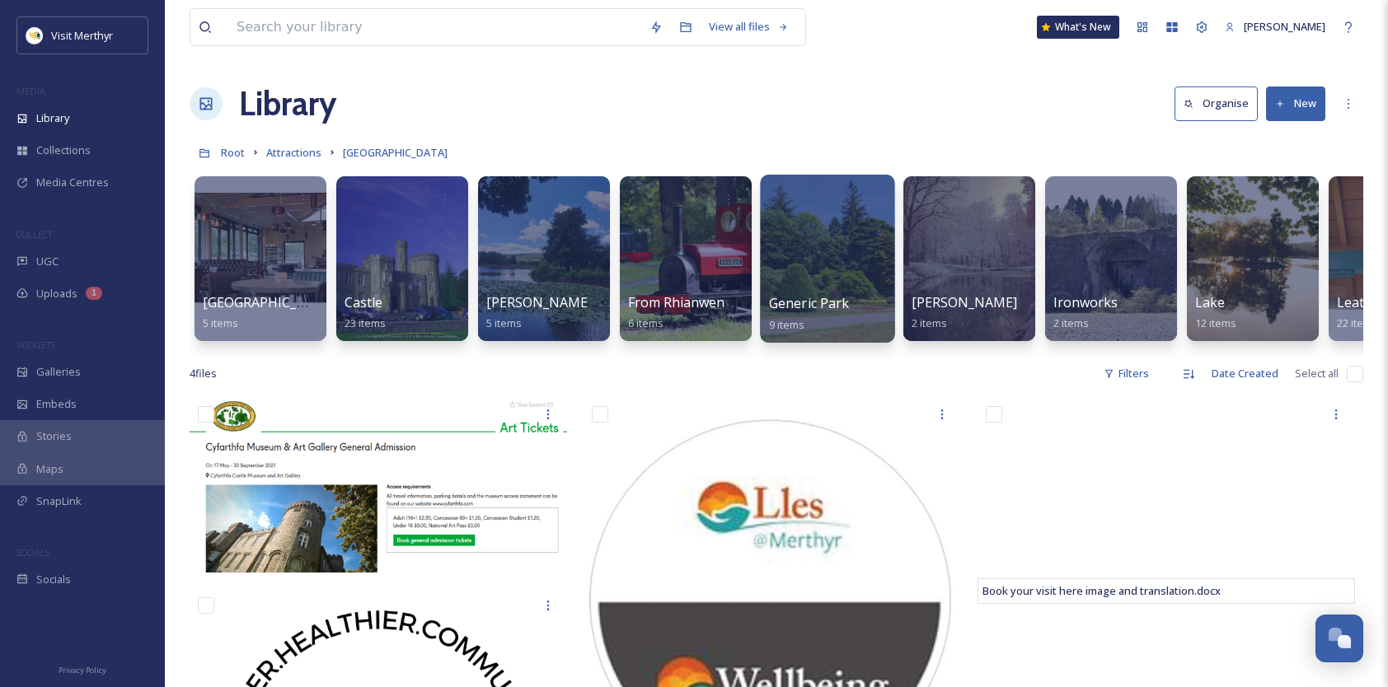
click at [822, 284] on div at bounding box center [827, 259] width 134 height 168
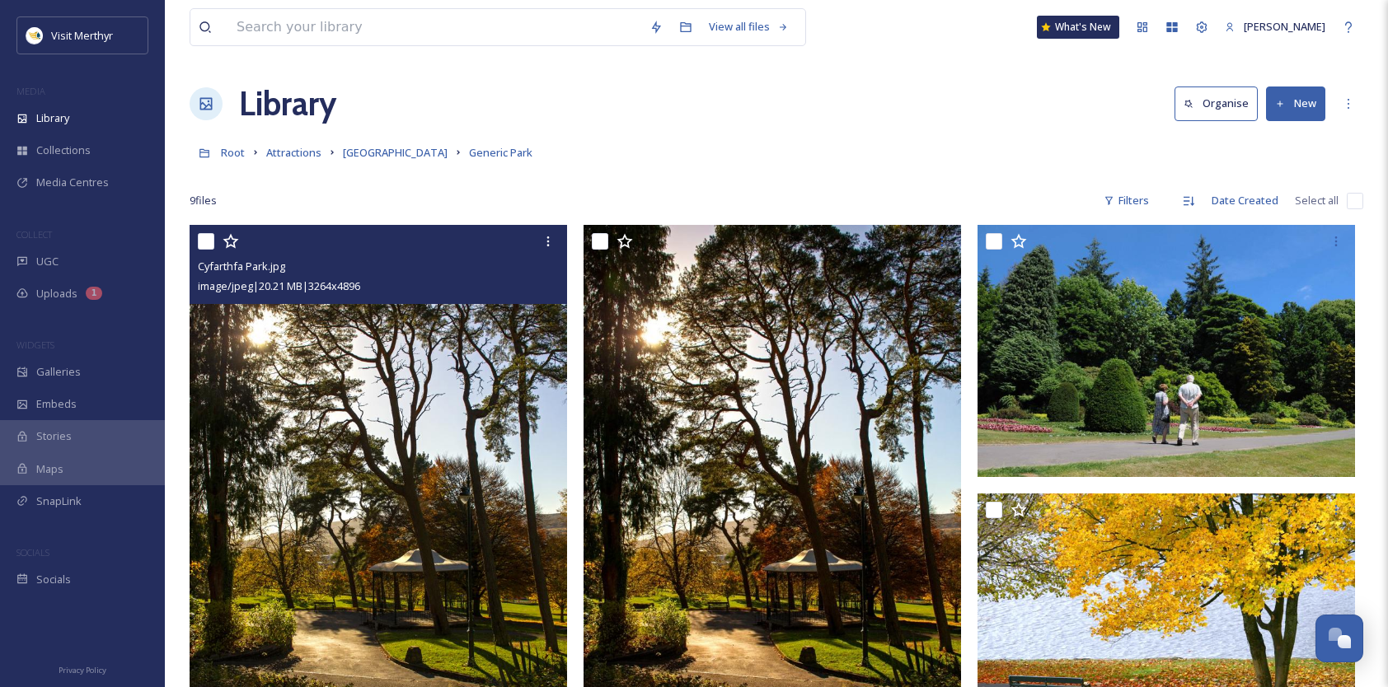
click at [204, 240] on input "checkbox" at bounding box center [206, 241] width 16 height 16
checkbox input "true"
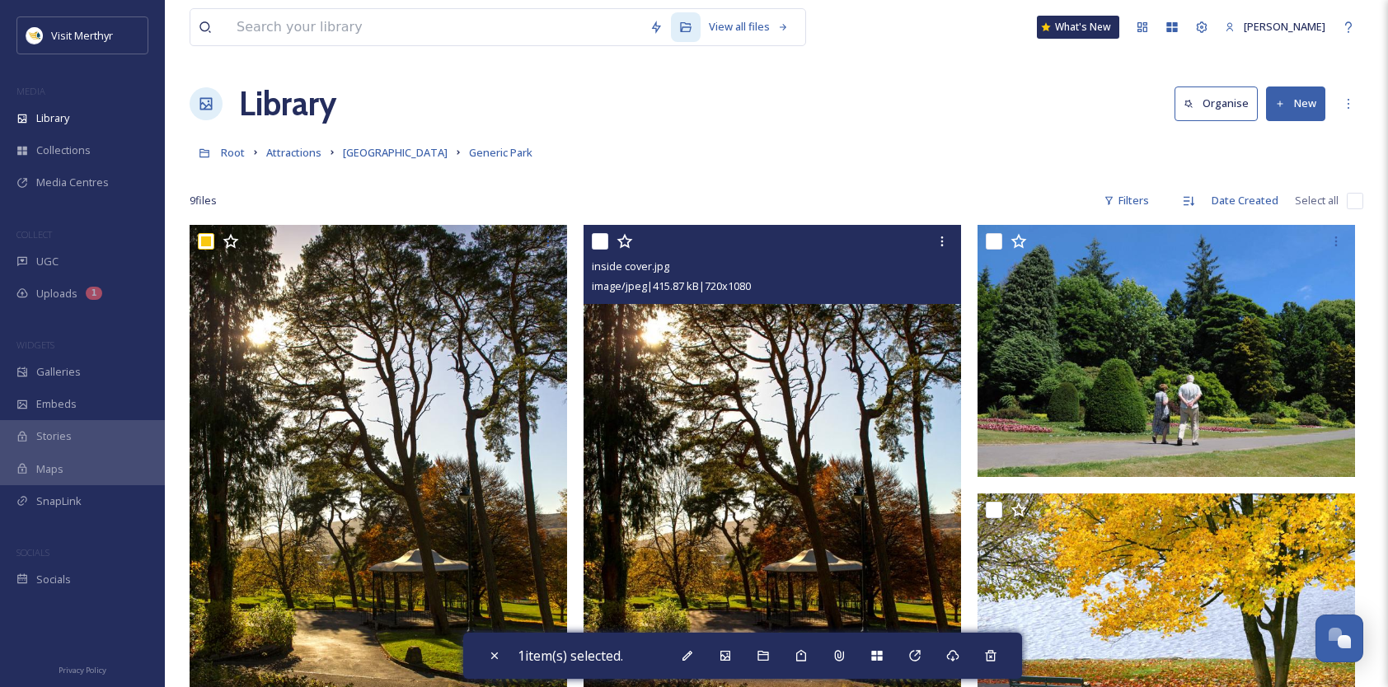
click at [597, 241] on input "checkbox" at bounding box center [600, 241] width 16 height 16
checkbox input "true"
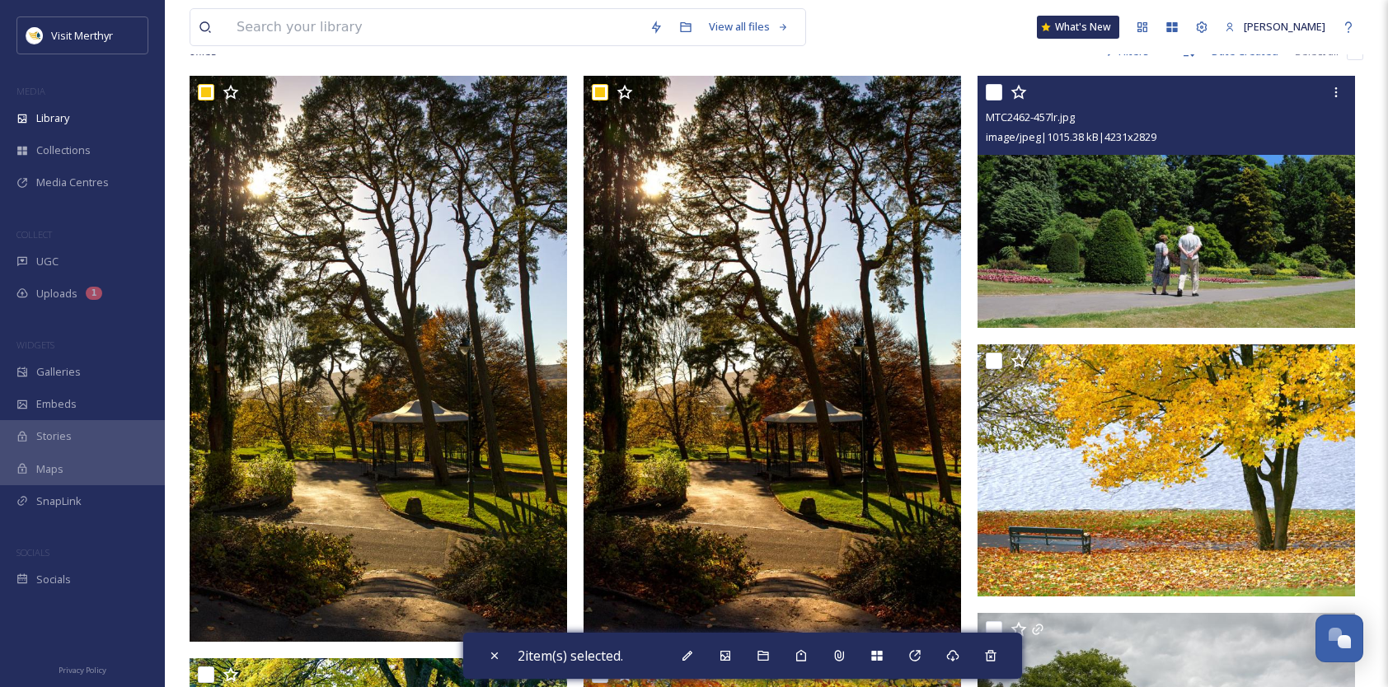
scroll to position [247, 0]
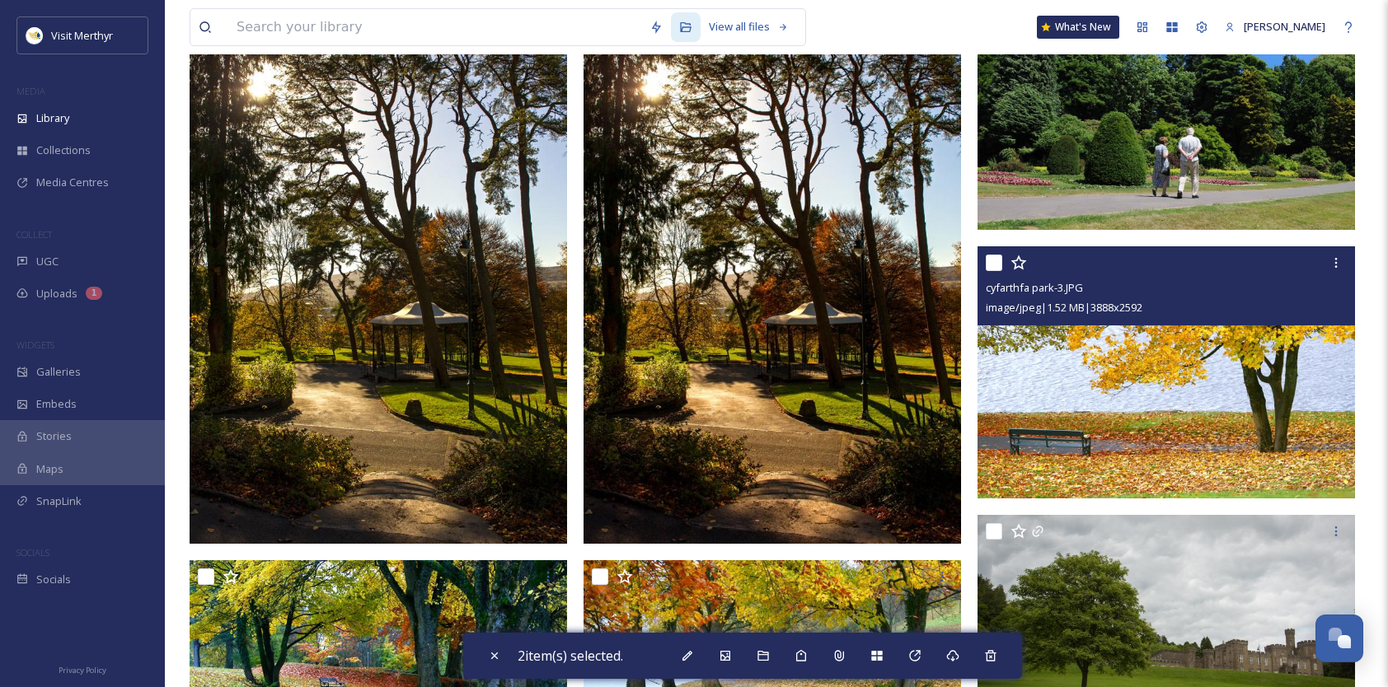
drag, startPoint x: 994, startPoint y: 265, endPoint x: 987, endPoint y: 272, distance: 9.3
click at [994, 265] on input "checkbox" at bounding box center [994, 263] width 16 height 16
checkbox input "true"
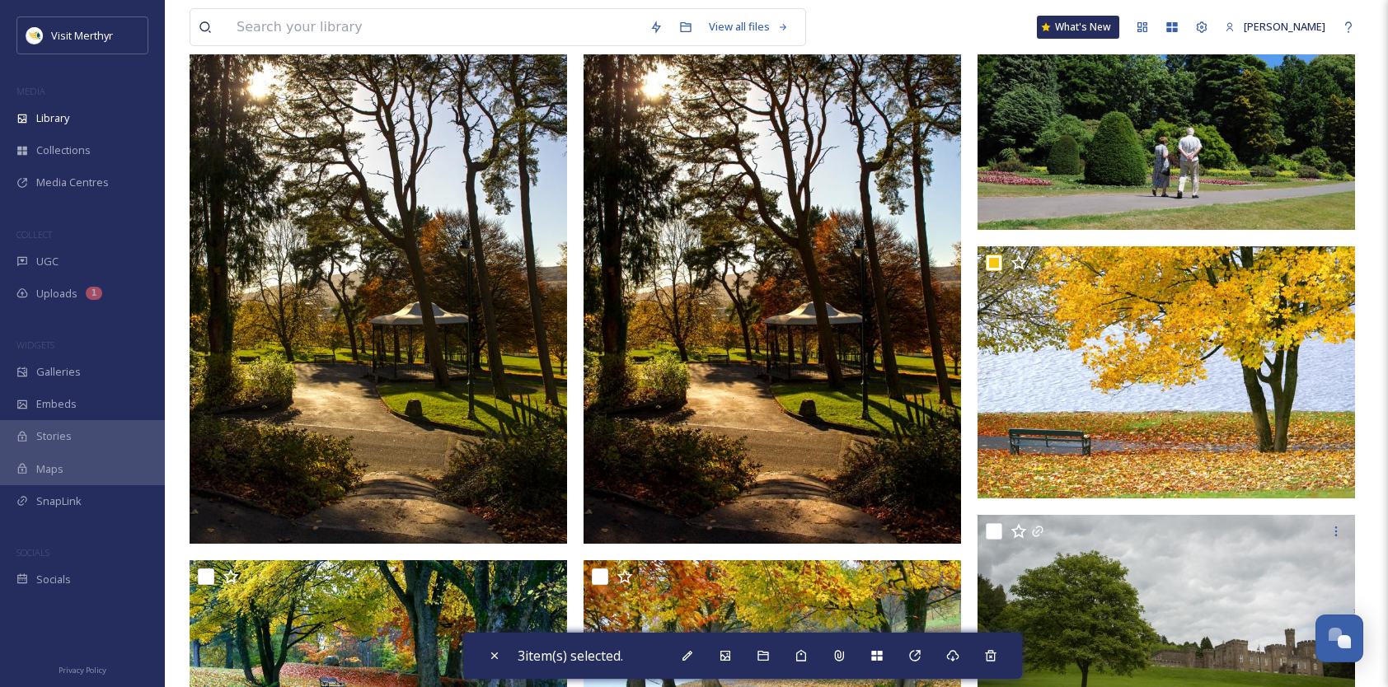
scroll to position [412, 0]
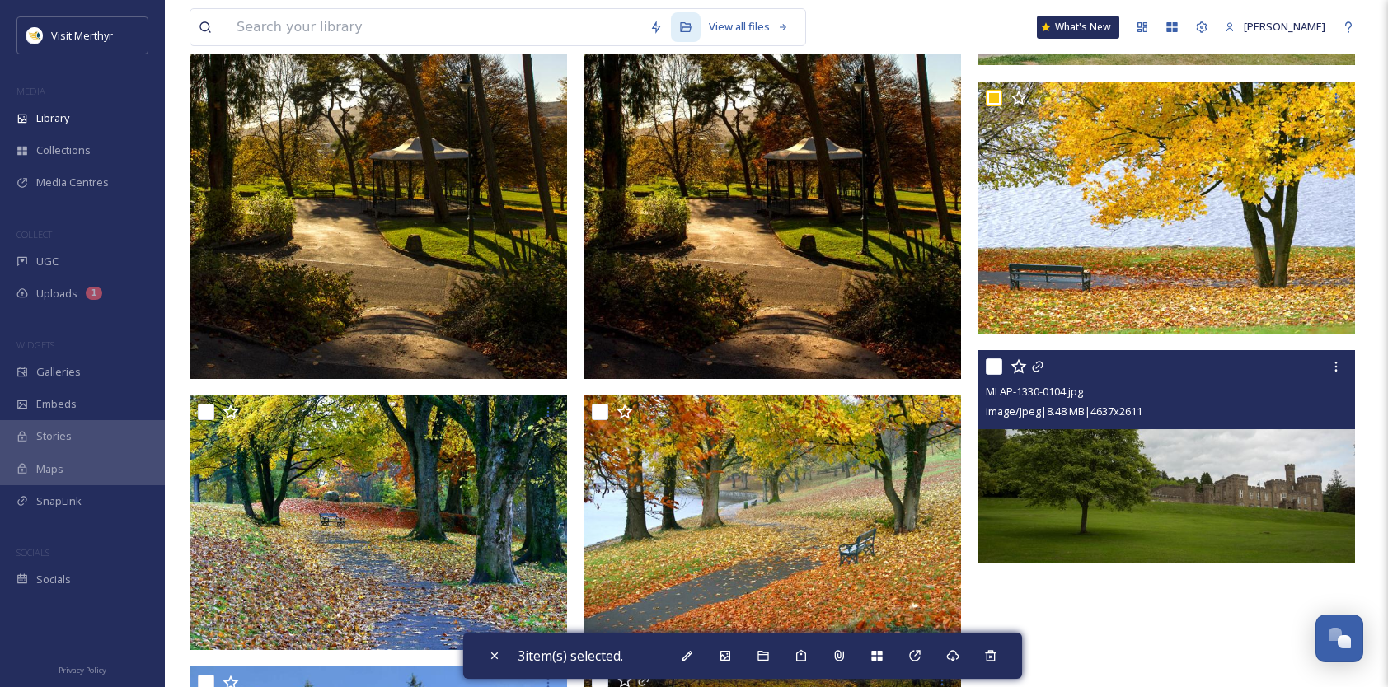
drag, startPoint x: 994, startPoint y: 361, endPoint x: 676, endPoint y: 405, distance: 321.1
click at [993, 361] on input "checkbox" at bounding box center [994, 367] width 16 height 16
checkbox input "true"
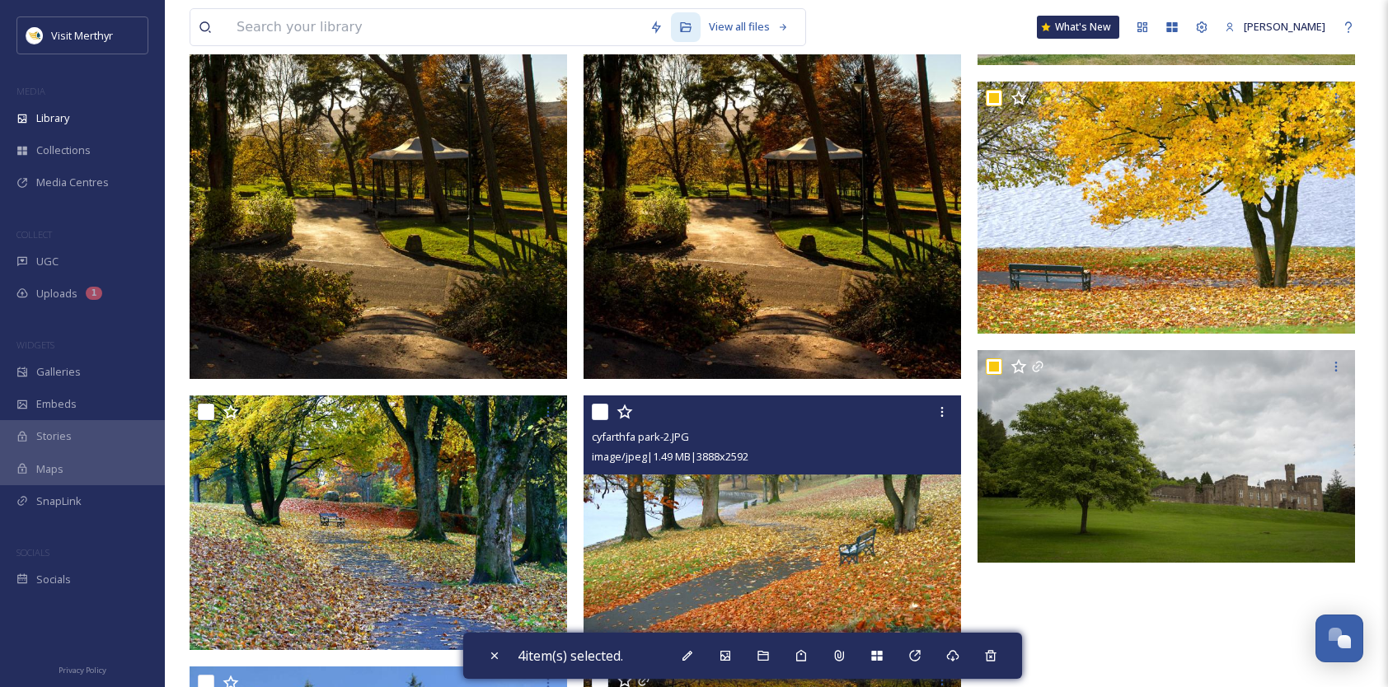
click at [600, 409] on input "checkbox" at bounding box center [600, 412] width 16 height 16
checkbox input "true"
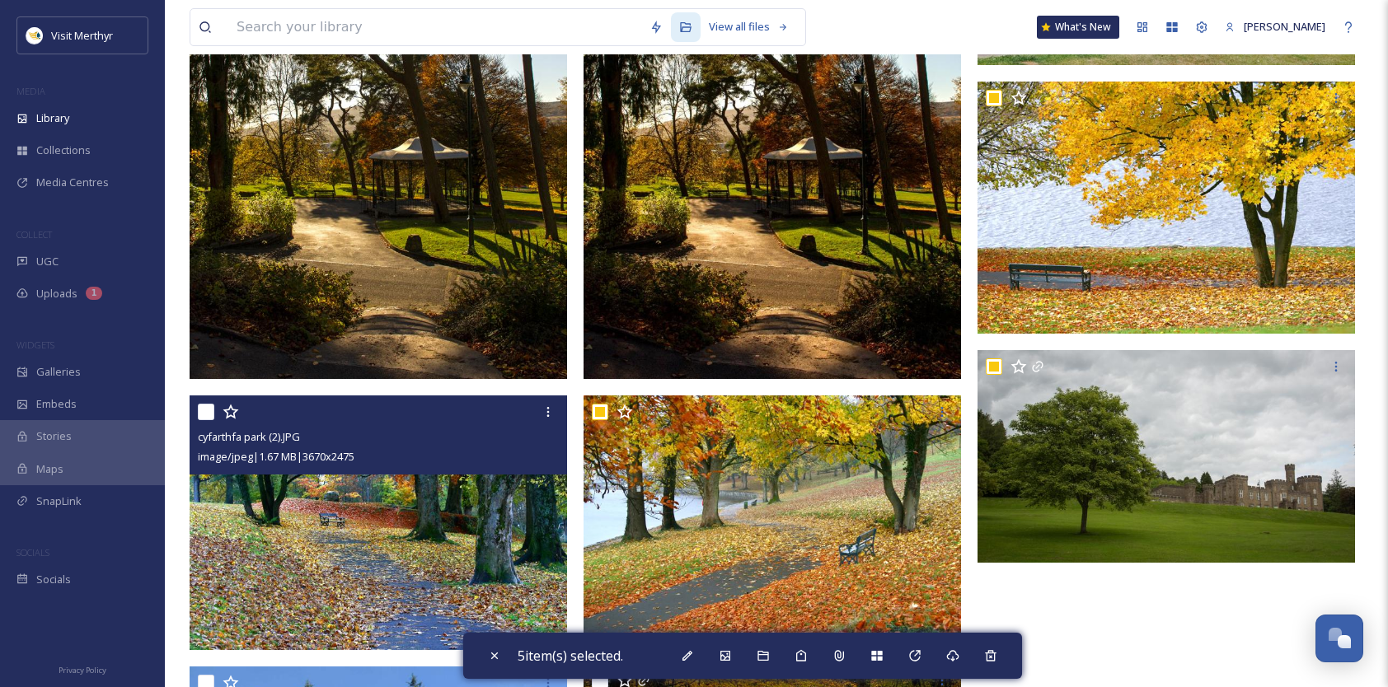
drag, startPoint x: 201, startPoint y: 414, endPoint x: 234, endPoint y: 415, distance: 33.0
click at [201, 415] on input "checkbox" at bounding box center [206, 412] width 16 height 16
checkbox input "true"
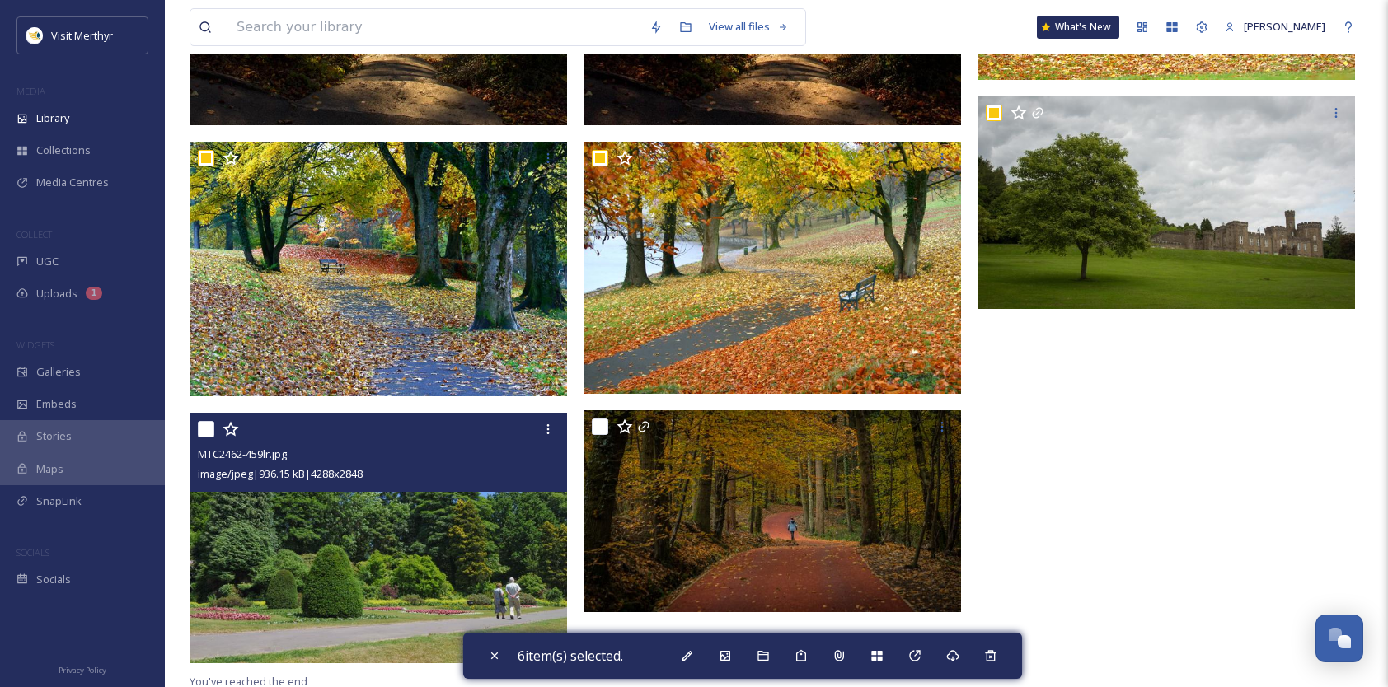
scroll to position [669, 0]
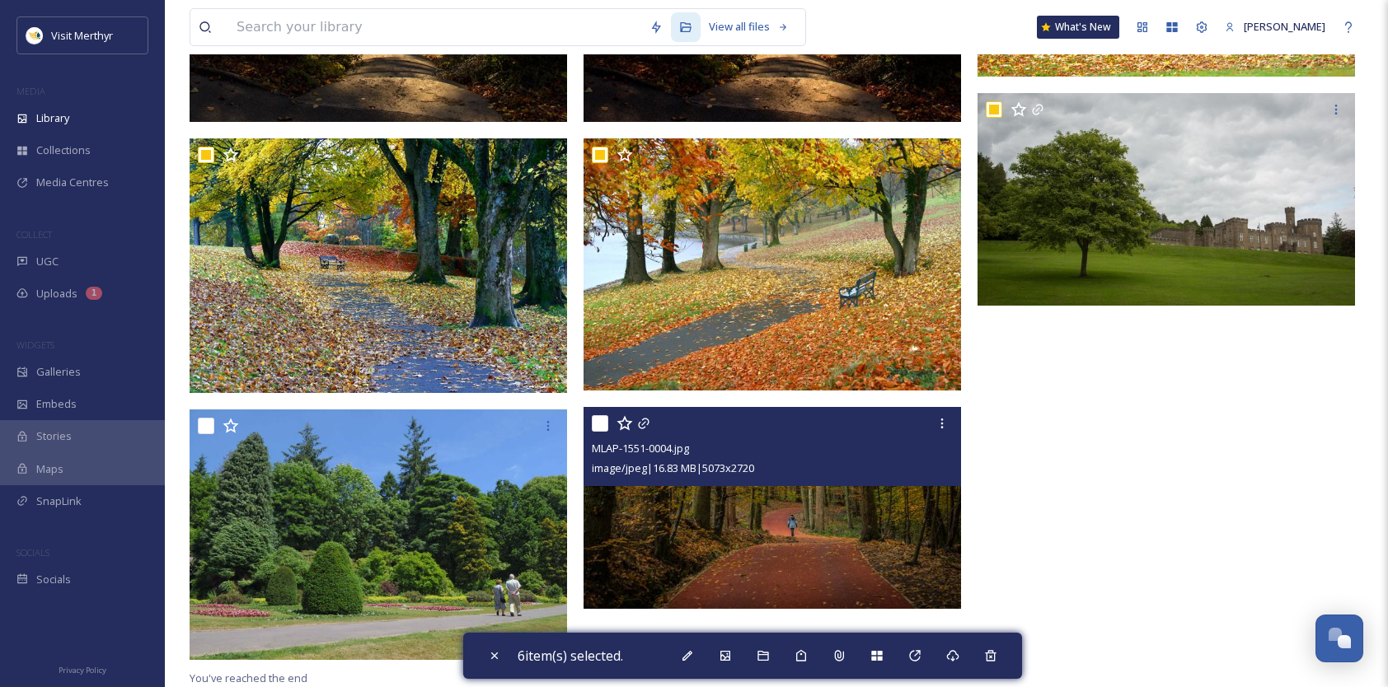
click at [603, 422] on input "checkbox" at bounding box center [600, 423] width 16 height 16
checkbox input "true"
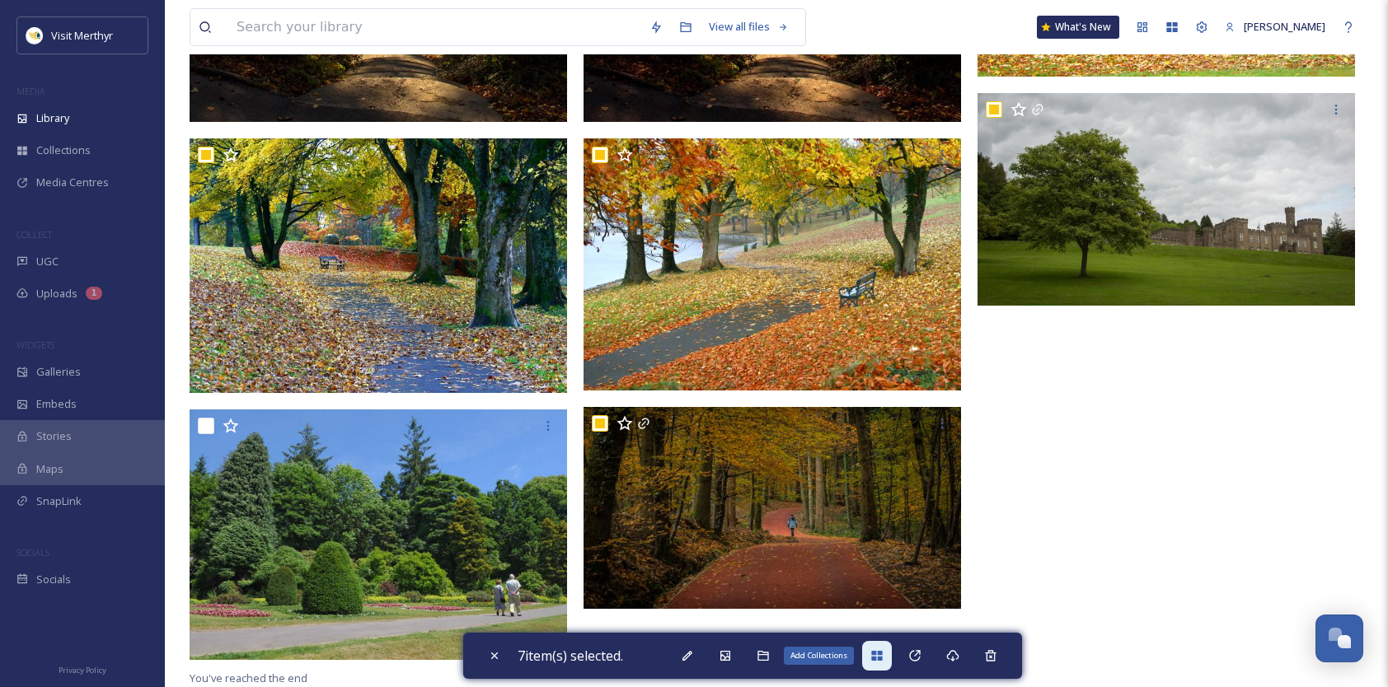
click at [882, 654] on icon at bounding box center [876, 656] width 11 height 10
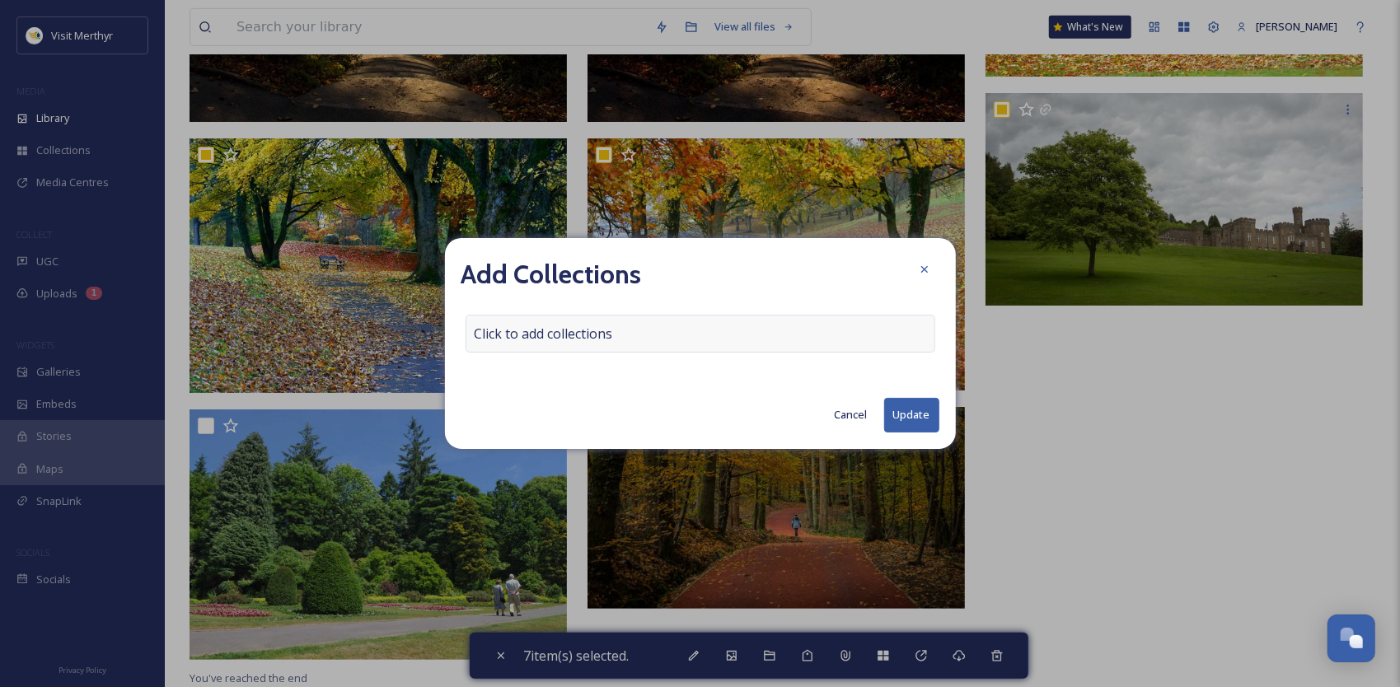
click at [607, 333] on span "Click to add collections" at bounding box center [544, 334] width 138 height 20
click at [605, 332] on input at bounding box center [557, 334] width 181 height 36
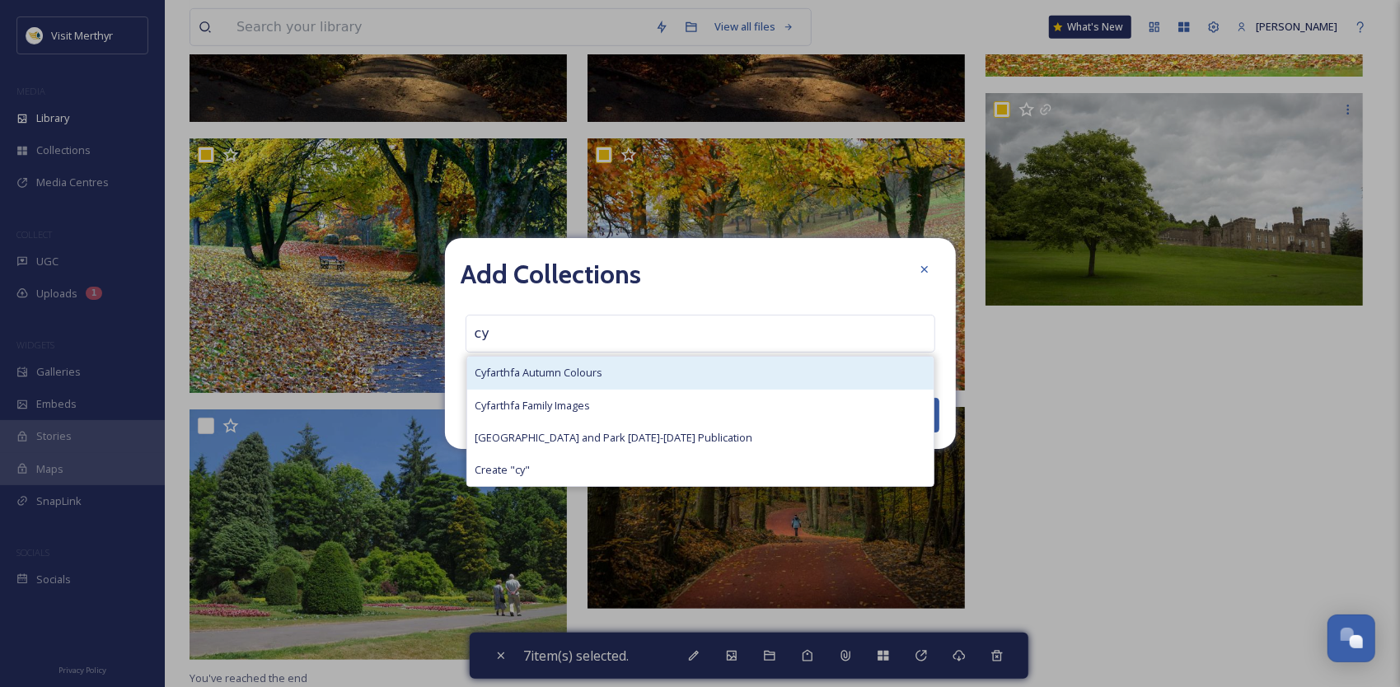
type input "cy"
drag, startPoint x: 542, startPoint y: 368, endPoint x: 719, endPoint y: 374, distance: 176.5
click at [544, 363] on div "Cyfarthfa Autumn Colours" at bounding box center [700, 373] width 467 height 32
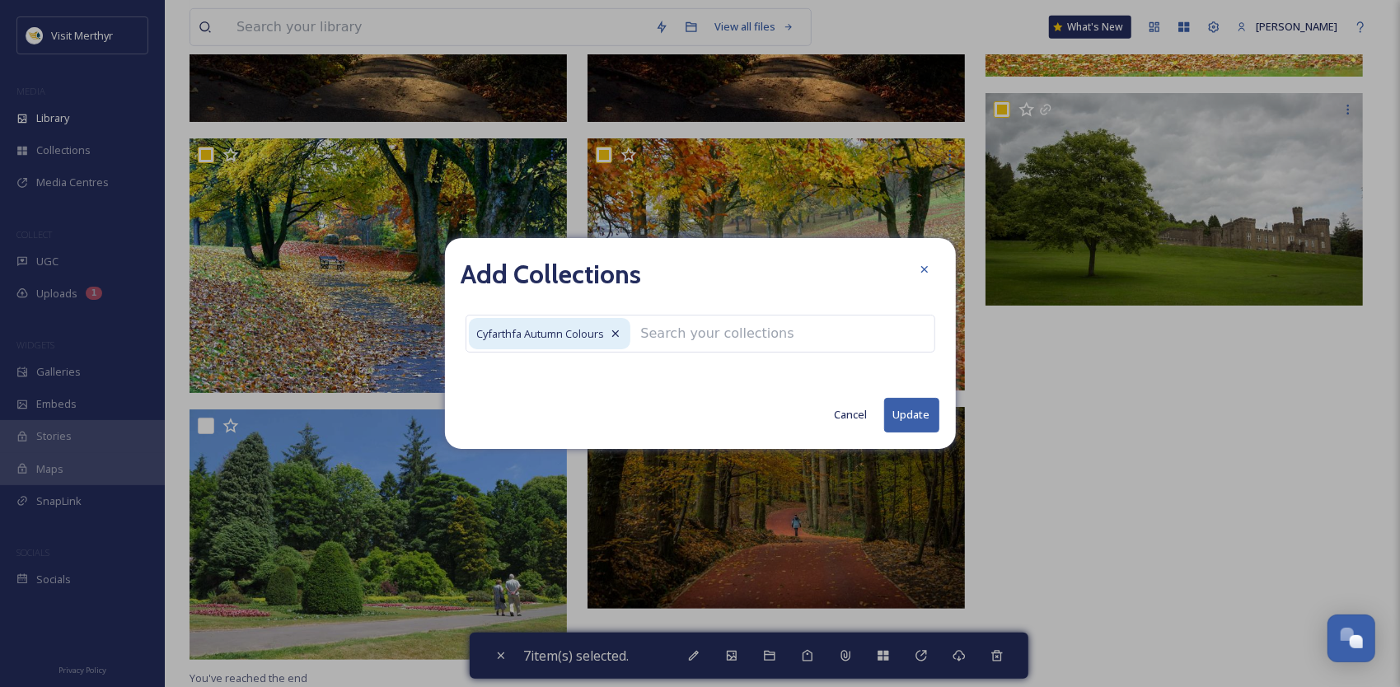
click at [917, 412] on button "Update" at bounding box center [911, 415] width 55 height 34
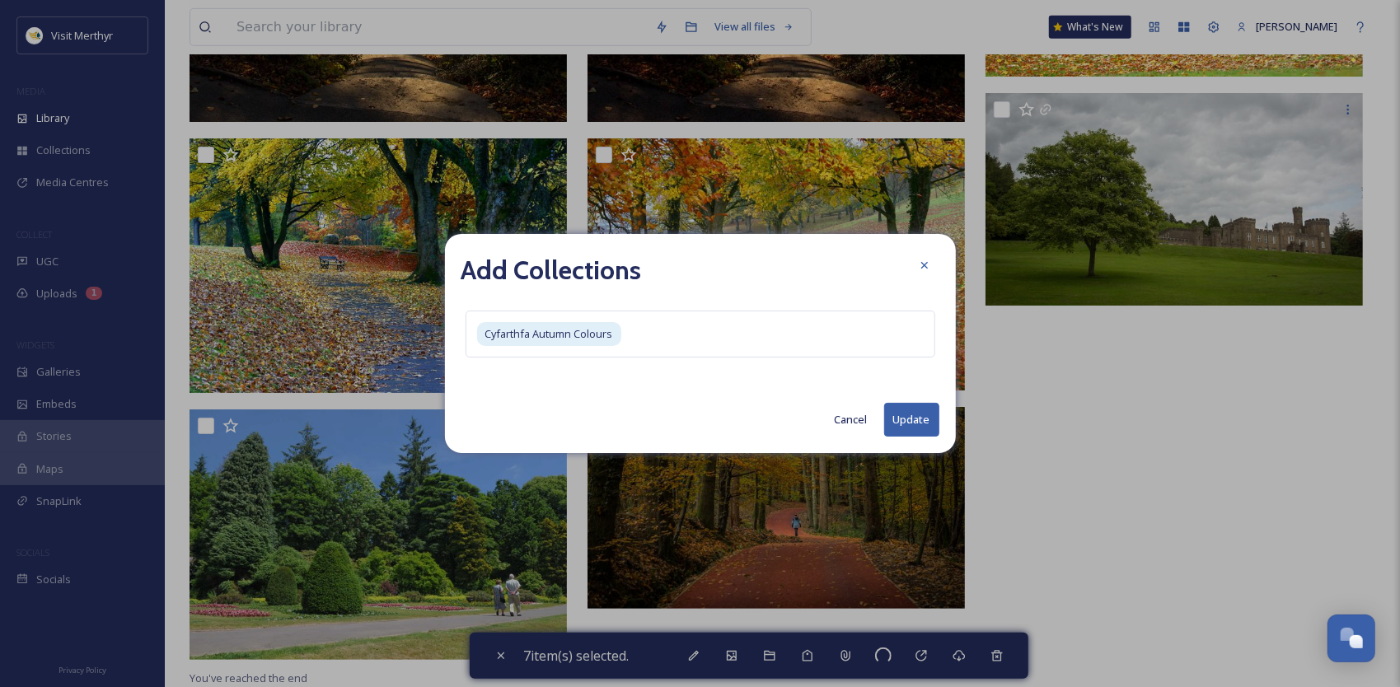
checkbox input "false"
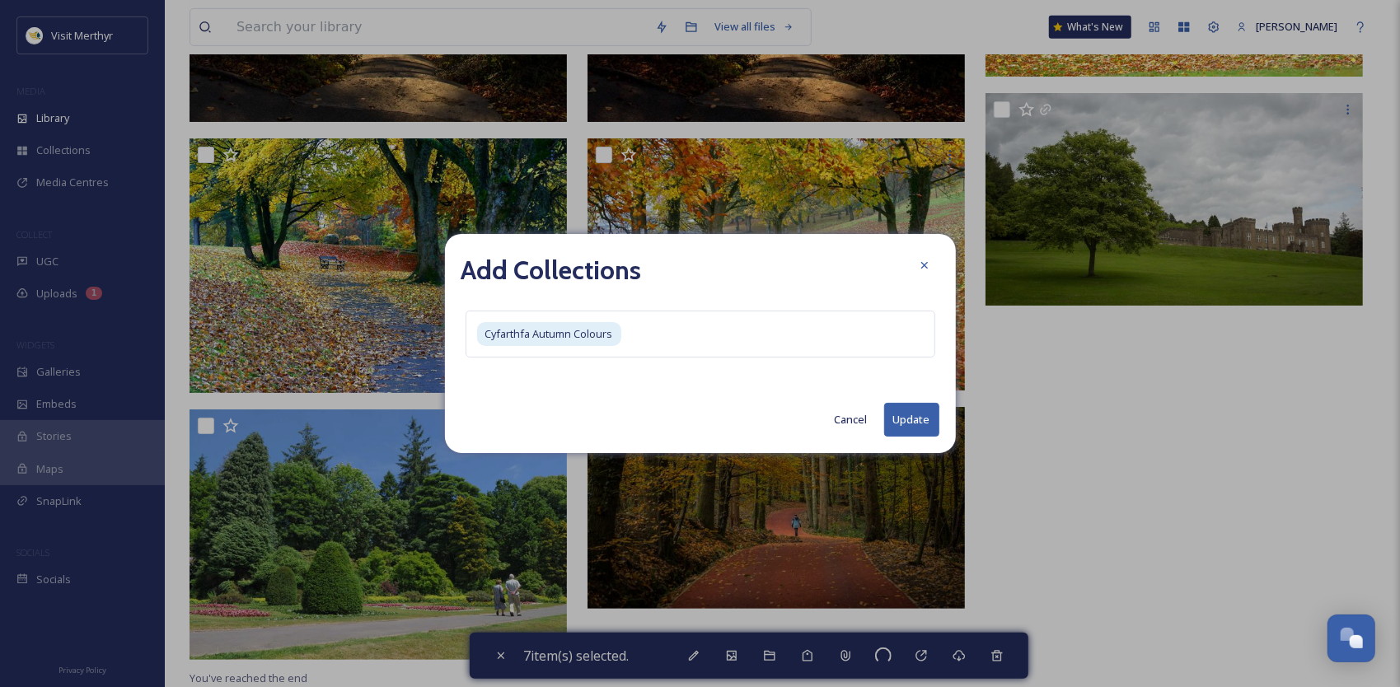
checkbox input "false"
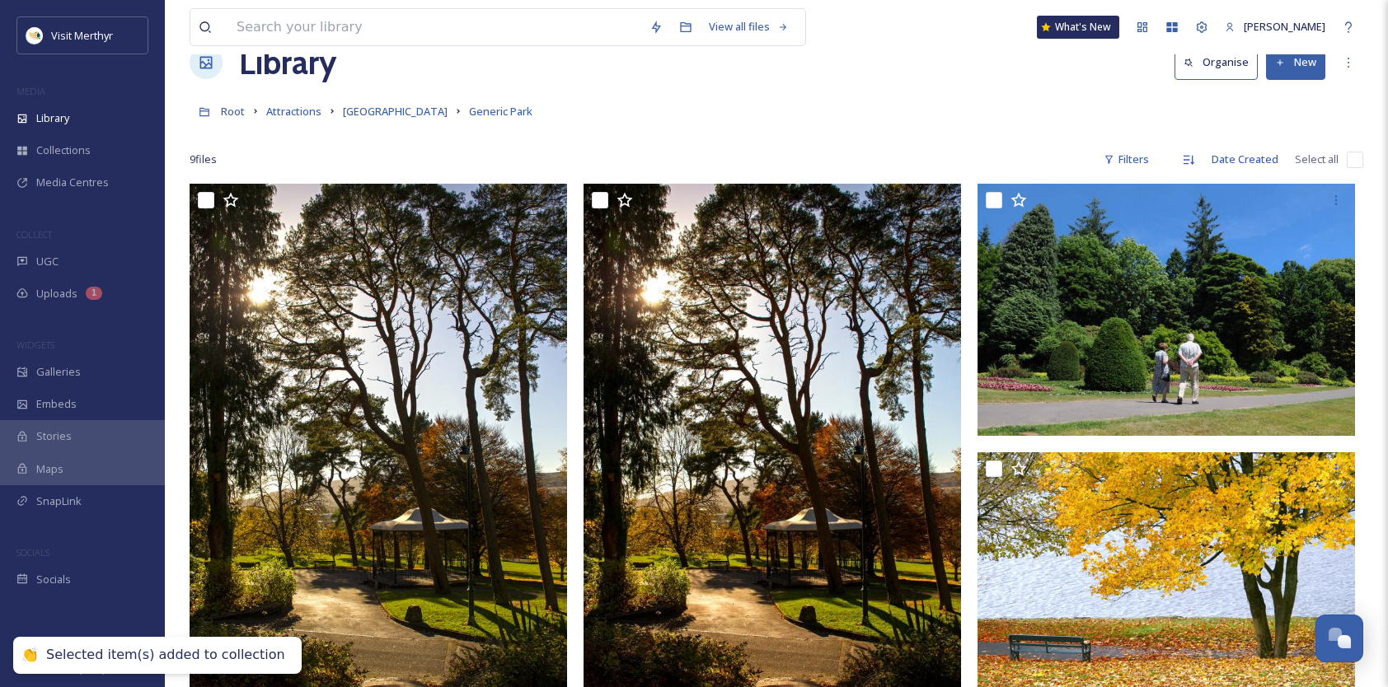
scroll to position [0, 0]
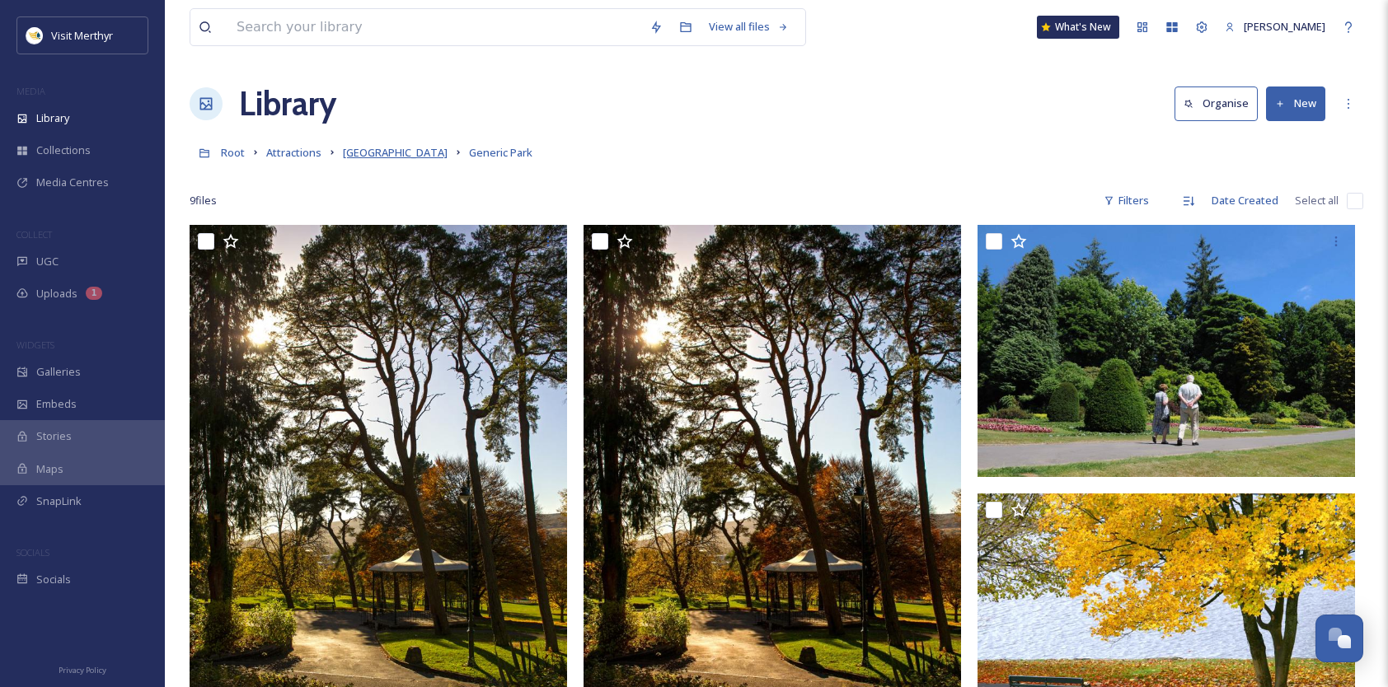
click at [412, 148] on span "[GEOGRAPHIC_DATA]" at bounding box center [395, 152] width 105 height 15
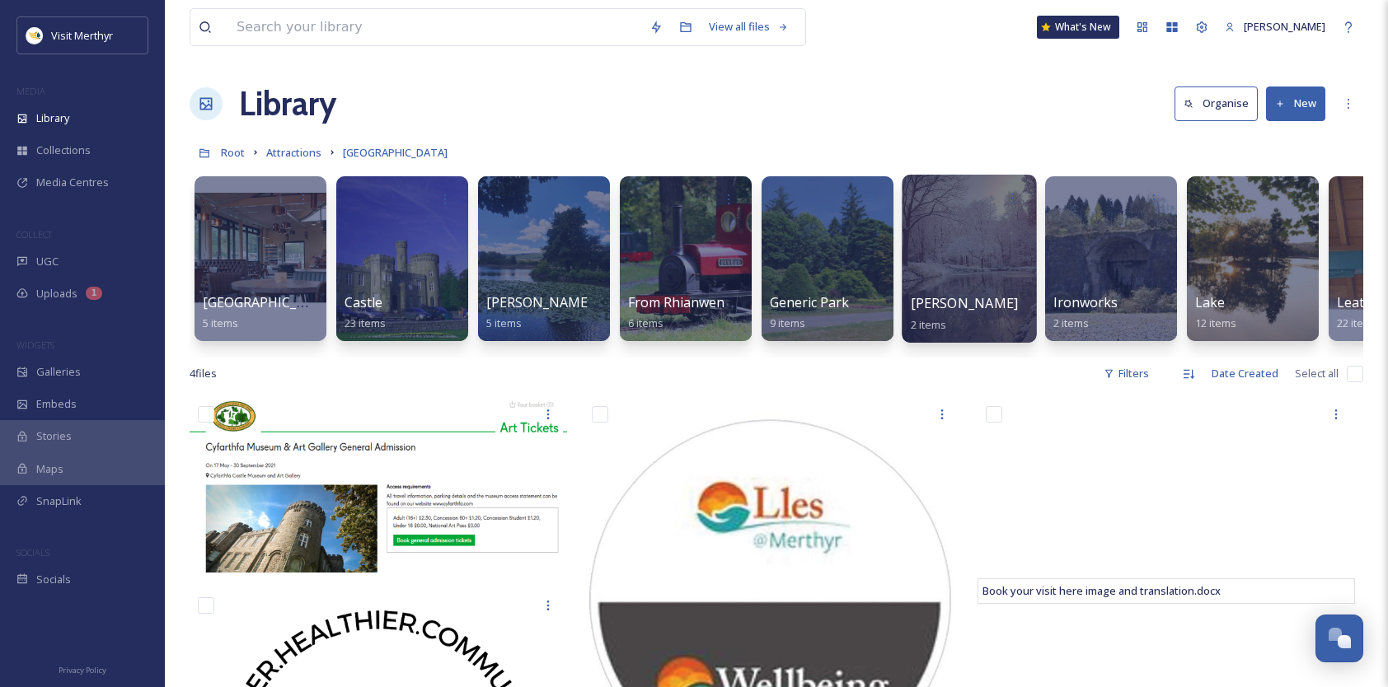
click at [991, 279] on div at bounding box center [969, 259] width 134 height 168
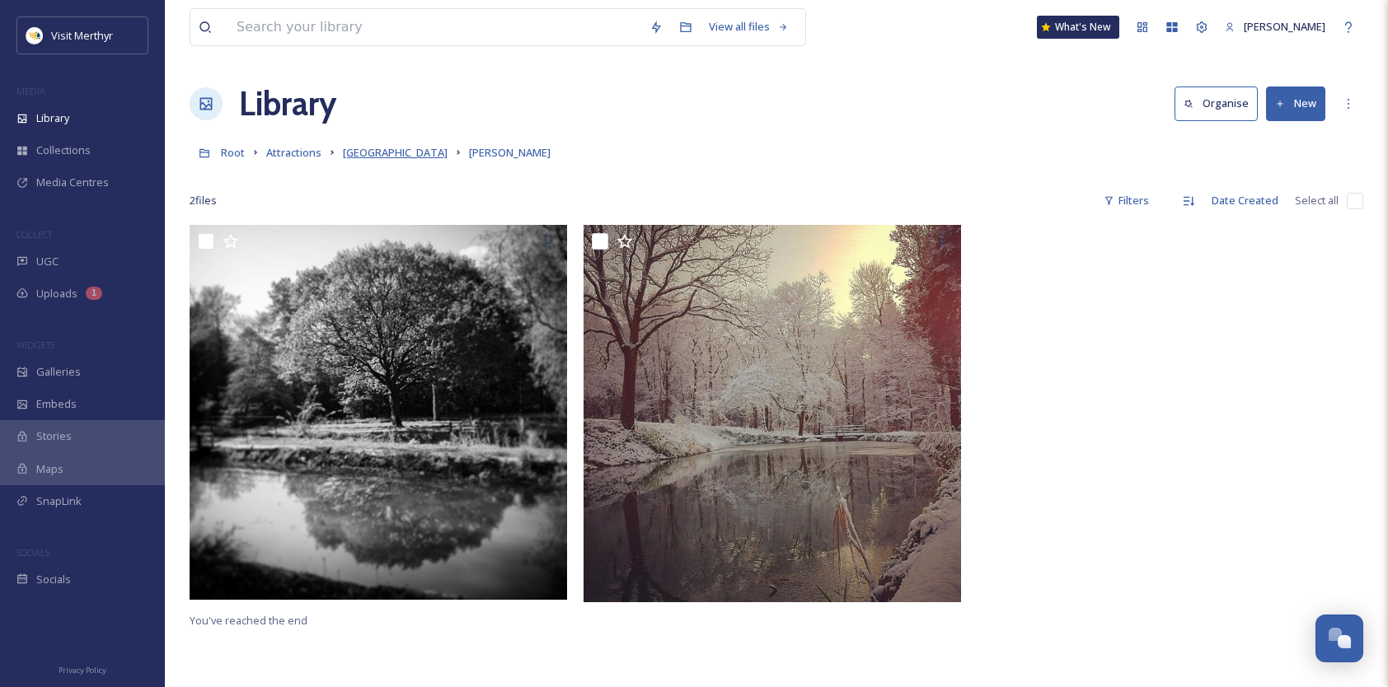
click at [384, 157] on span "[GEOGRAPHIC_DATA]" at bounding box center [395, 152] width 105 height 15
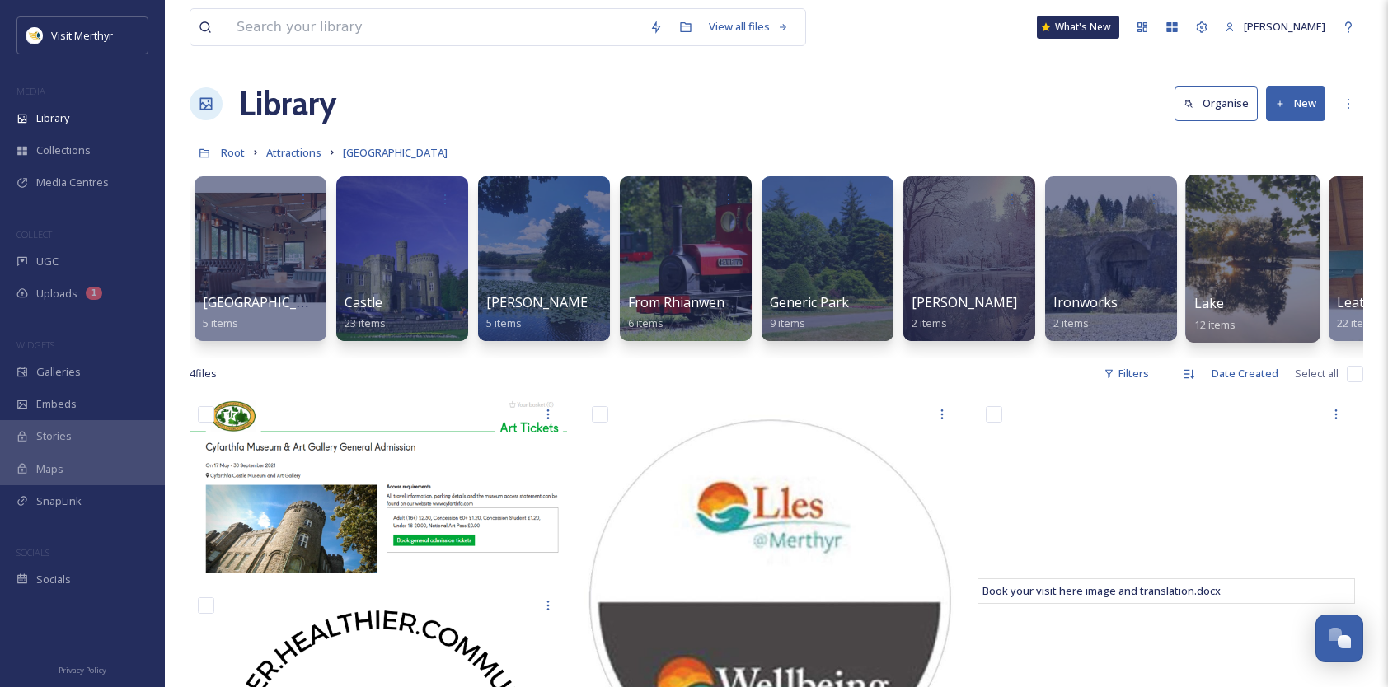
click at [1226, 298] on div "Lake 12 items" at bounding box center [1253, 313] width 118 height 41
click at [1209, 300] on span "Lake" at bounding box center [1209, 303] width 30 height 18
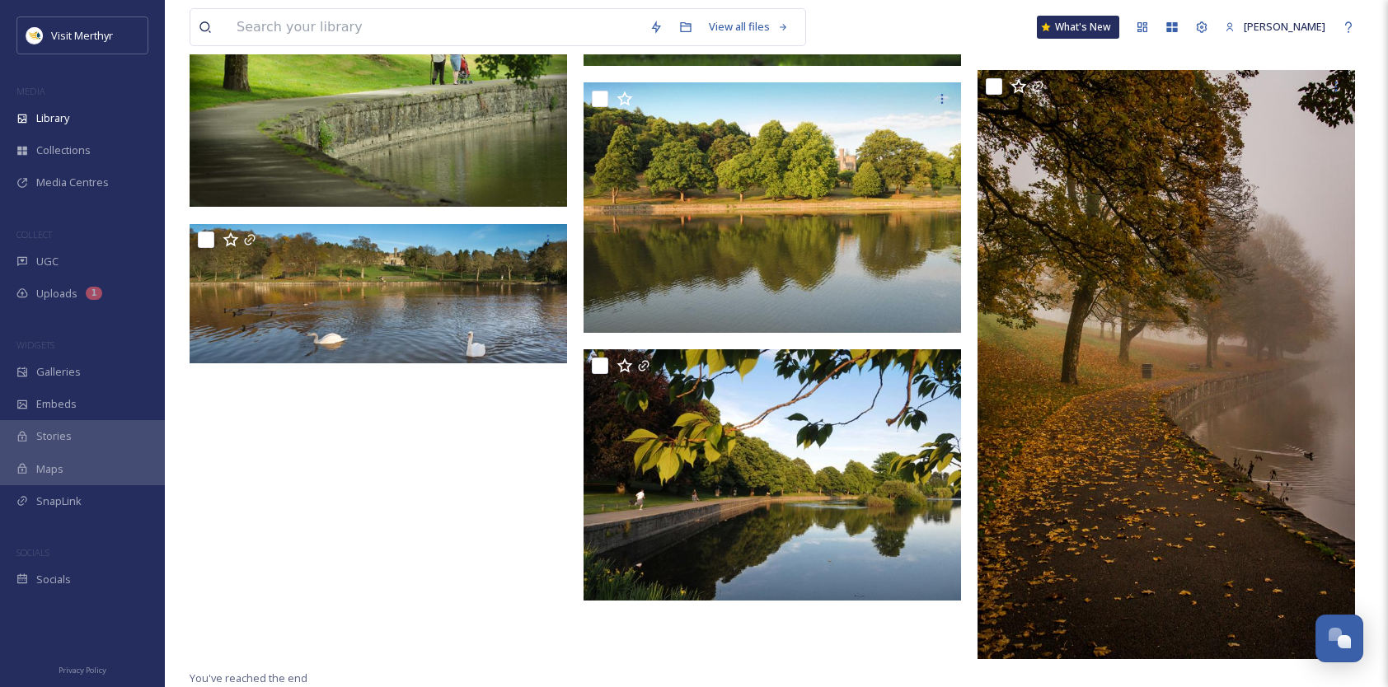
scroll to position [847, 0]
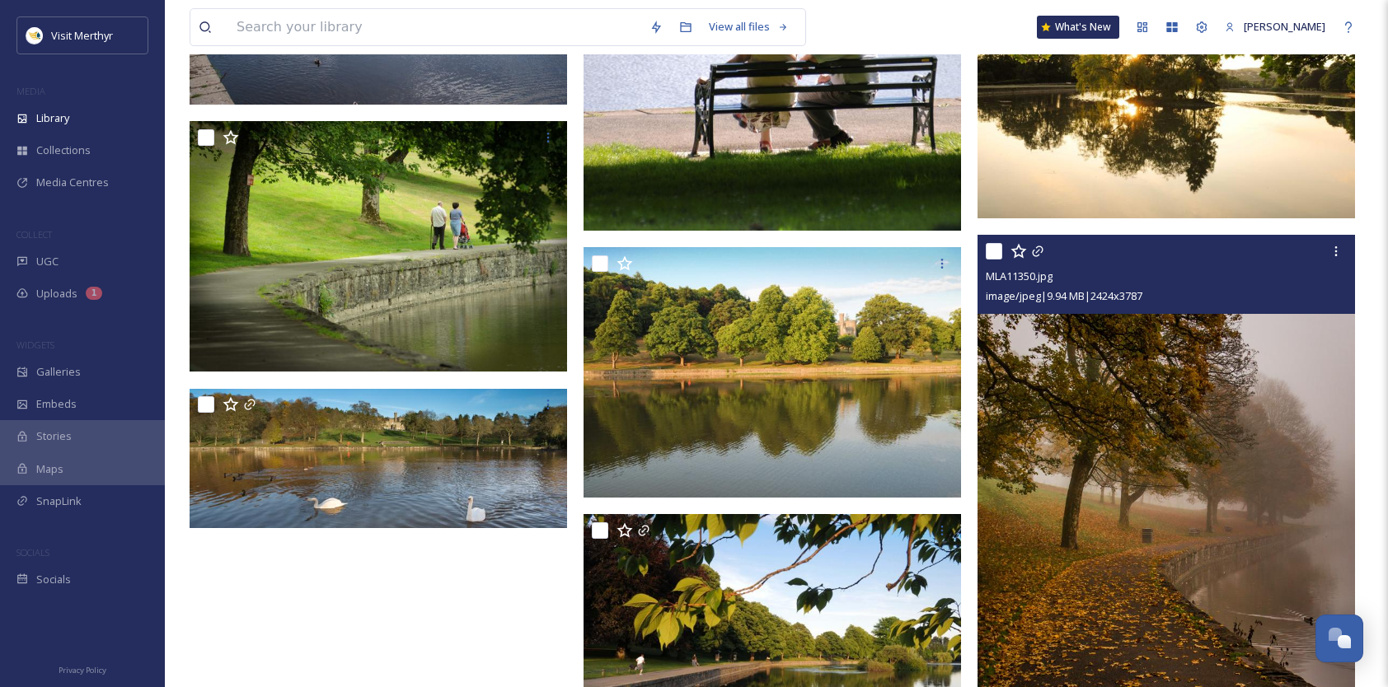
click at [1001, 252] on input "checkbox" at bounding box center [994, 251] width 16 height 16
checkbox input "true"
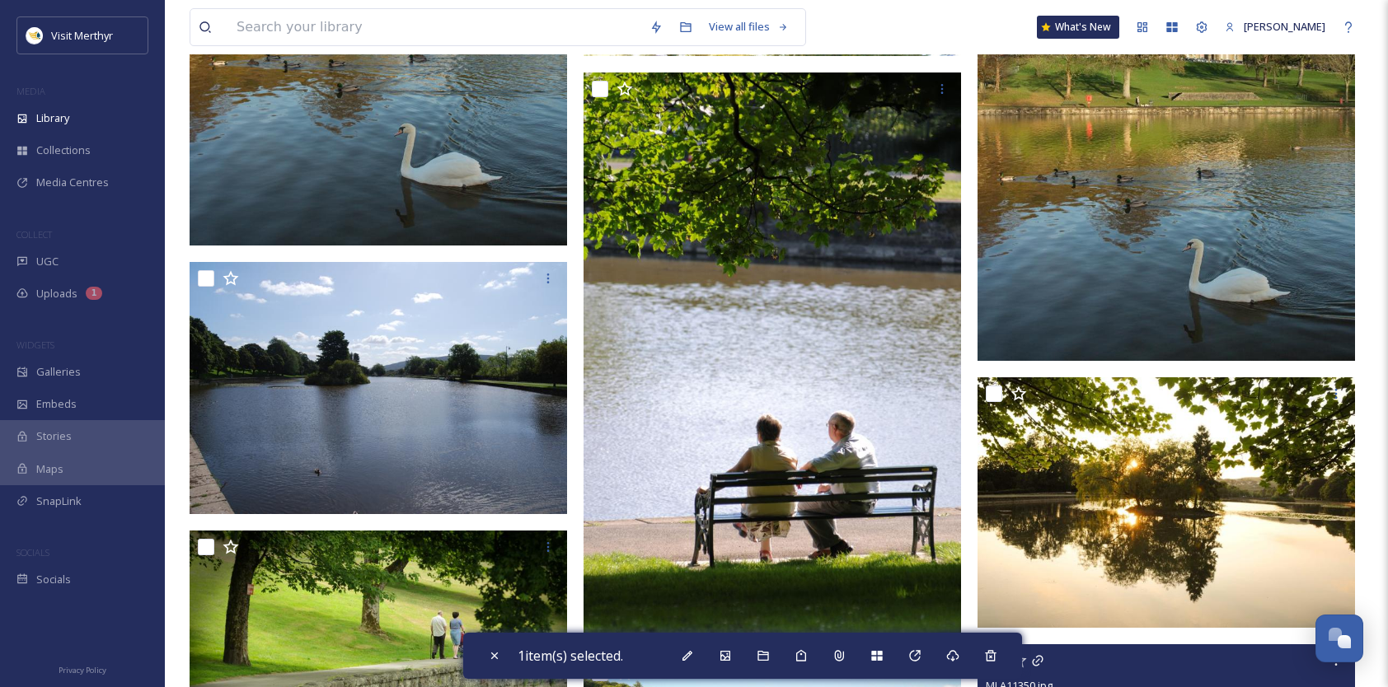
scroll to position [435, 0]
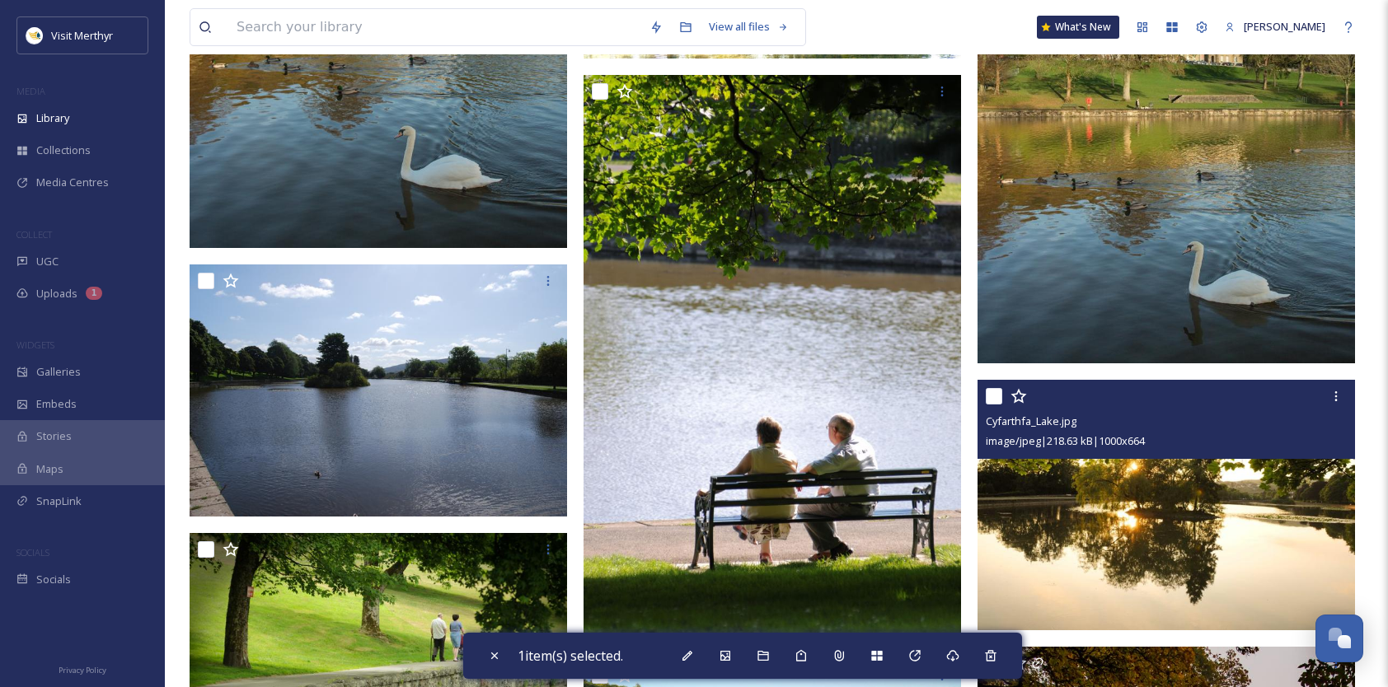
click at [992, 396] on input "checkbox" at bounding box center [994, 396] width 16 height 16
checkbox input "true"
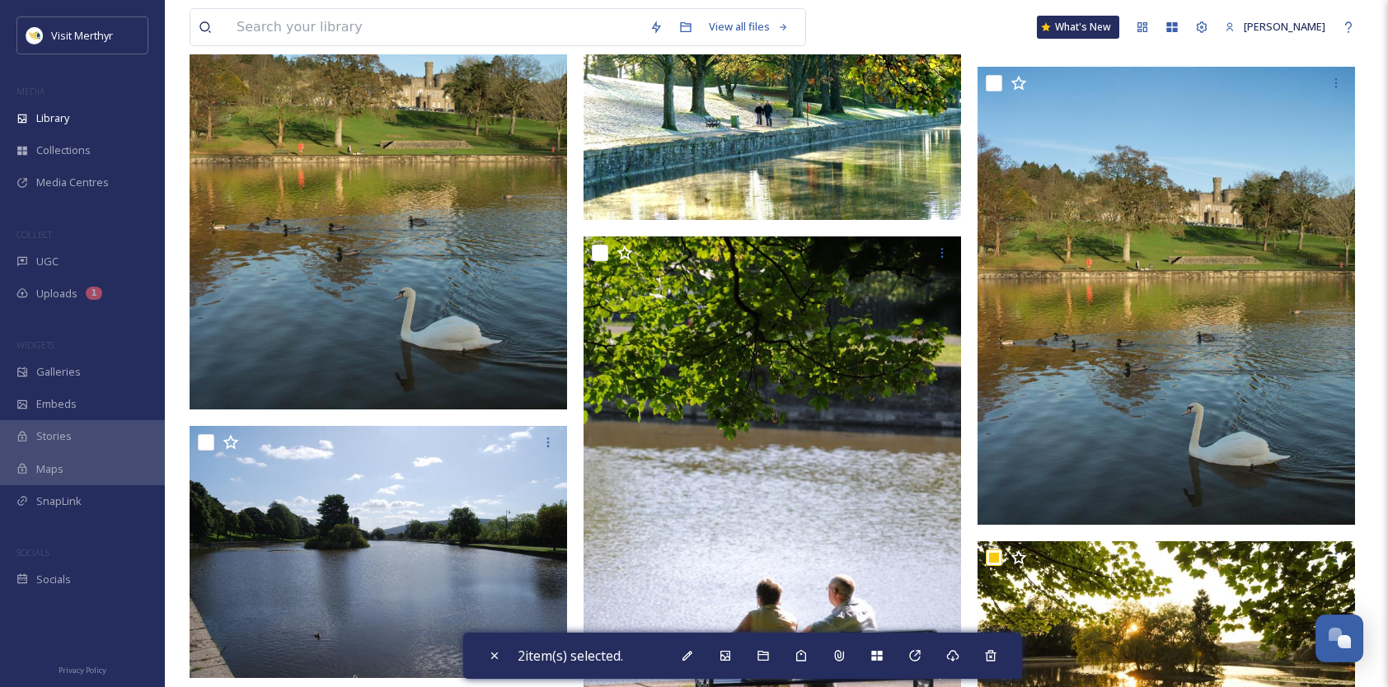
scroll to position [23, 0]
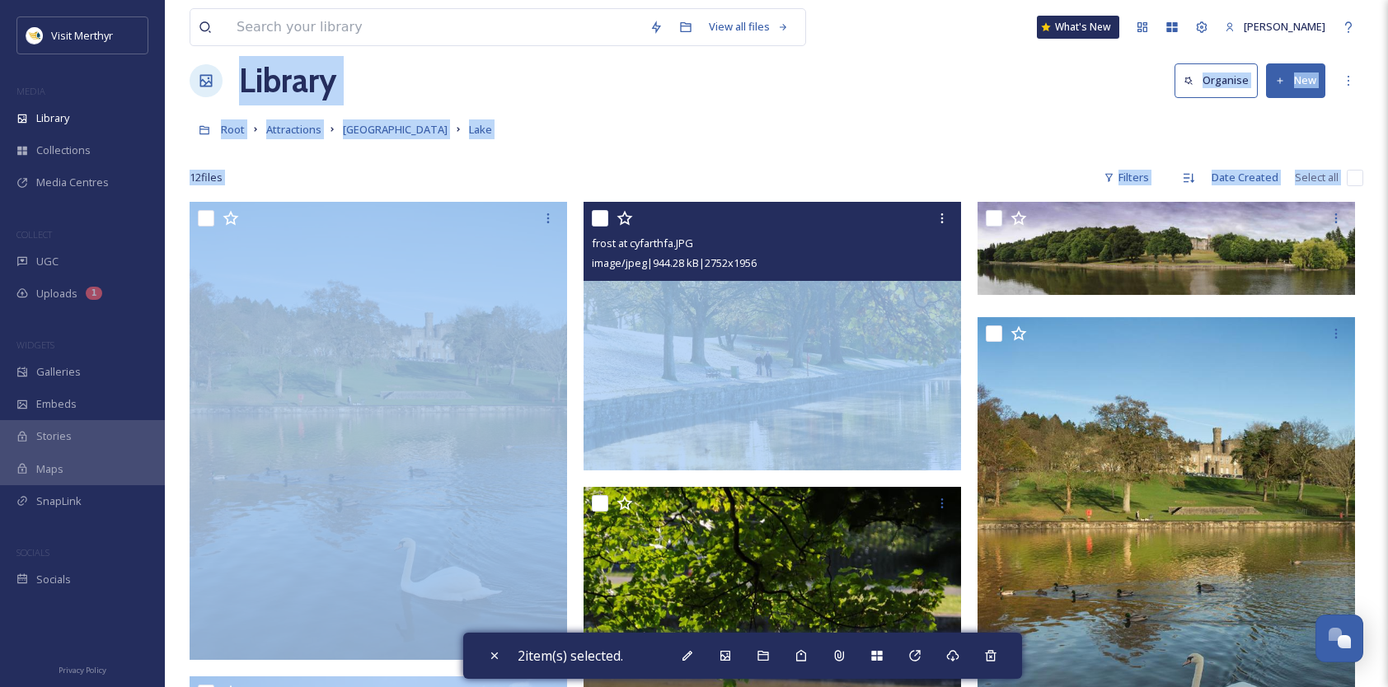
click at [609, 214] on div at bounding box center [774, 219] width 365 height 30
click at [596, 219] on input "checkbox" at bounding box center [600, 218] width 16 height 16
checkbox input "true"
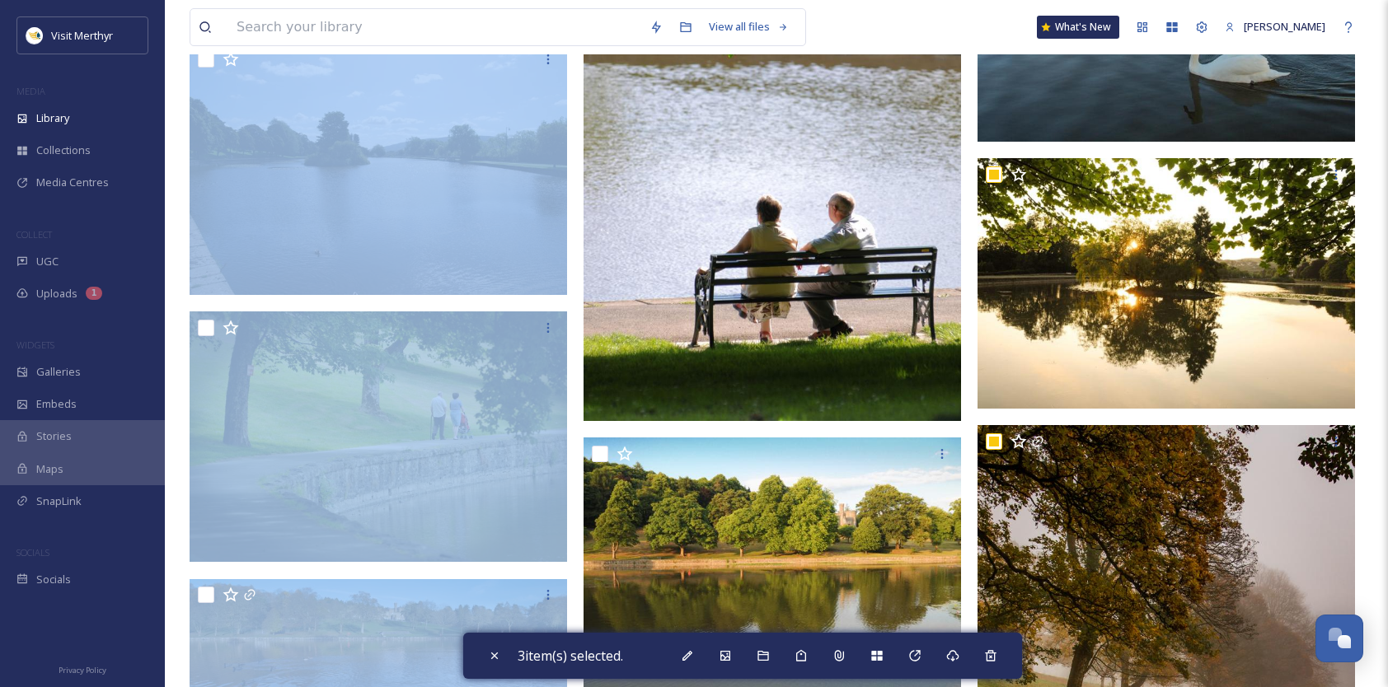
scroll to position [682, 0]
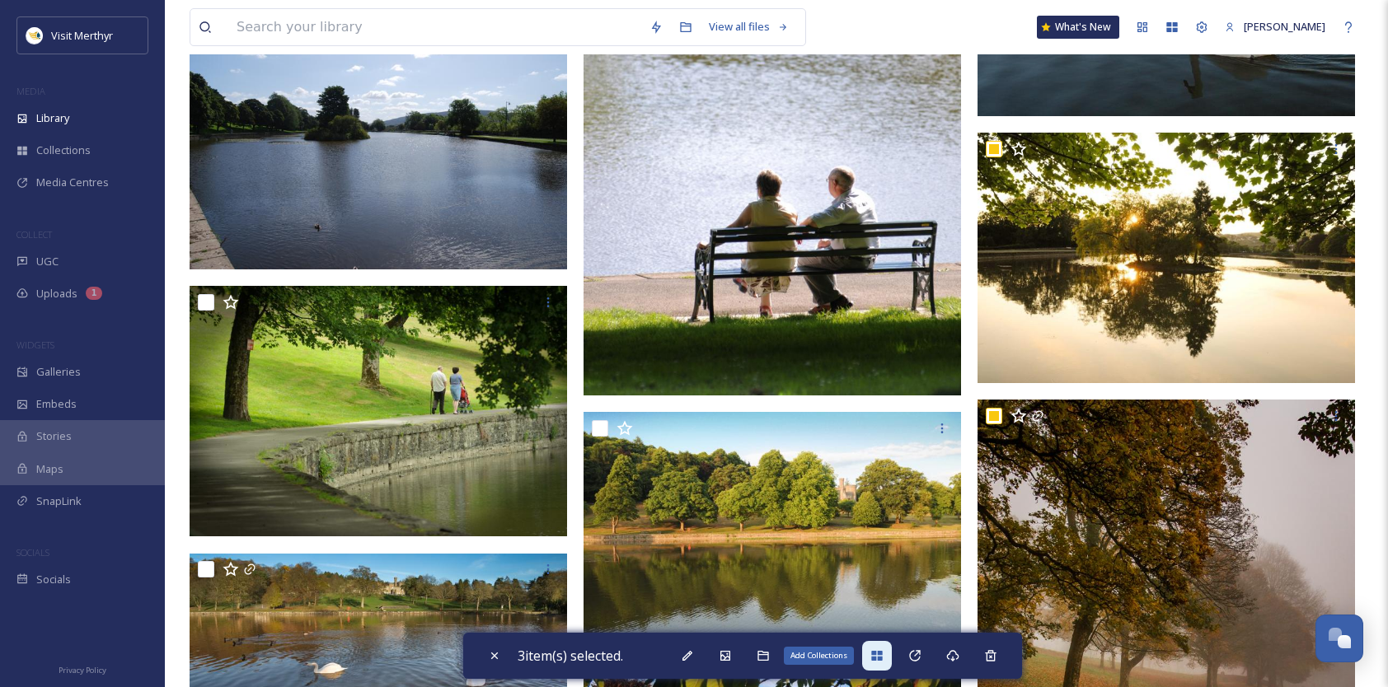
click at [872, 654] on div "Add Collections" at bounding box center [877, 656] width 30 height 30
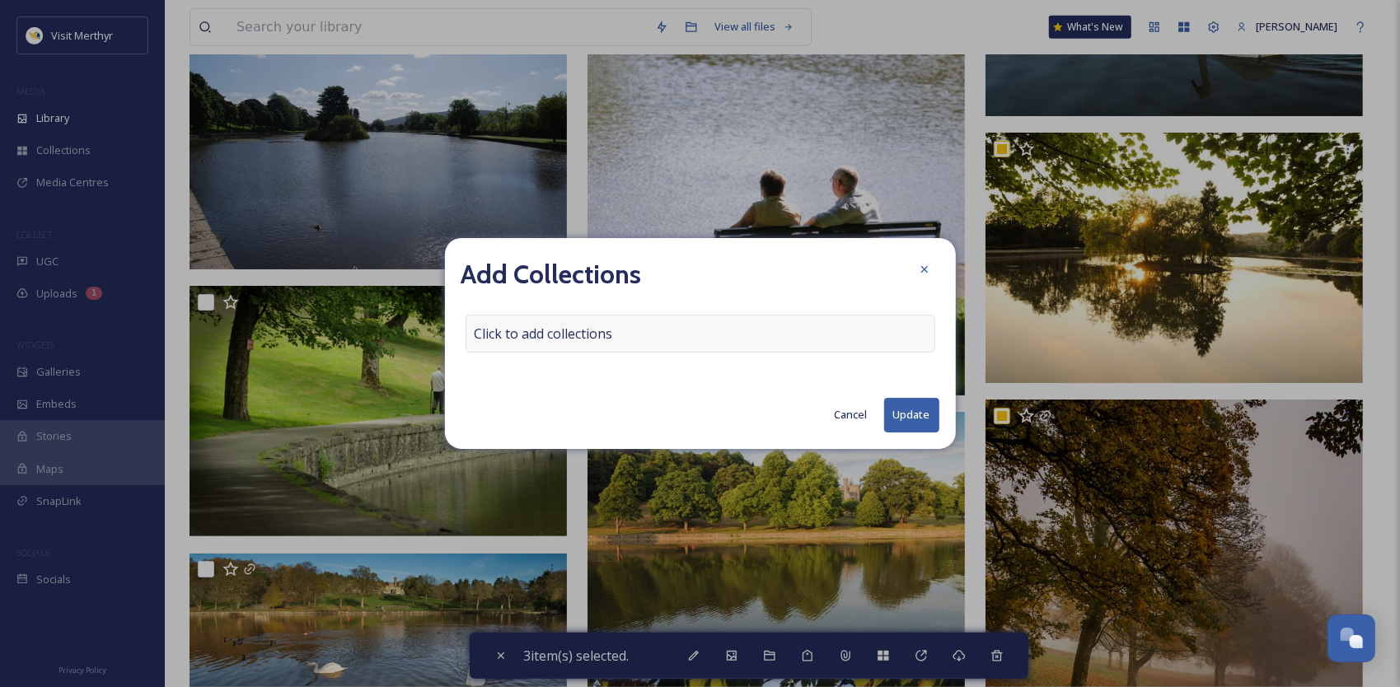
click at [632, 326] on div "Click to add collections" at bounding box center [701, 334] width 470 height 38
click at [588, 336] on input at bounding box center [557, 334] width 181 height 36
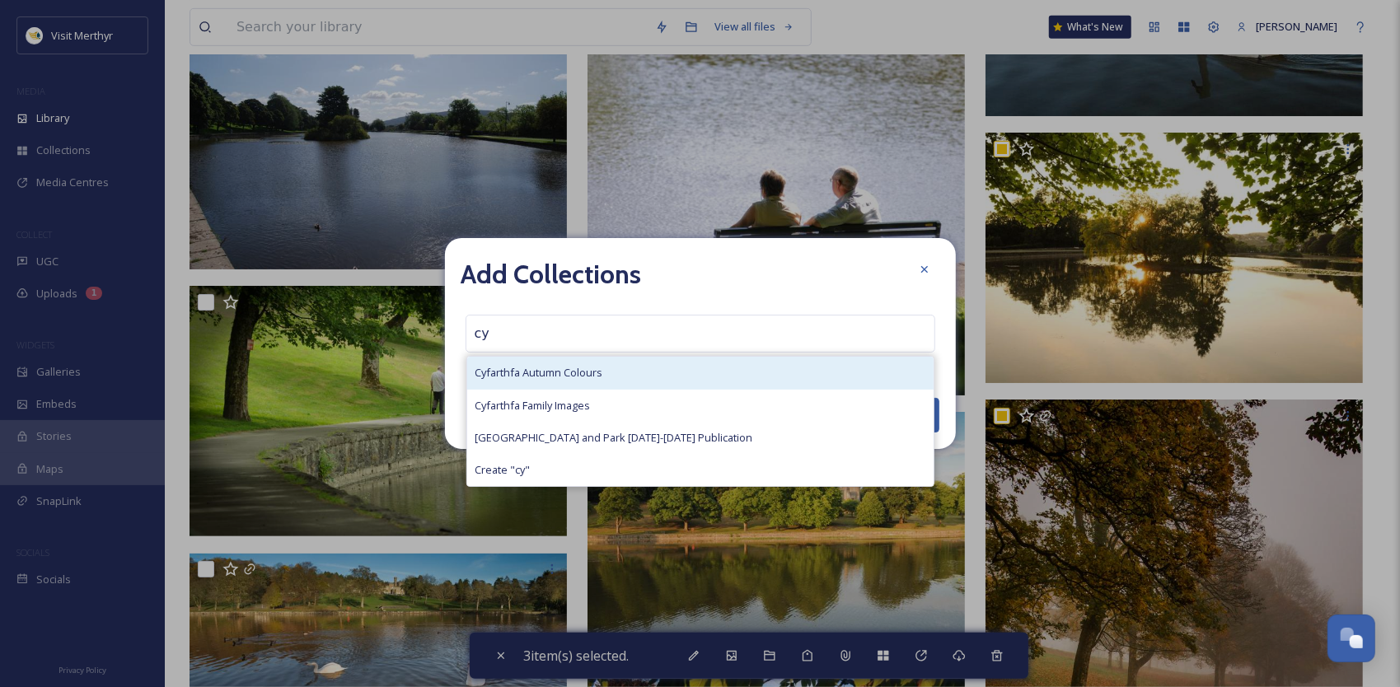
type input "cy"
click at [582, 368] on span "Cyfarthfa Autumn Colours" at bounding box center [540, 373] width 128 height 16
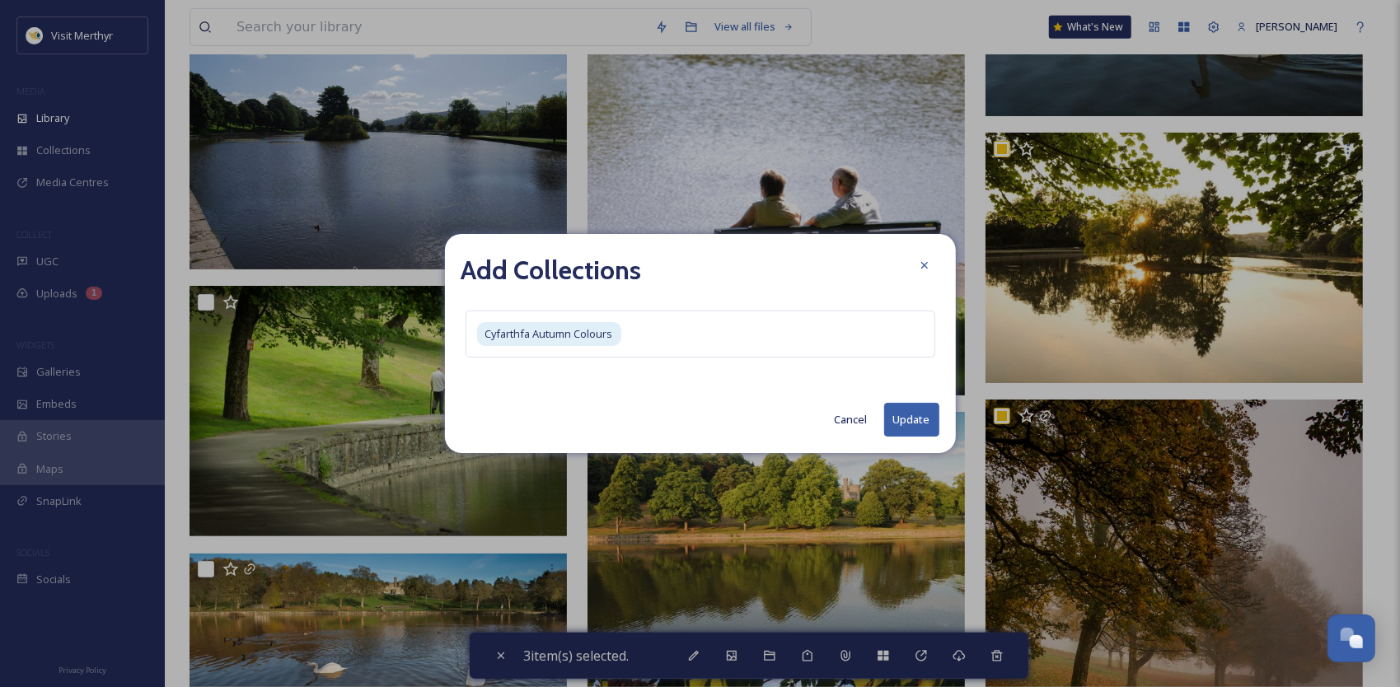
drag, startPoint x: 898, startPoint y: 418, endPoint x: 887, endPoint y: 420, distance: 11.0
click at [898, 419] on button "Update" at bounding box center [911, 420] width 55 height 34
checkbox input "false"
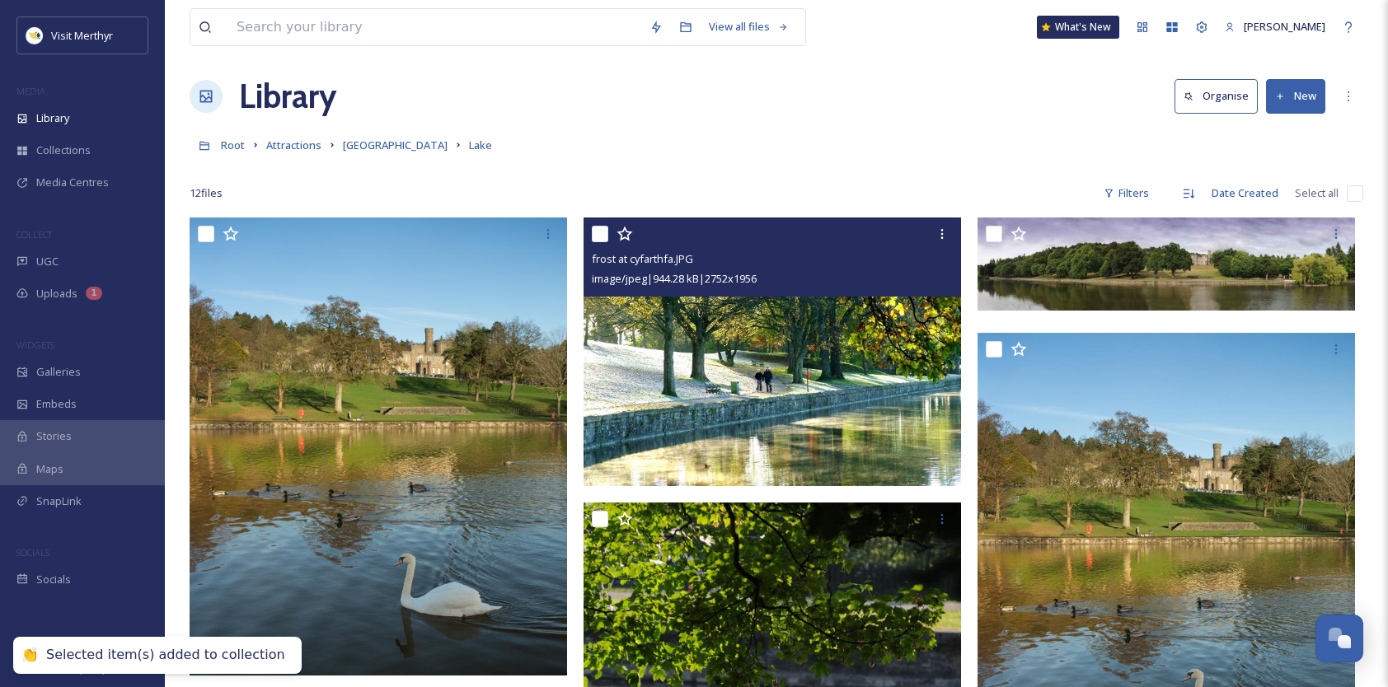
scroll to position [0, 0]
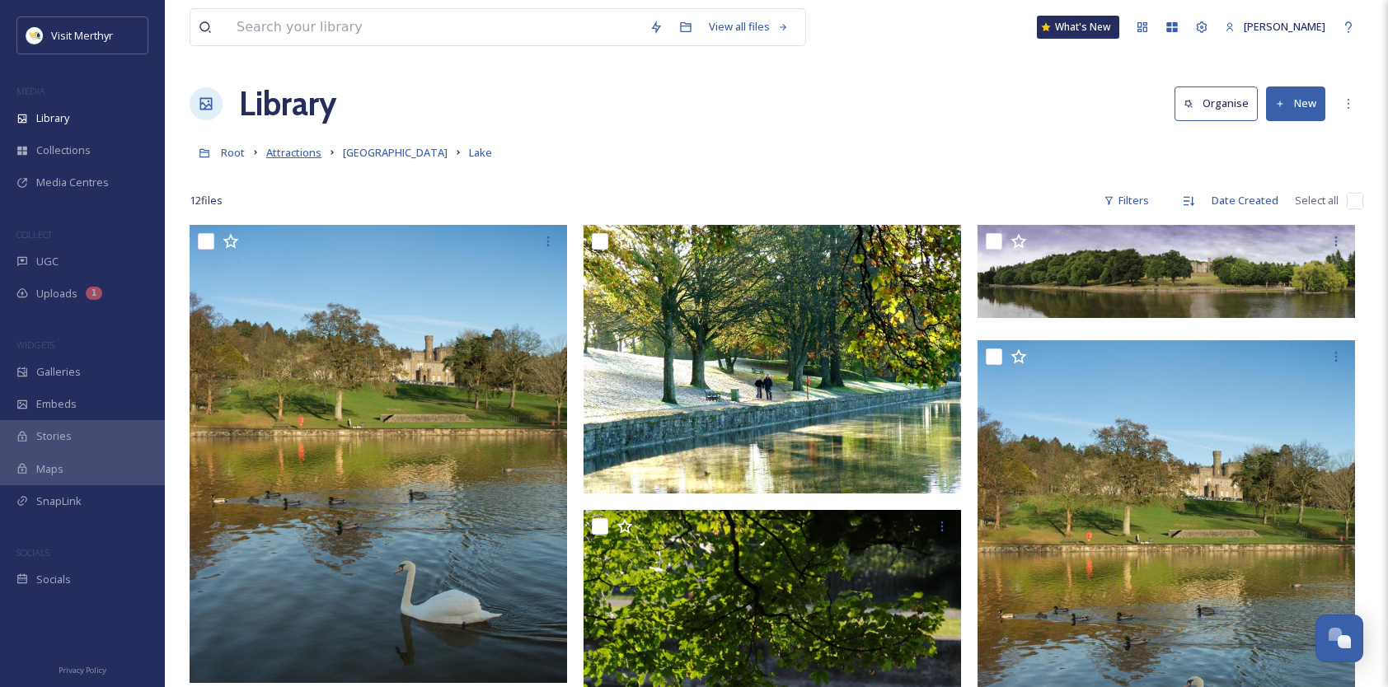
click at [284, 148] on span "Attractions" at bounding box center [293, 152] width 55 height 15
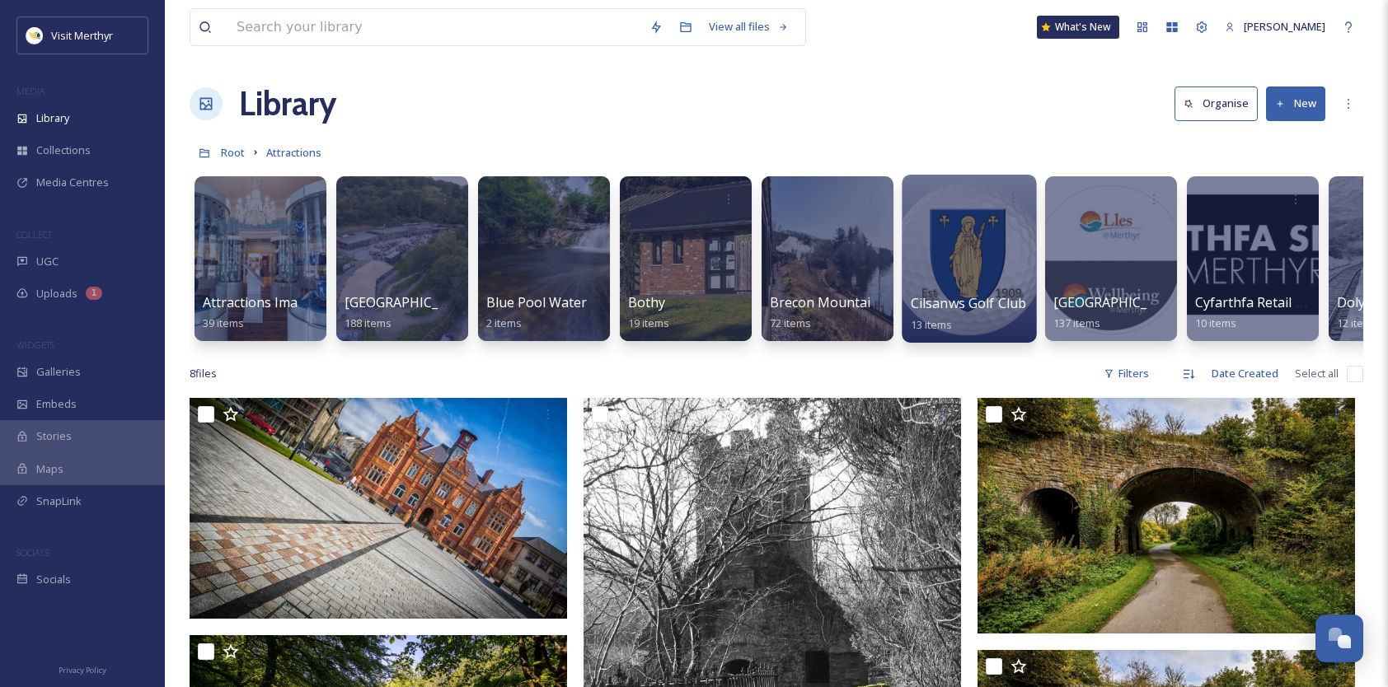
drag, startPoint x: 1128, startPoint y: 305, endPoint x: 1029, endPoint y: 310, distance: 99.9
click at [1128, 305] on span "[GEOGRAPHIC_DATA]" at bounding box center [1119, 302] width 133 height 18
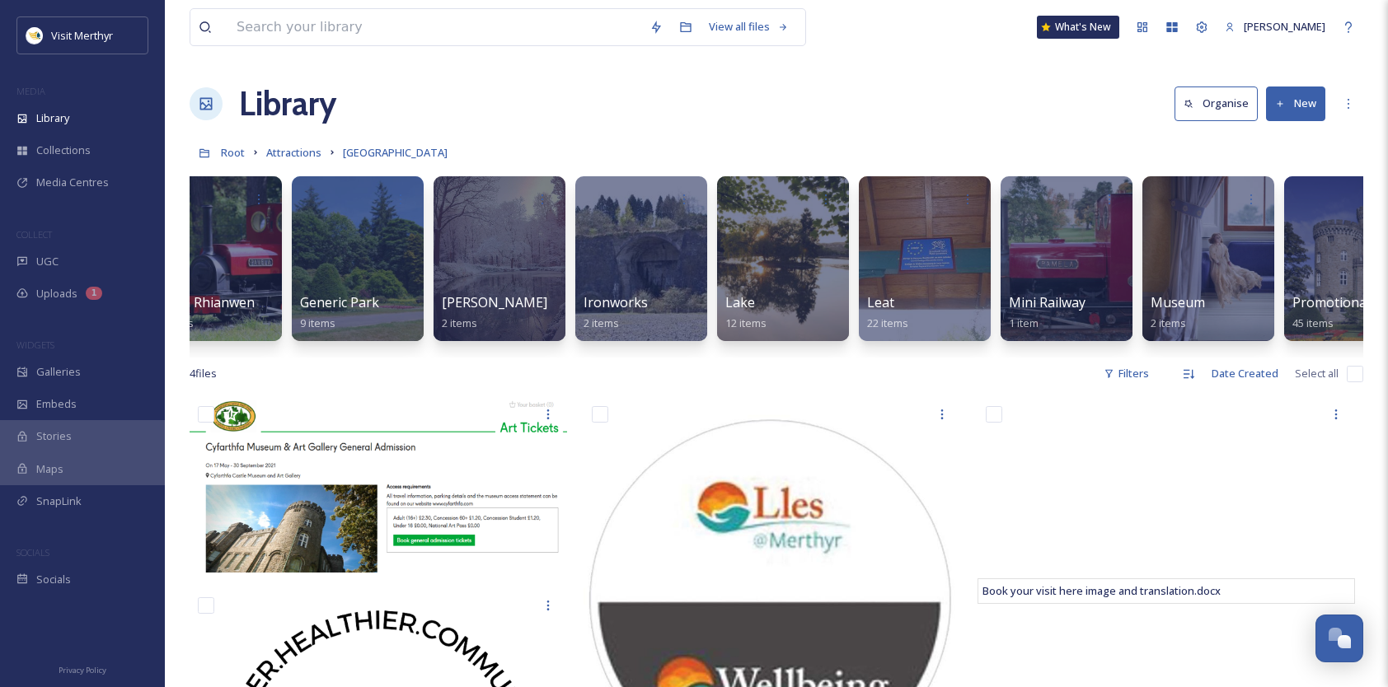
scroll to position [0, 669]
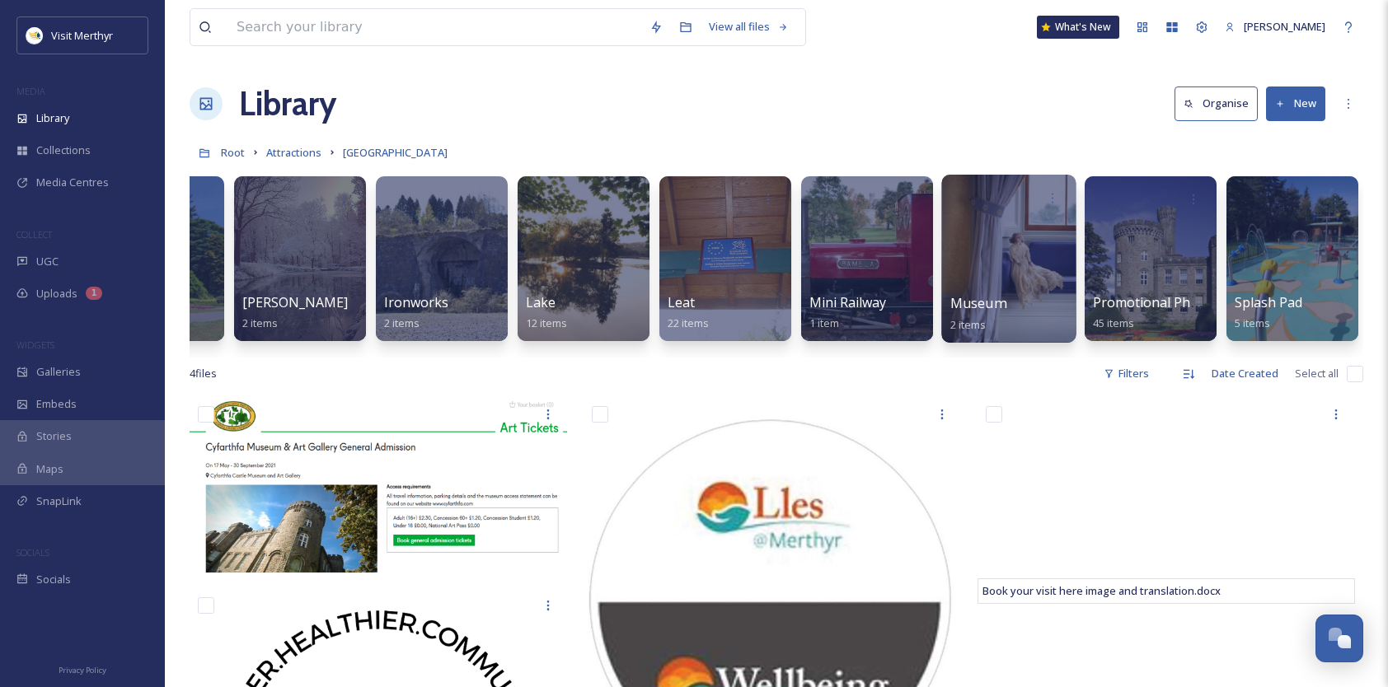
click at [1014, 270] on div at bounding box center [1008, 259] width 134 height 168
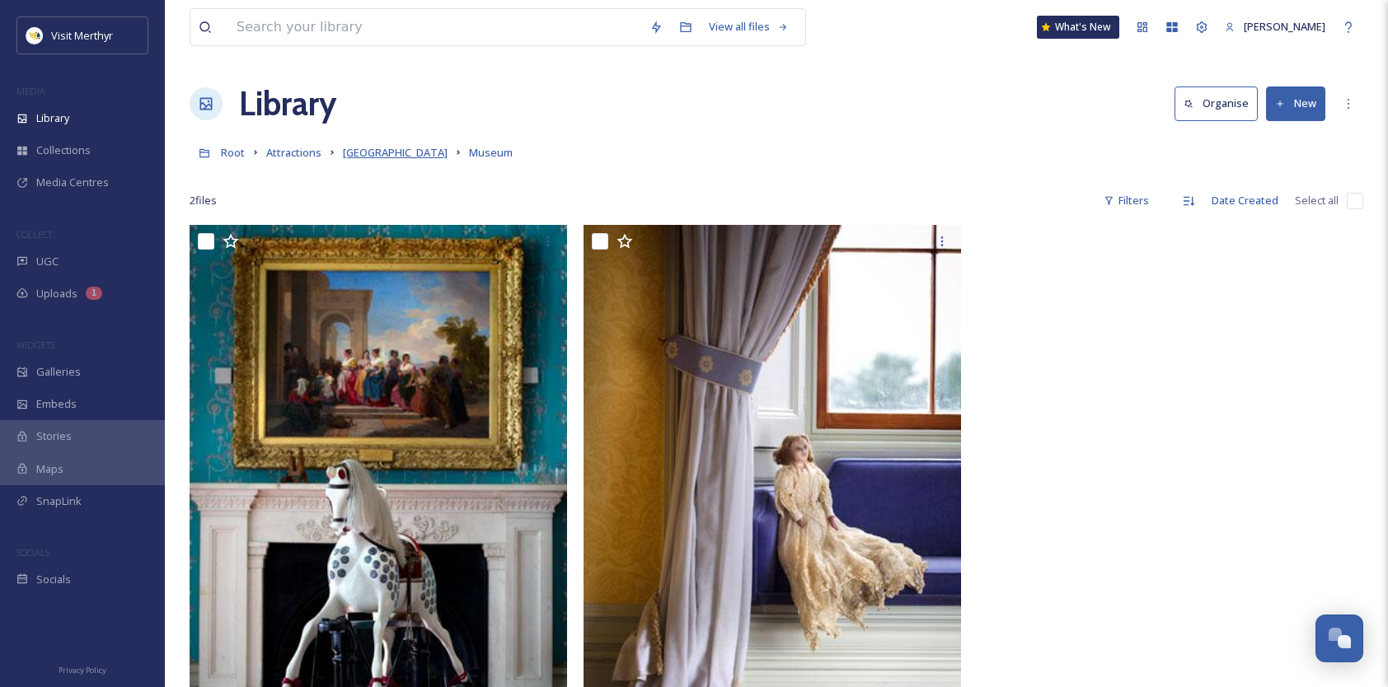
click at [384, 153] on span "[GEOGRAPHIC_DATA]" at bounding box center [395, 152] width 105 height 15
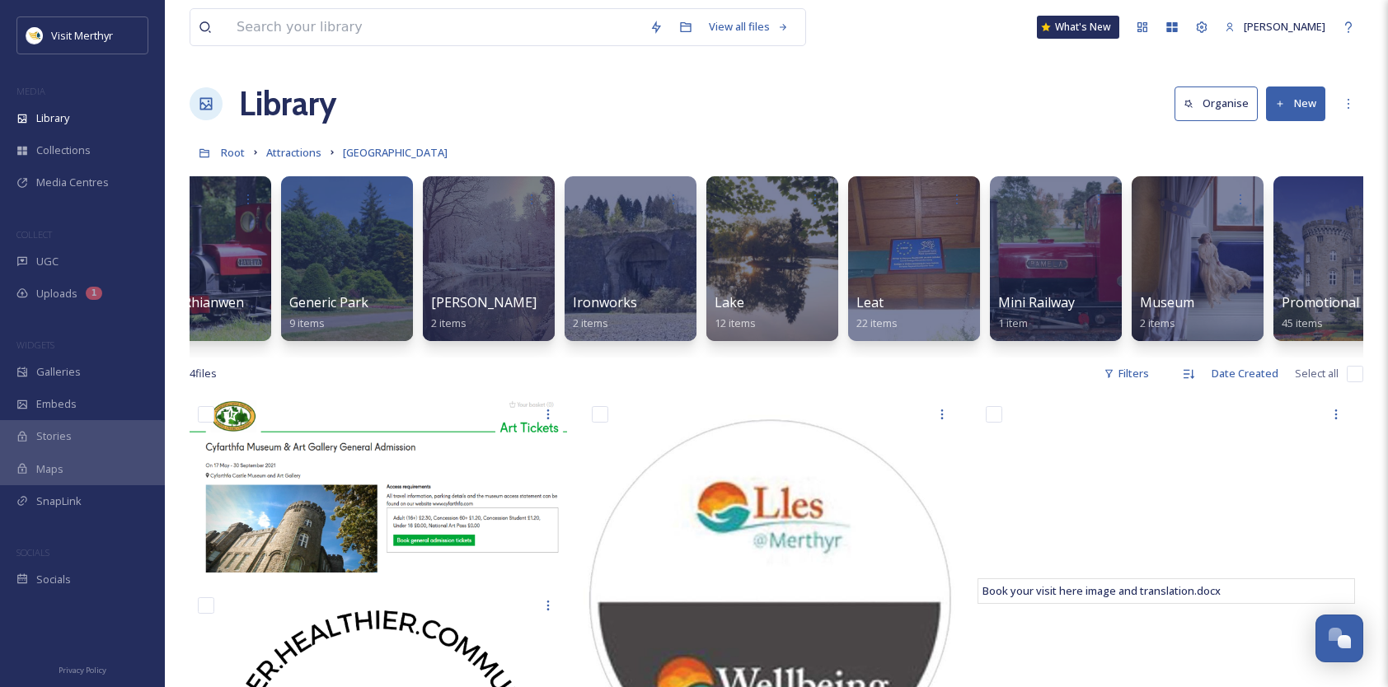
scroll to position [0, 669]
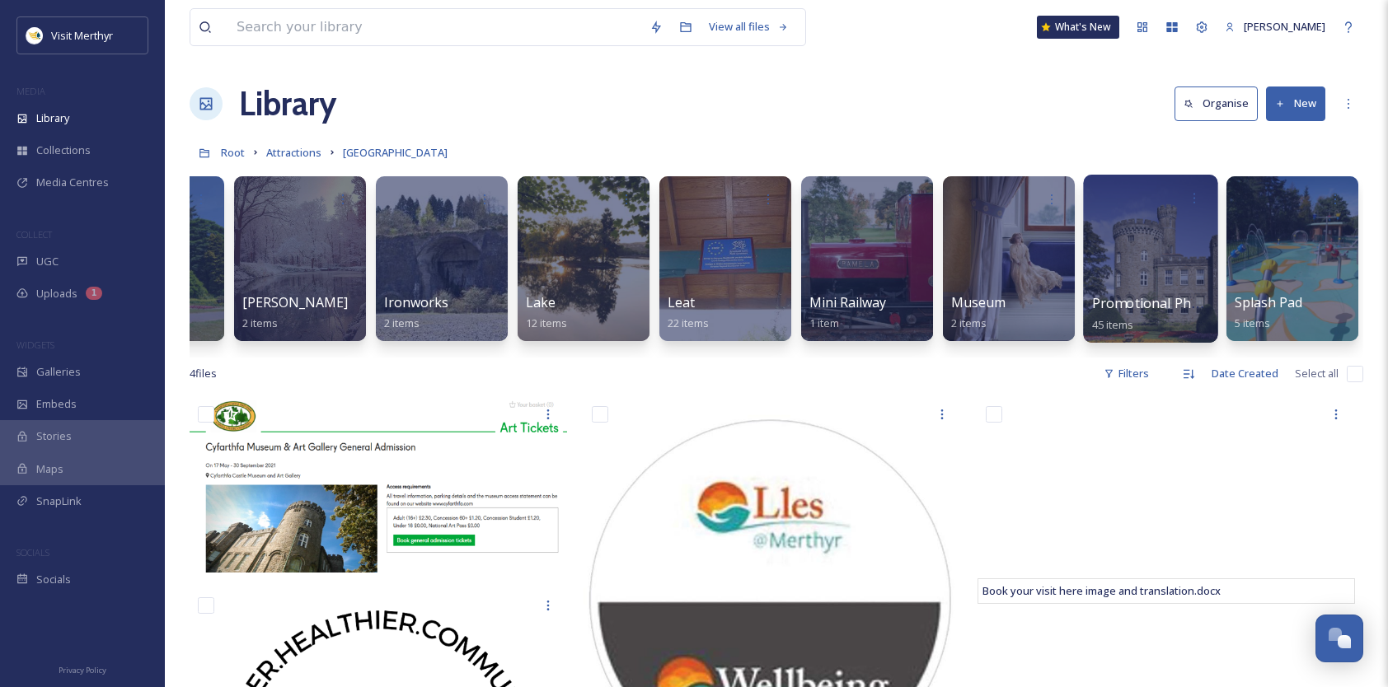
click at [1146, 257] on div at bounding box center [1150, 259] width 134 height 168
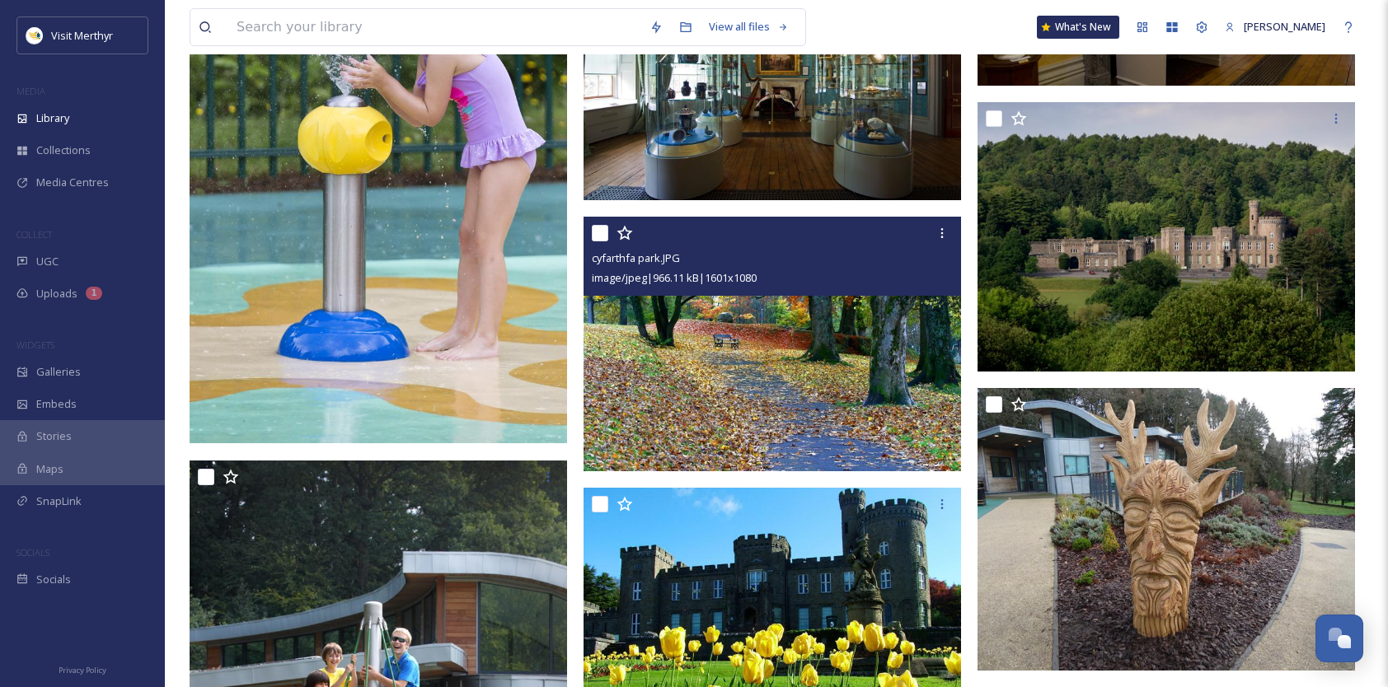
scroll to position [2061, 0]
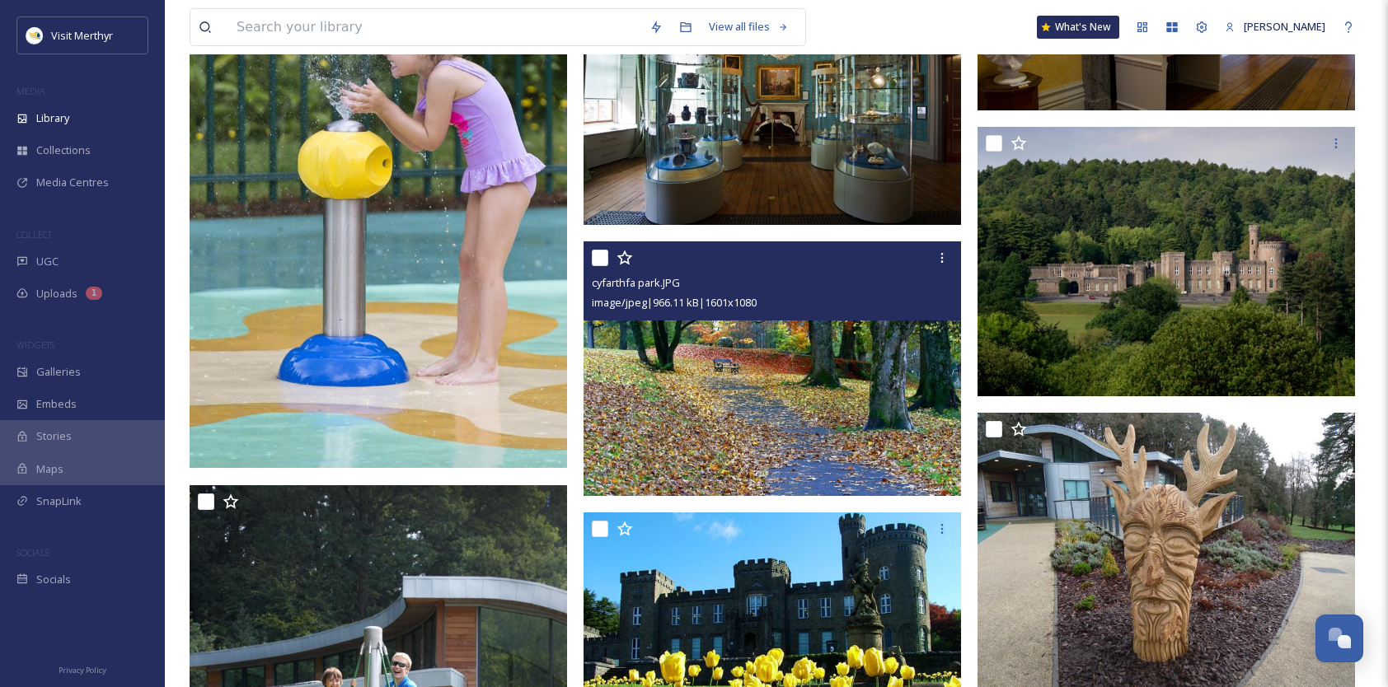
click at [602, 260] on input "checkbox" at bounding box center [600, 258] width 16 height 16
checkbox input "true"
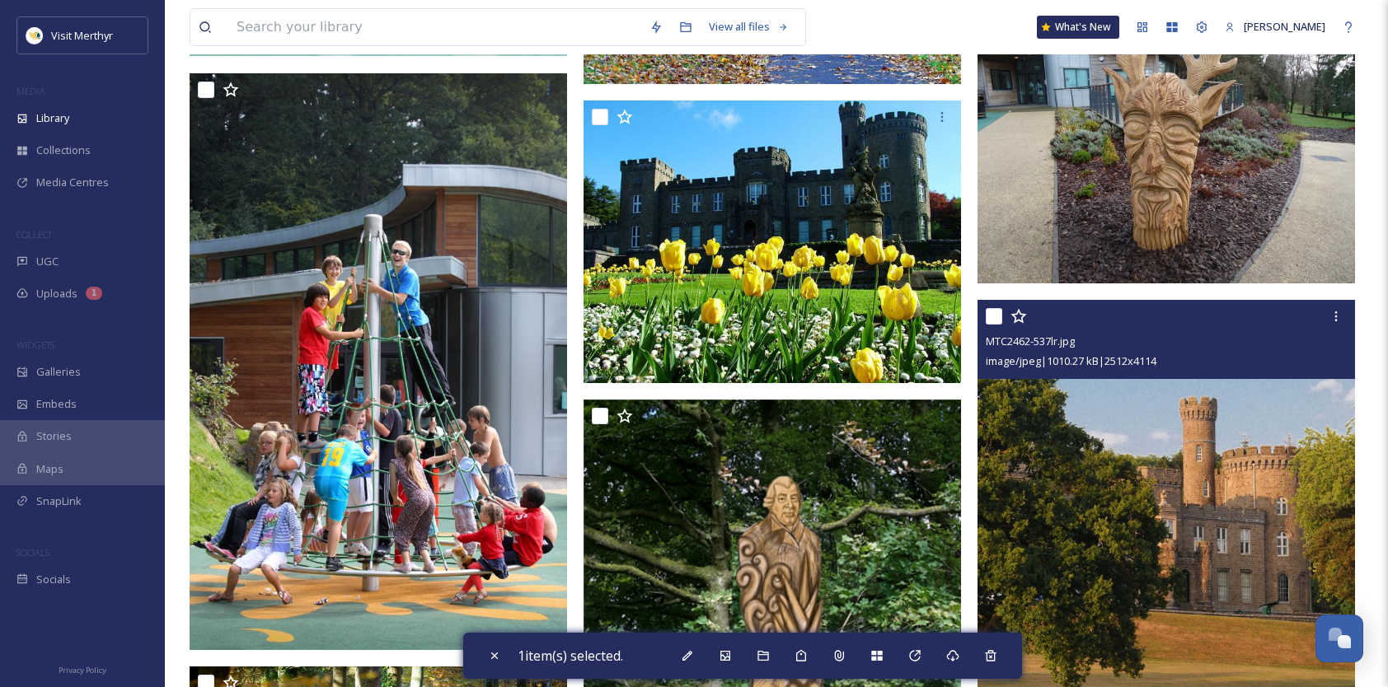
scroll to position [2802, 0]
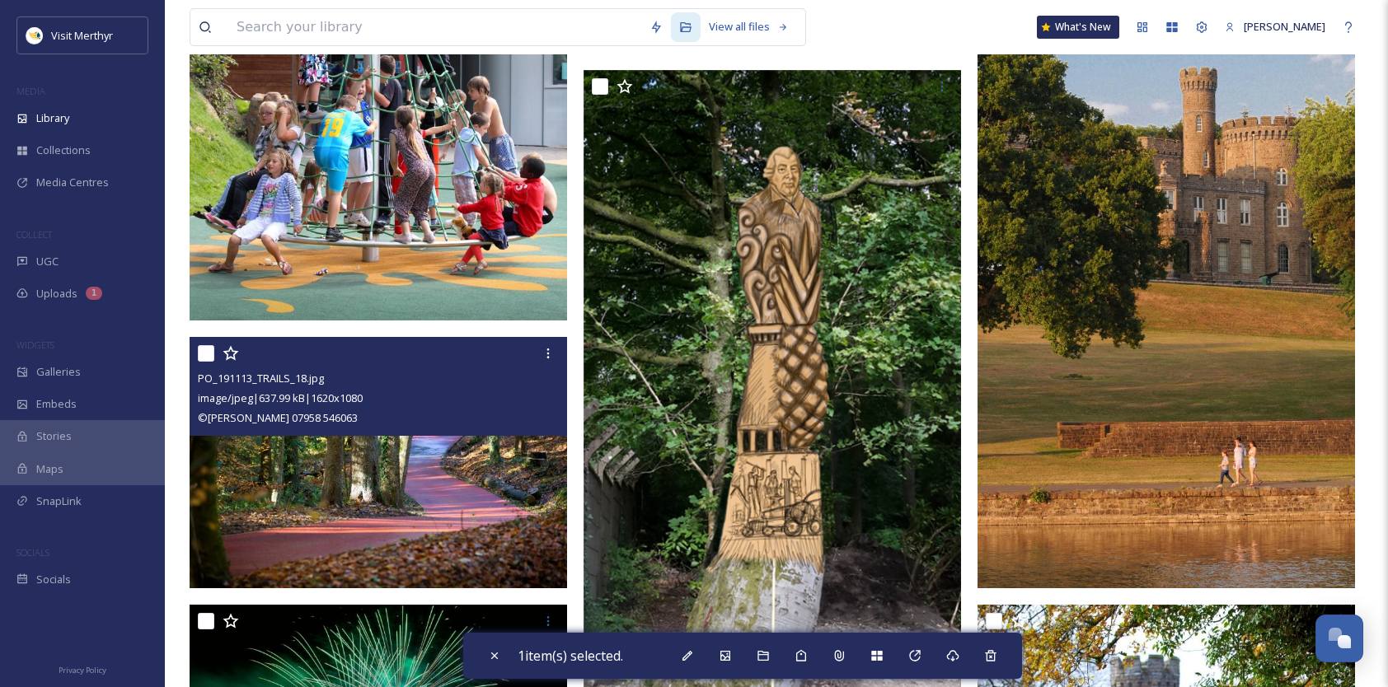
click at [209, 354] on input "checkbox" at bounding box center [206, 353] width 16 height 16
checkbox input "true"
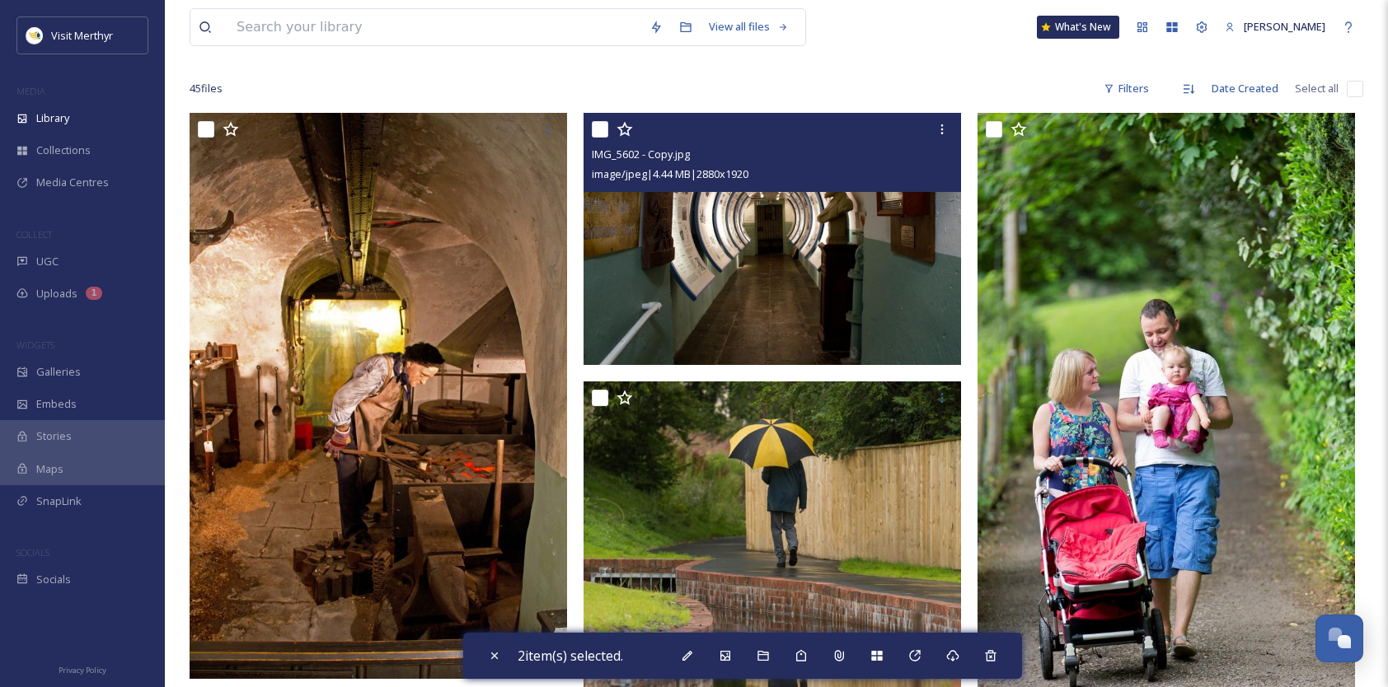
scroll to position [0, 0]
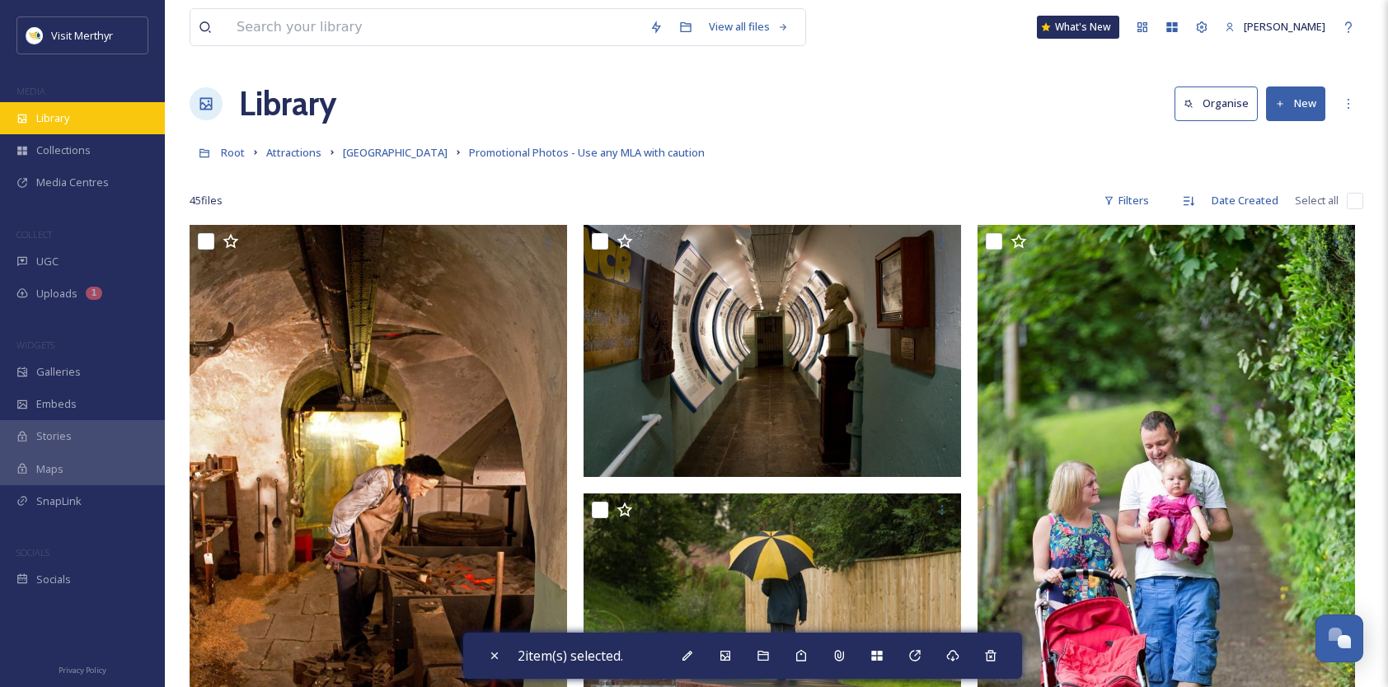
click at [58, 114] on span "Library" at bounding box center [52, 118] width 33 height 16
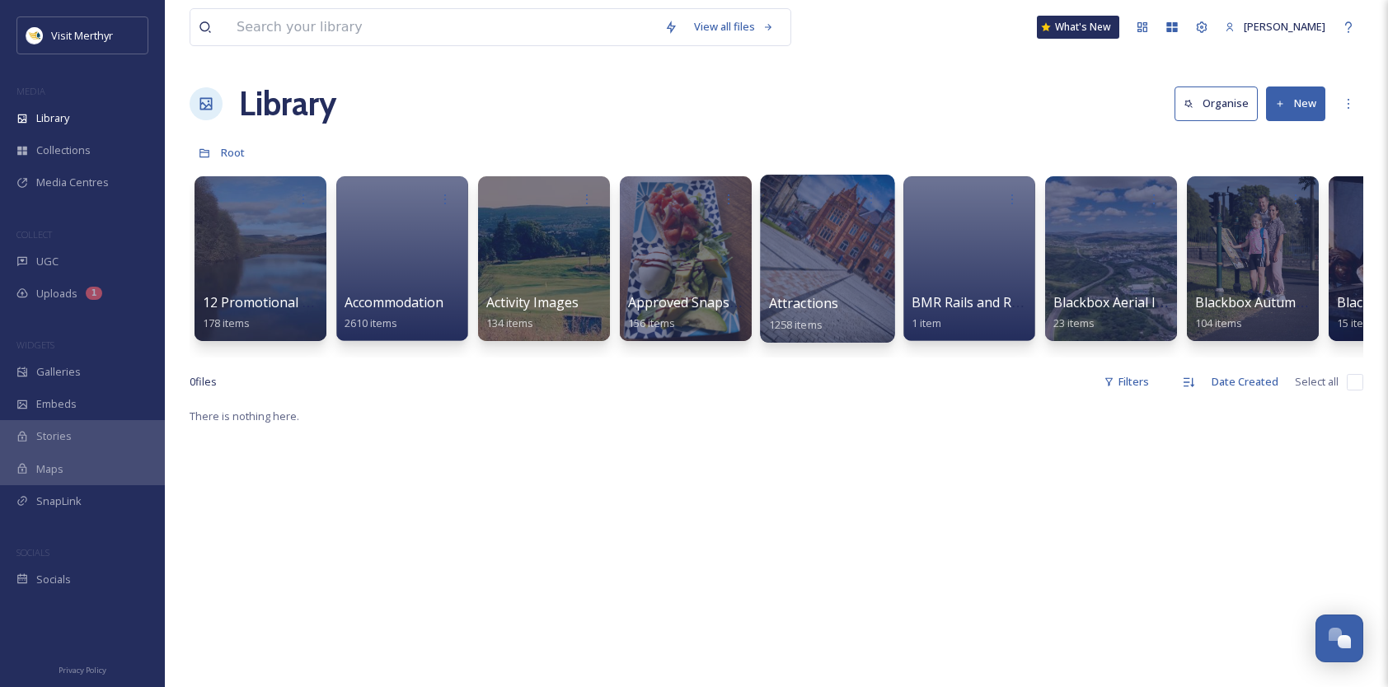
click at [814, 297] on span "Attractions" at bounding box center [804, 303] width 70 height 18
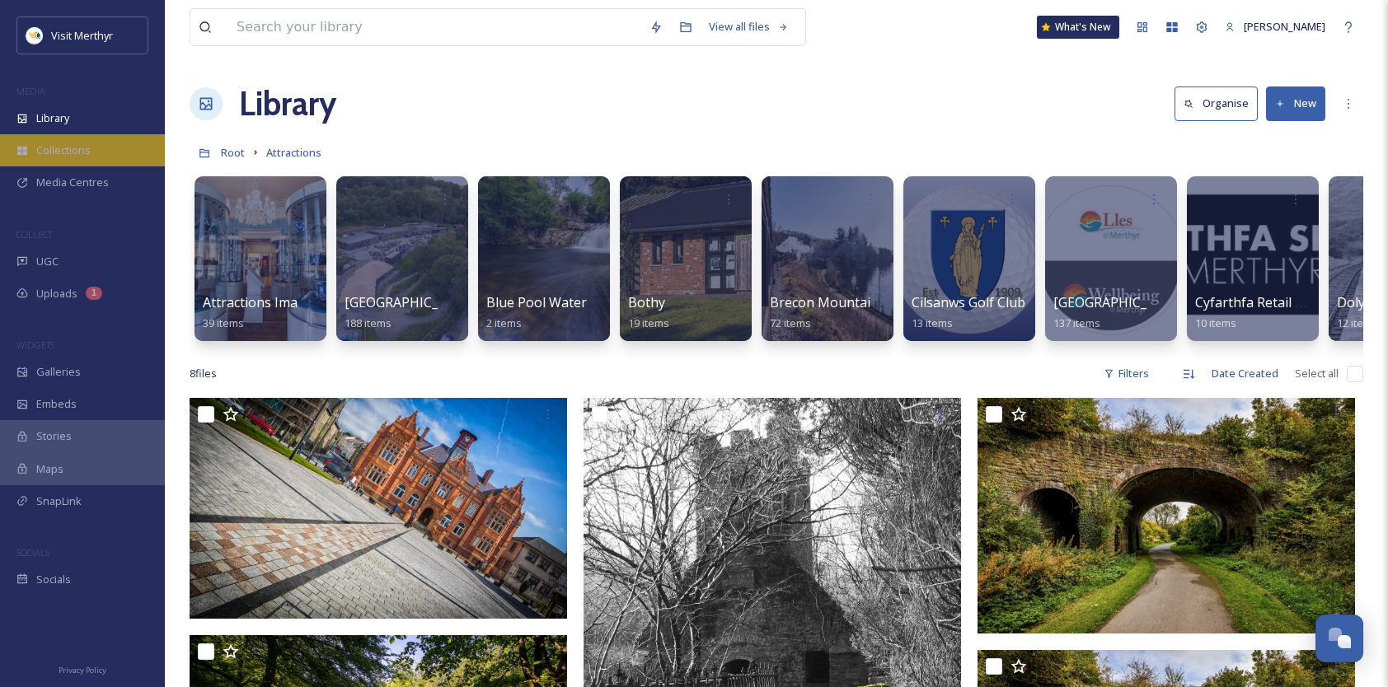
click at [59, 146] on span "Collections" at bounding box center [63, 151] width 54 height 16
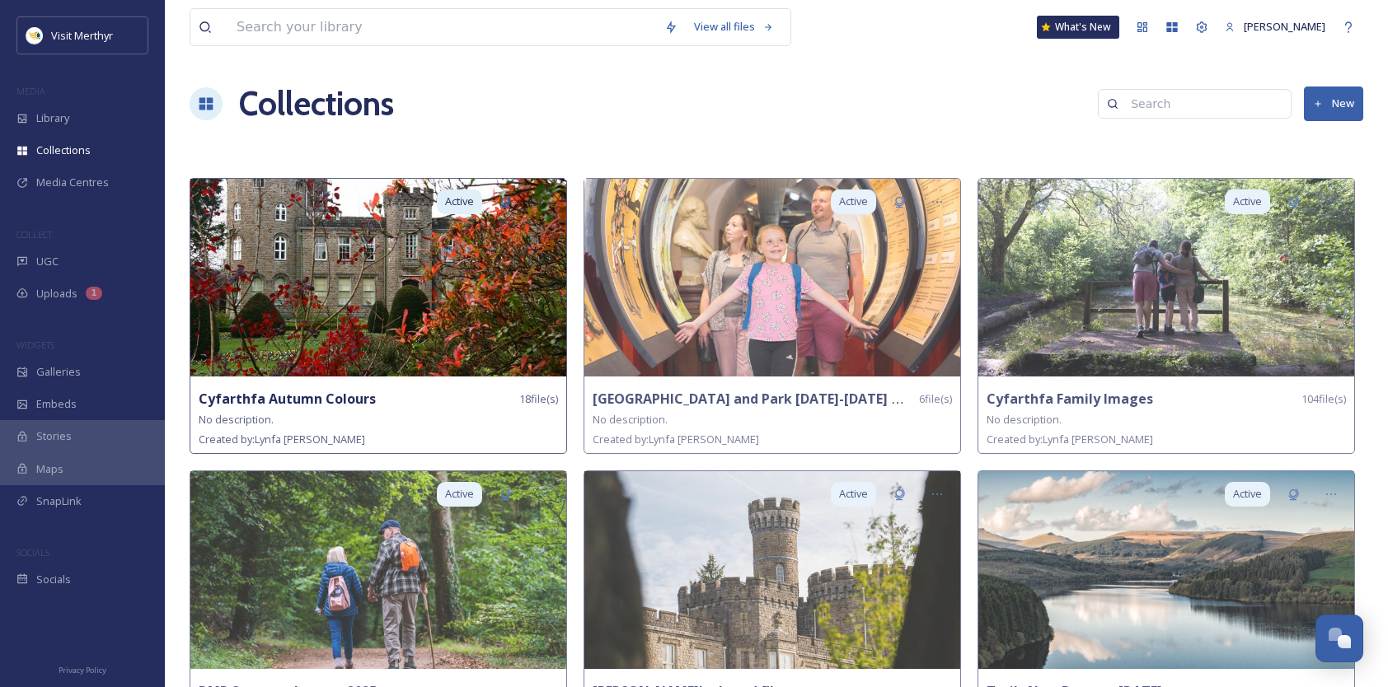
click at [361, 299] on img at bounding box center [378, 278] width 376 height 198
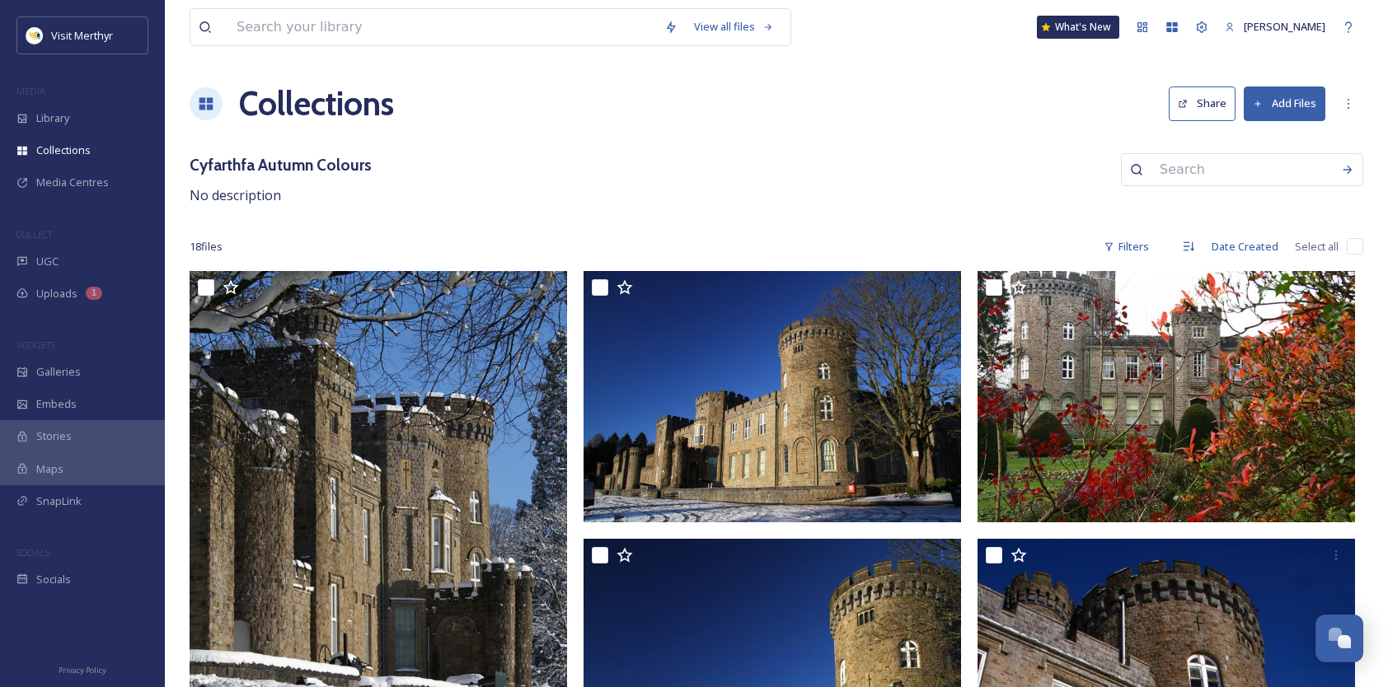
click at [1217, 101] on button "Share" at bounding box center [1202, 104] width 67 height 34
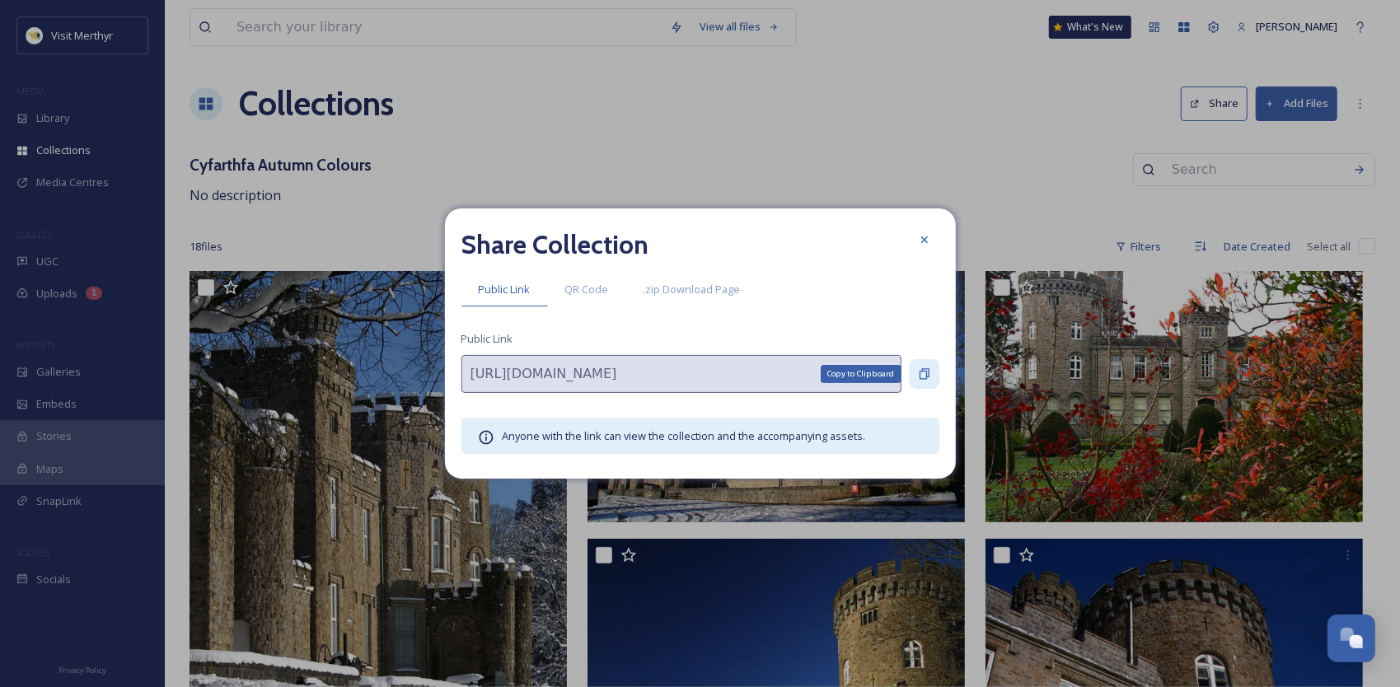
click at [925, 368] on icon at bounding box center [924, 374] width 13 height 13
drag, startPoint x: 924, startPoint y: 239, endPoint x: 825, endPoint y: 224, distance: 100.0
click at [924, 239] on icon at bounding box center [924, 239] width 13 height 13
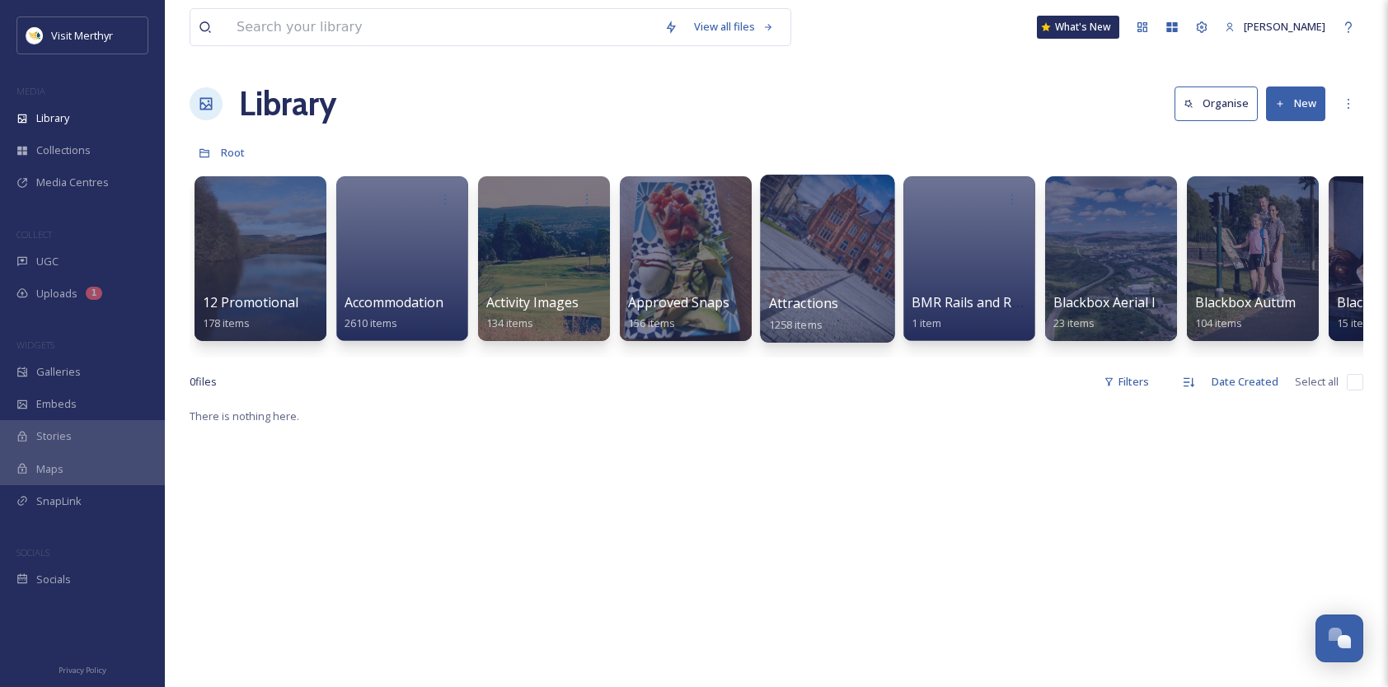
click at [823, 274] on div at bounding box center [827, 259] width 134 height 168
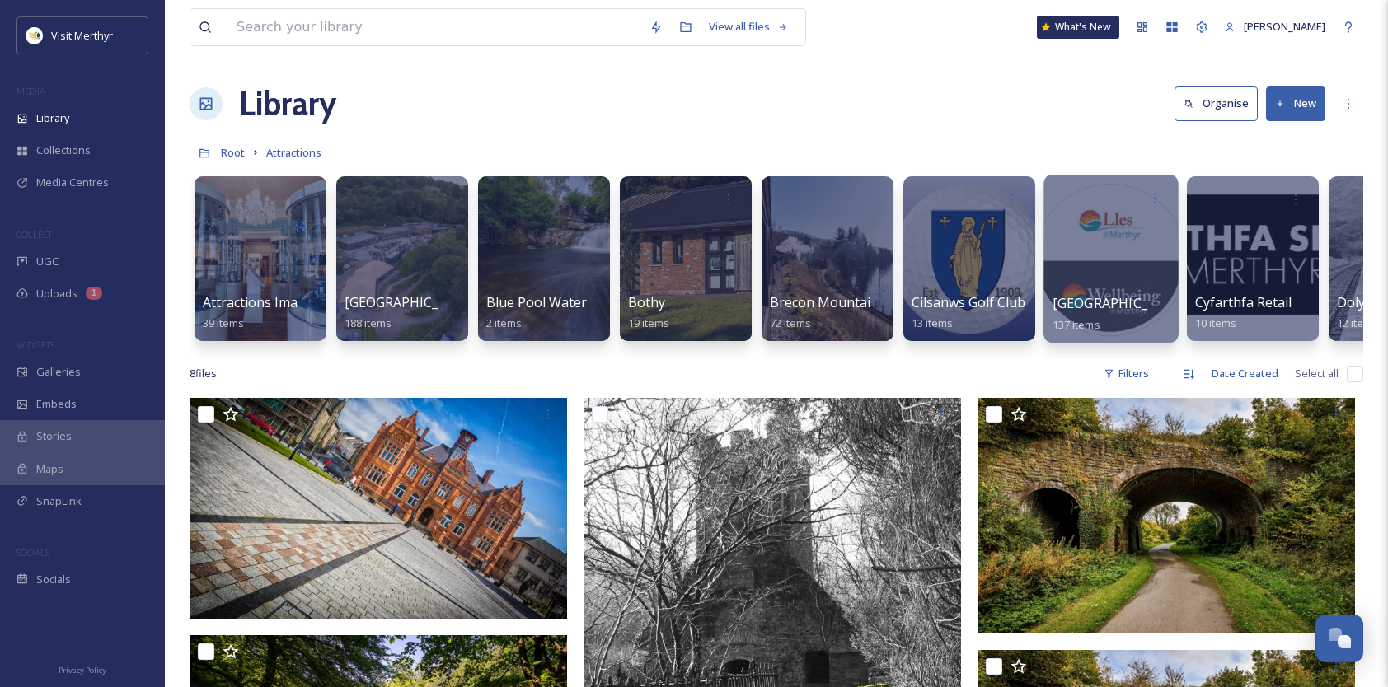
click at [1095, 307] on span "[GEOGRAPHIC_DATA]" at bounding box center [1120, 303] width 135 height 18
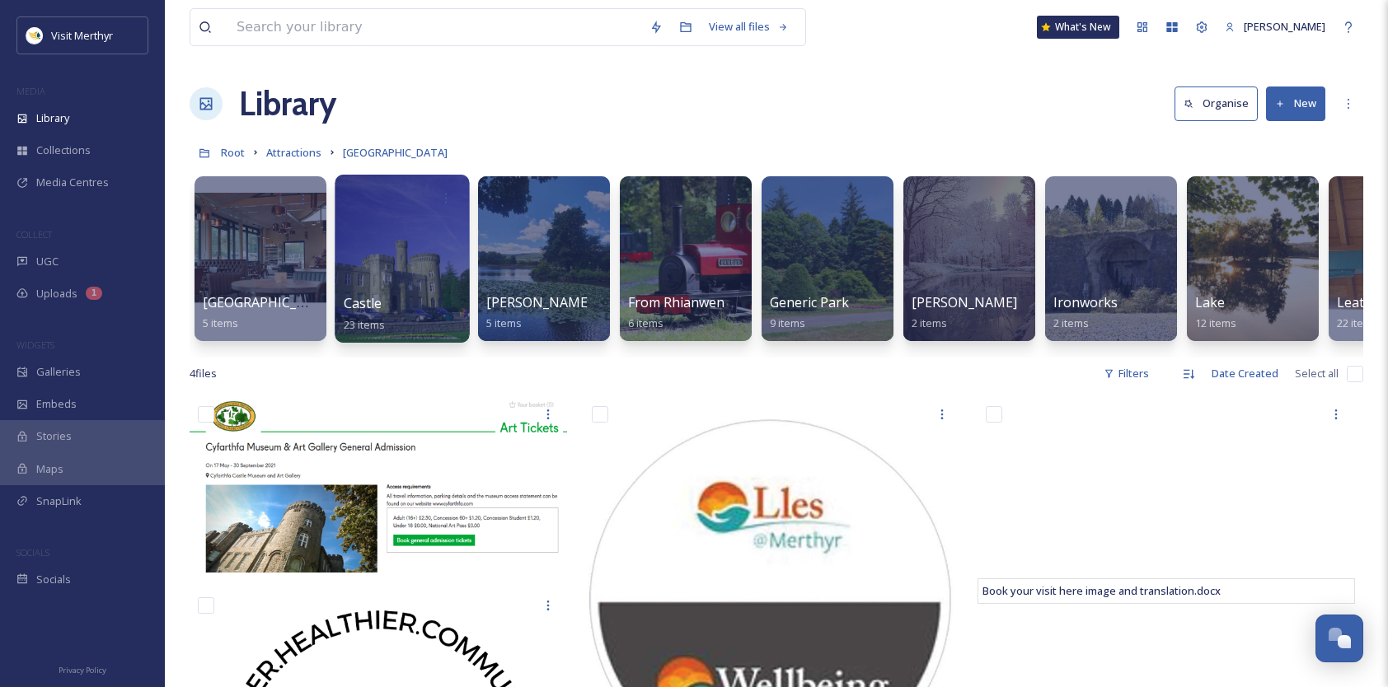
click at [387, 302] on div "Castle 23 items" at bounding box center [403, 313] width 118 height 41
click at [363, 298] on span "Castle" at bounding box center [363, 303] width 39 height 18
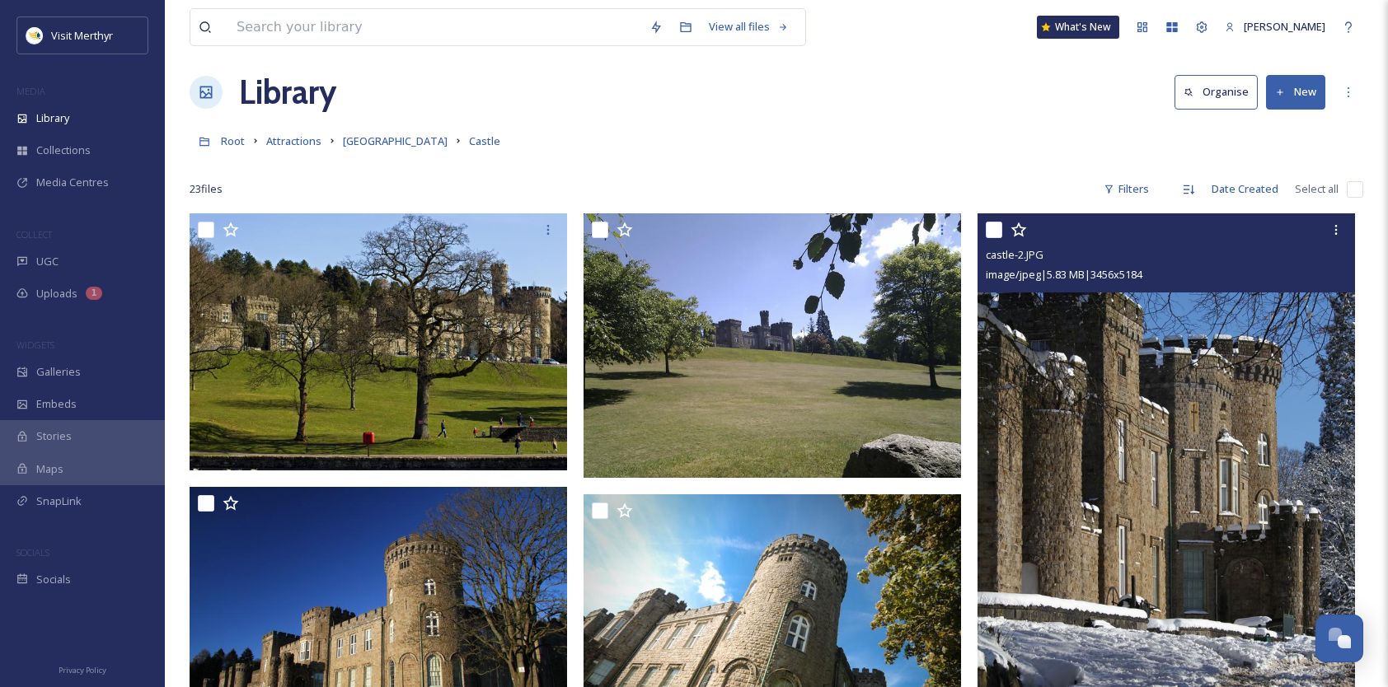
scroll to position [82, 0]
